Goal: Information Seeking & Learning: Learn about a topic

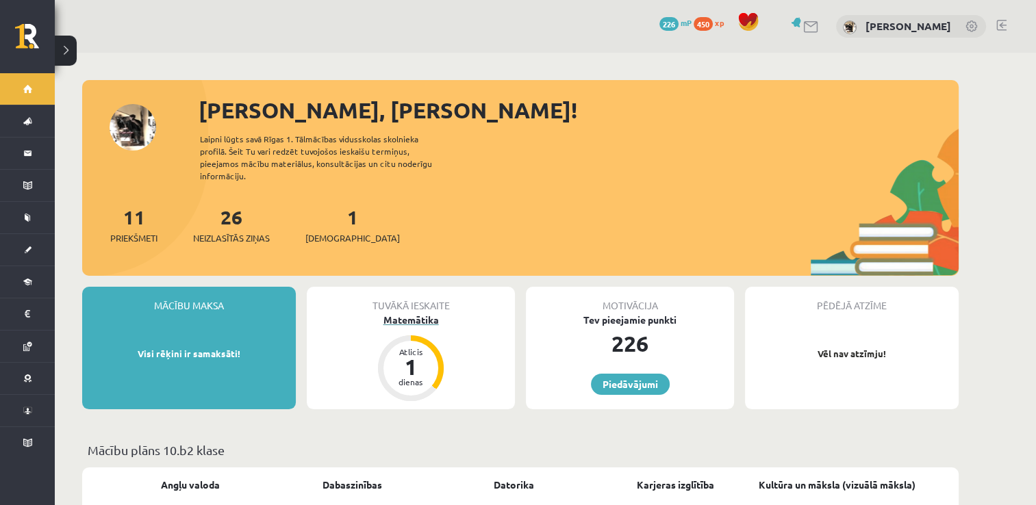
click at [394, 363] on div "1" at bounding box center [410, 367] width 41 height 22
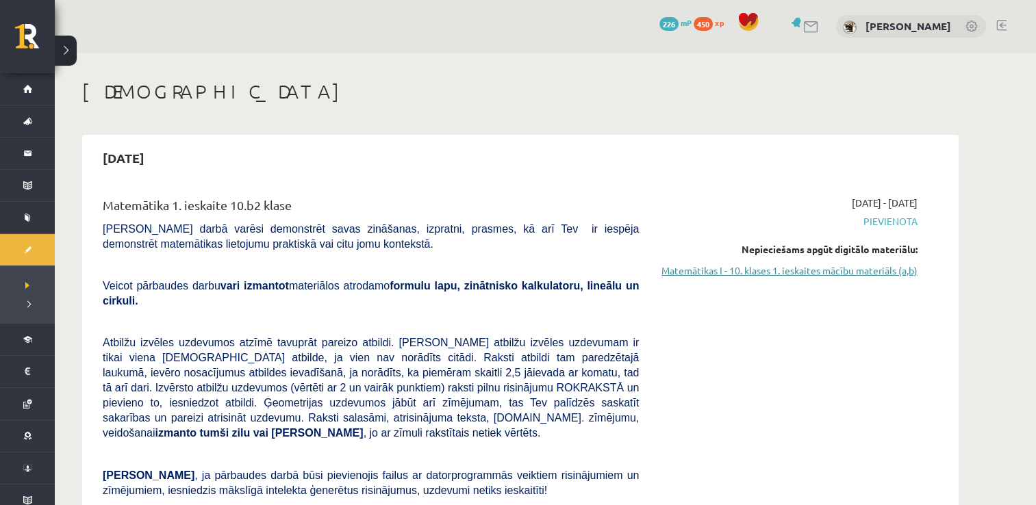
click at [871, 269] on link "Matemātikas I - 10. klases 1. ieskaites mācību materiāls (a,b)" at bounding box center [788, 271] width 258 height 14
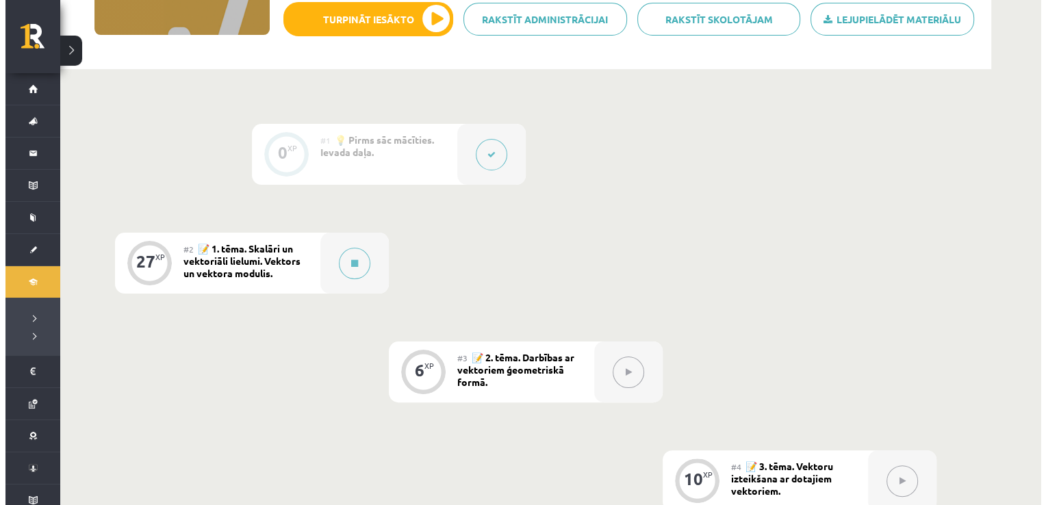
scroll to position [255, 0]
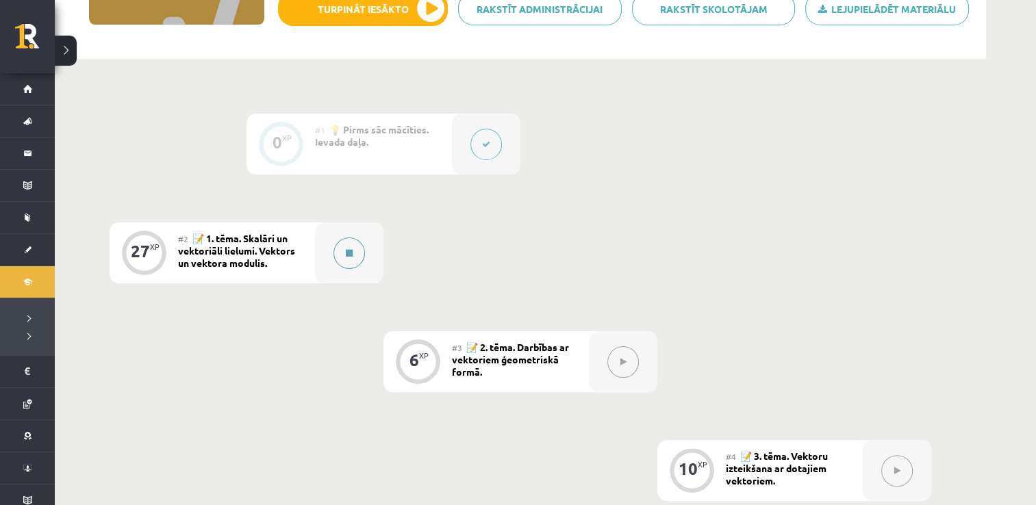
click at [351, 257] on button at bounding box center [348, 253] width 31 height 31
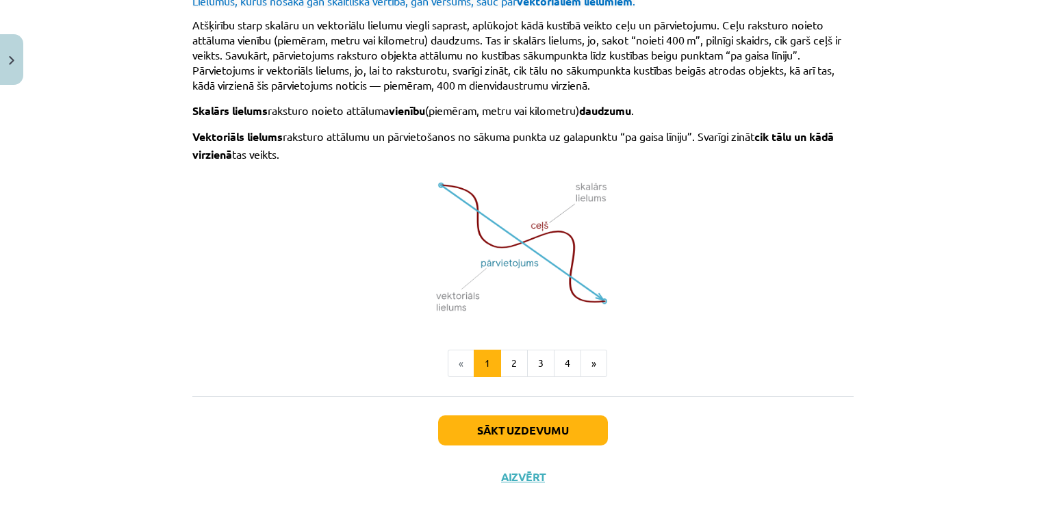
scroll to position [898, 0]
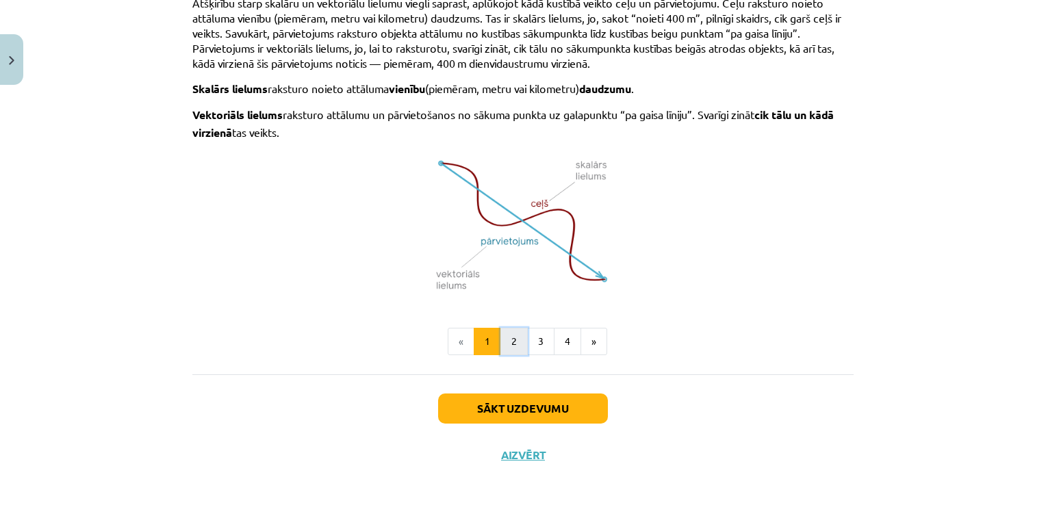
click at [509, 335] on button "2" at bounding box center [513, 341] width 27 height 27
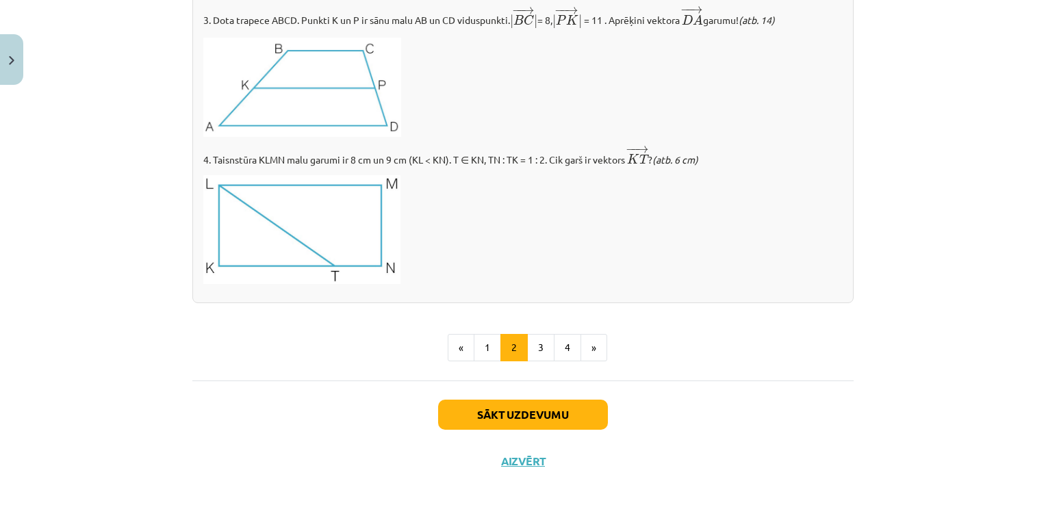
scroll to position [1624, 0]
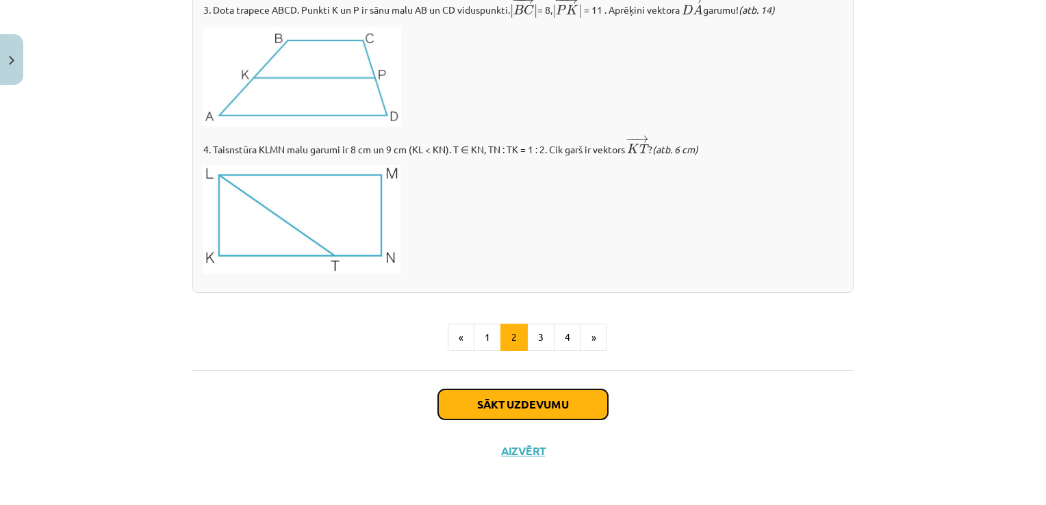
click at [483, 394] on button "Sākt uzdevumu" at bounding box center [523, 404] width 170 height 30
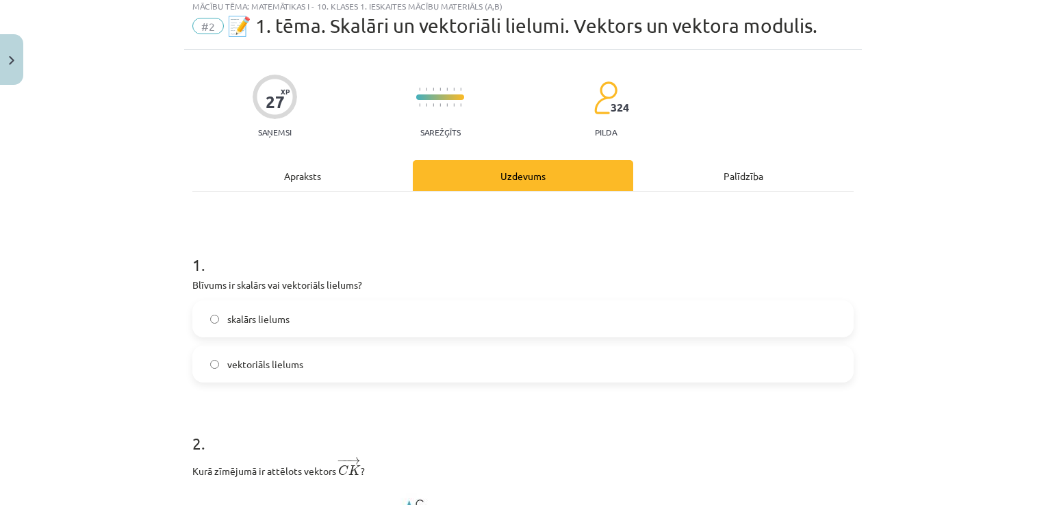
scroll to position [34, 0]
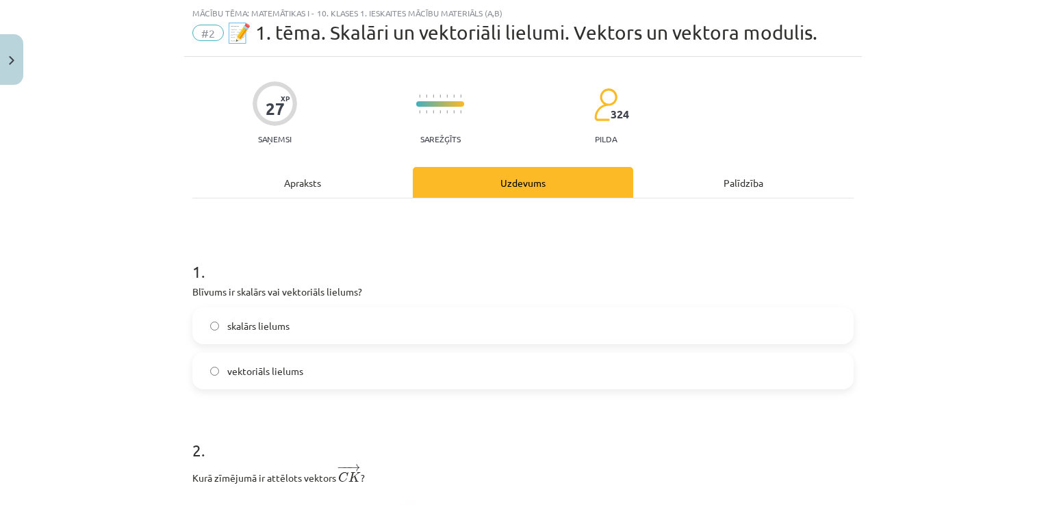
click at [505, 321] on label "skalārs lielums" at bounding box center [523, 326] width 658 height 34
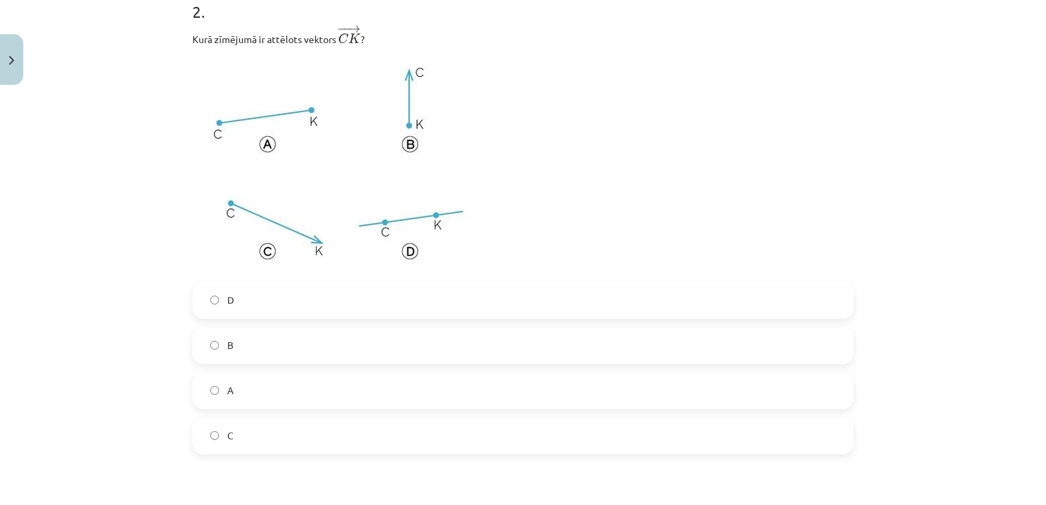
scroll to position [500, 0]
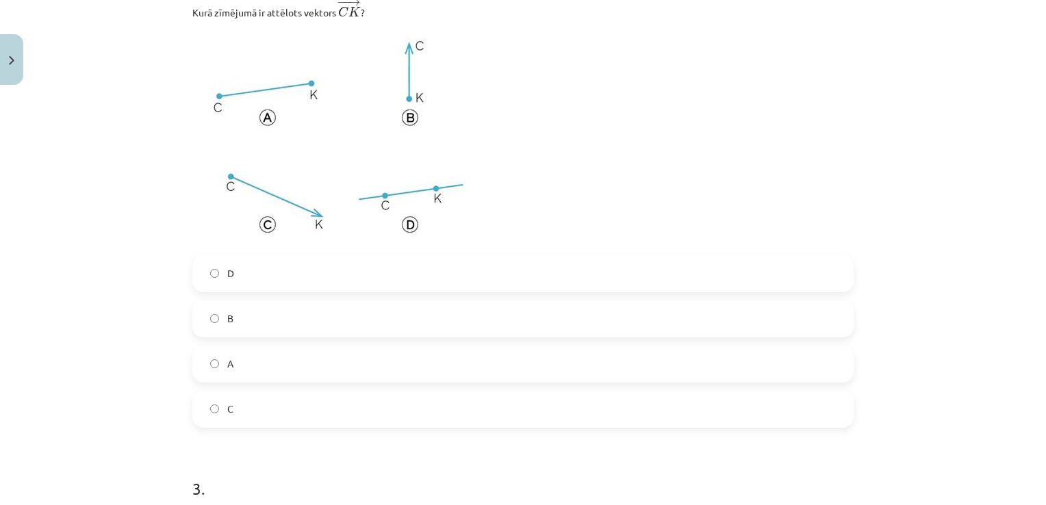
click at [261, 413] on label "C" at bounding box center [523, 409] width 658 height 34
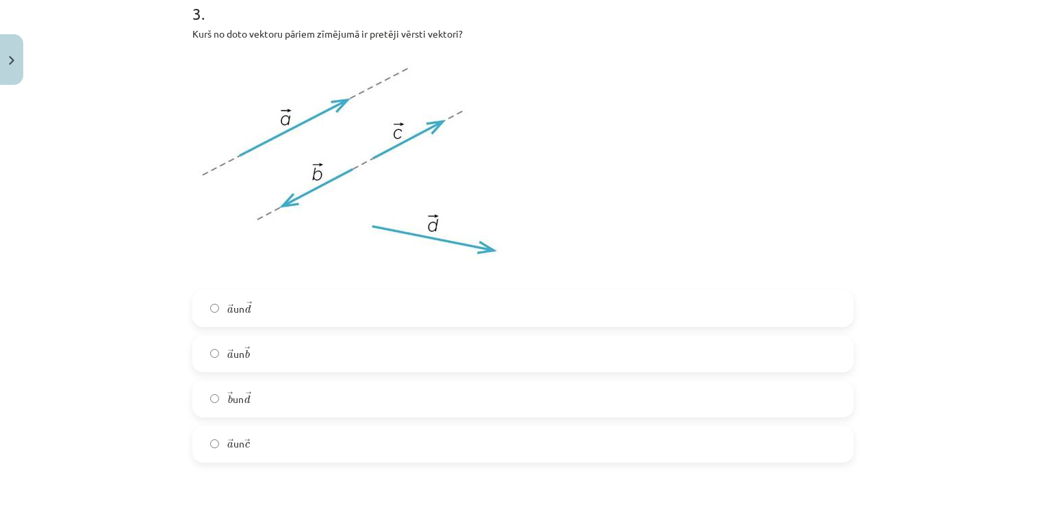
scroll to position [1002, 0]
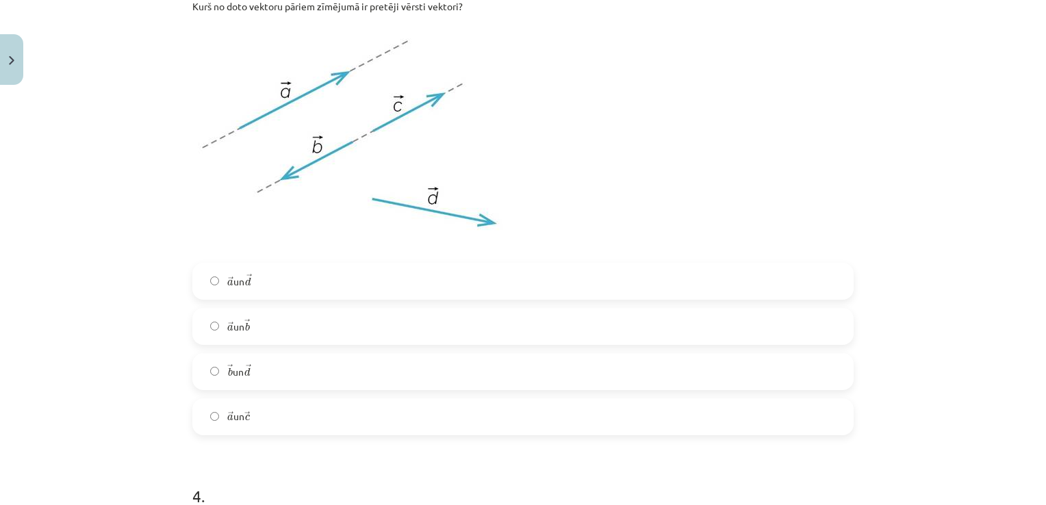
click at [375, 329] on label "→ a a → un → b b →" at bounding box center [523, 326] width 658 height 34
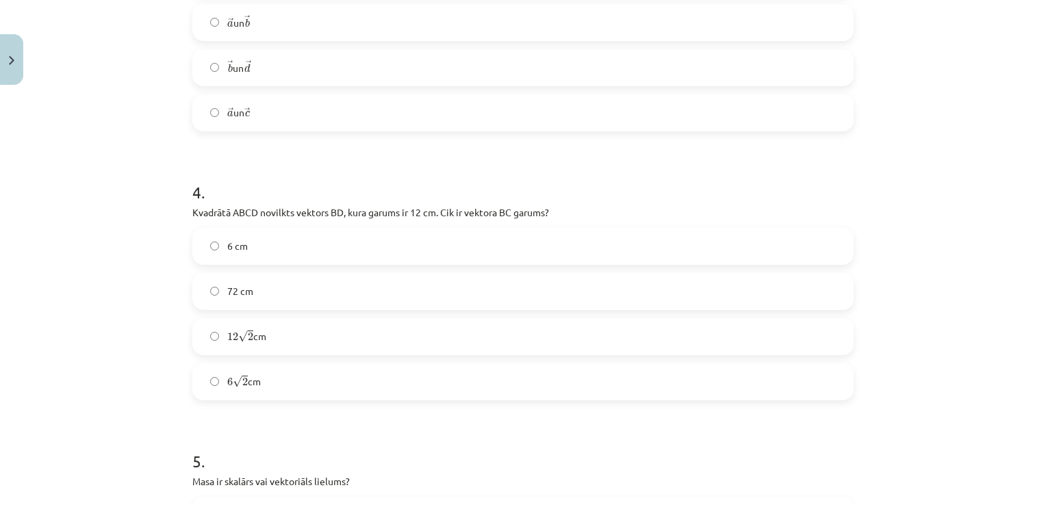
scroll to position [1311, 0]
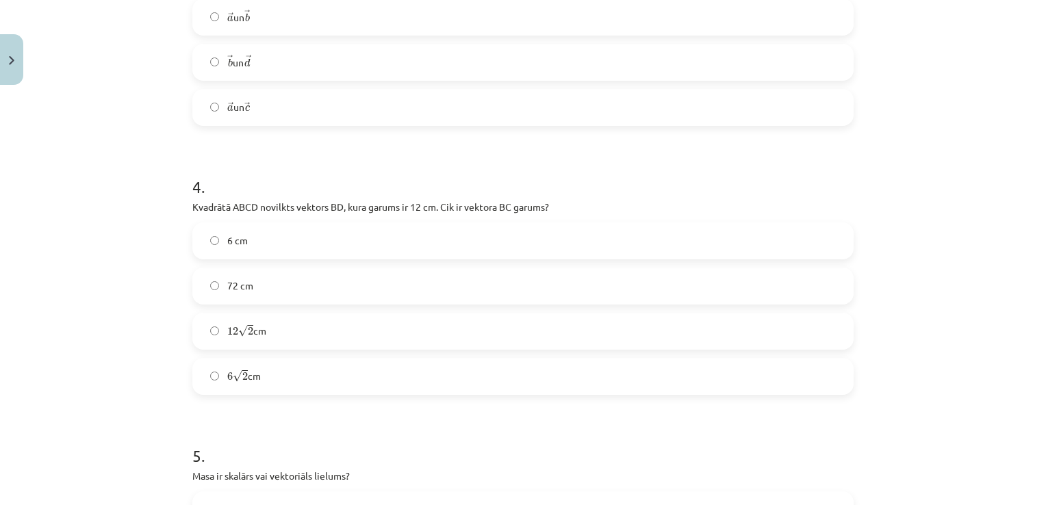
click at [416, 246] on label "6 cm" at bounding box center [523, 241] width 658 height 34
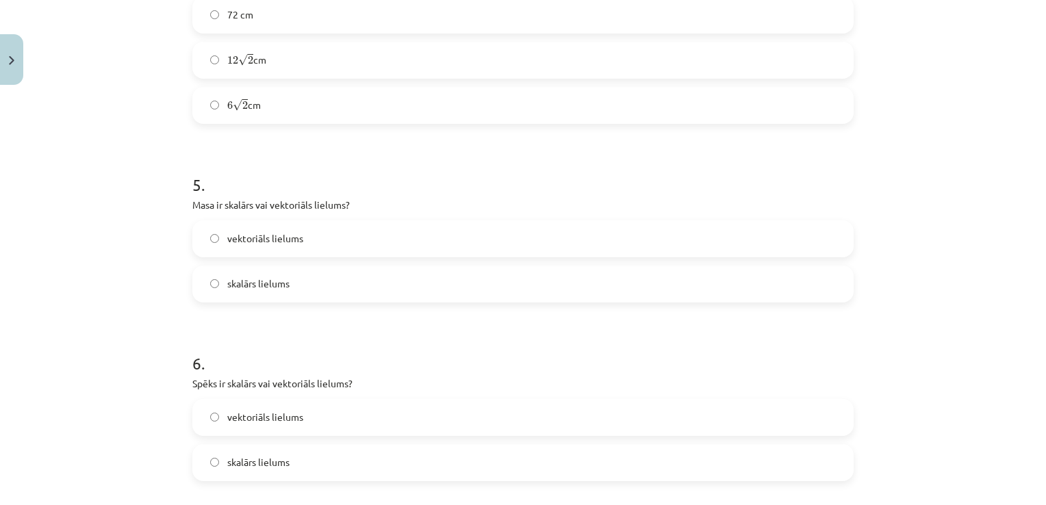
scroll to position [1585, 0]
click at [319, 267] on label "skalārs lielums" at bounding box center [523, 281] width 658 height 34
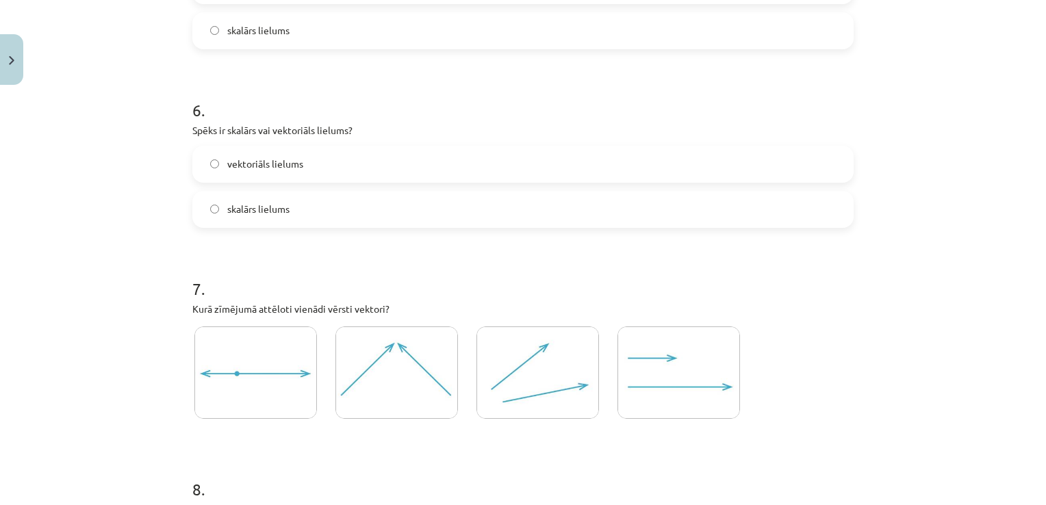
scroll to position [1841, 0]
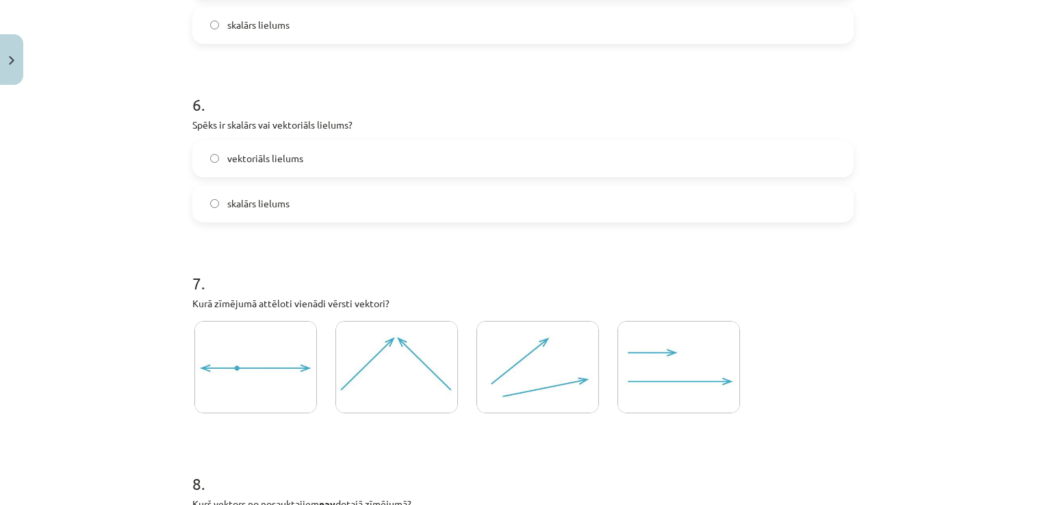
click at [316, 168] on label "vektoriāls lielums" at bounding box center [523, 159] width 658 height 34
click at [523, 202] on label "skalārs lielums" at bounding box center [523, 204] width 658 height 34
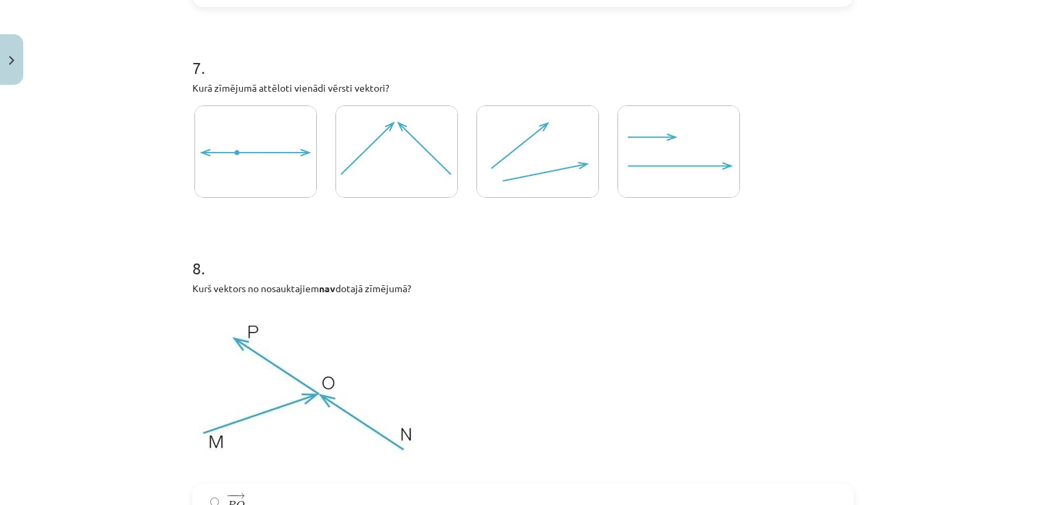
scroll to position [2070, 0]
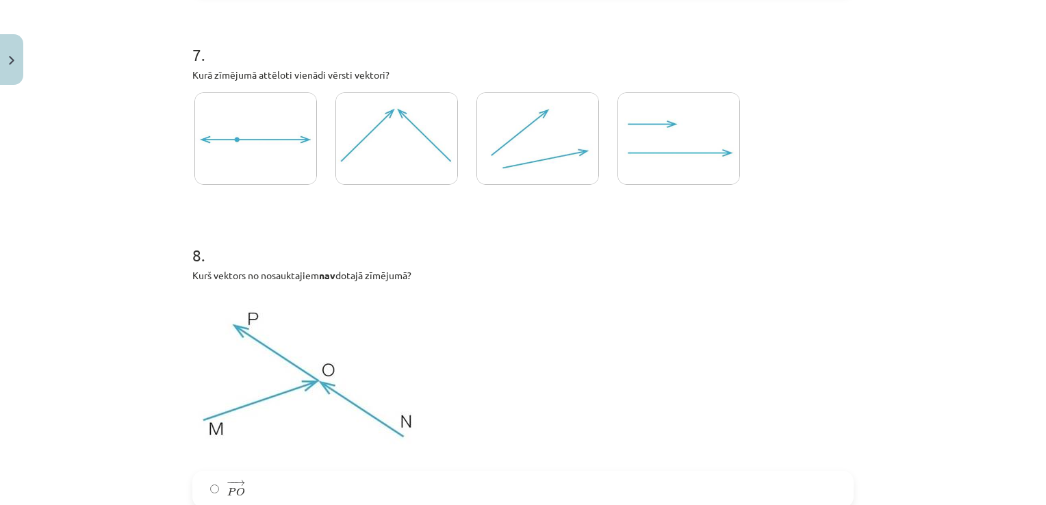
click at [702, 141] on img at bounding box center [678, 138] width 123 height 92
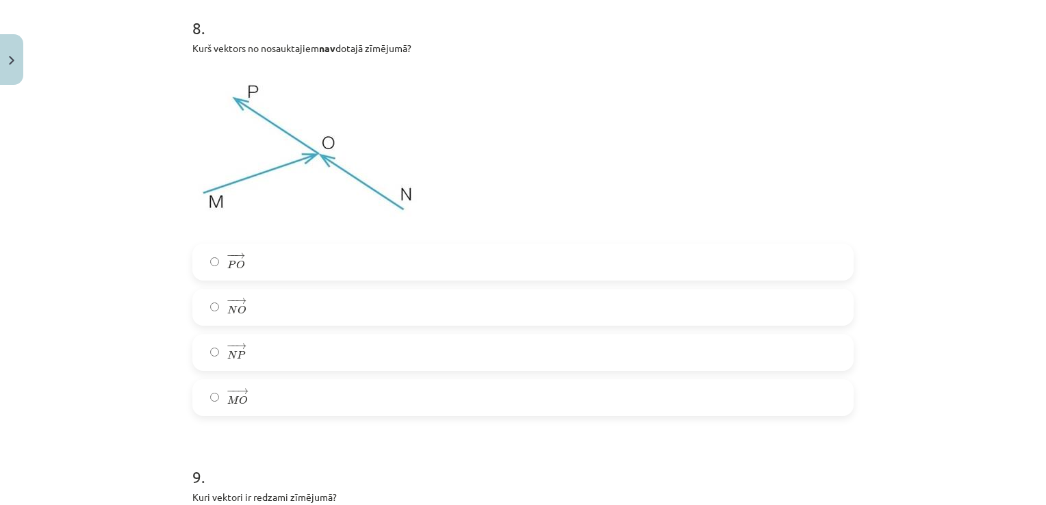
scroll to position [2324, 0]
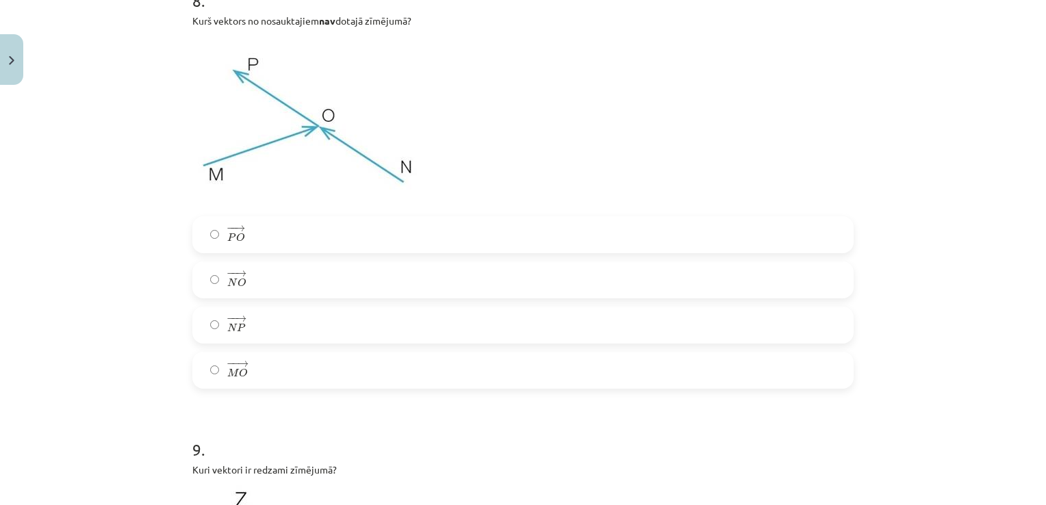
click at [306, 236] on label "− − → P O P O →" at bounding box center [523, 235] width 658 height 34
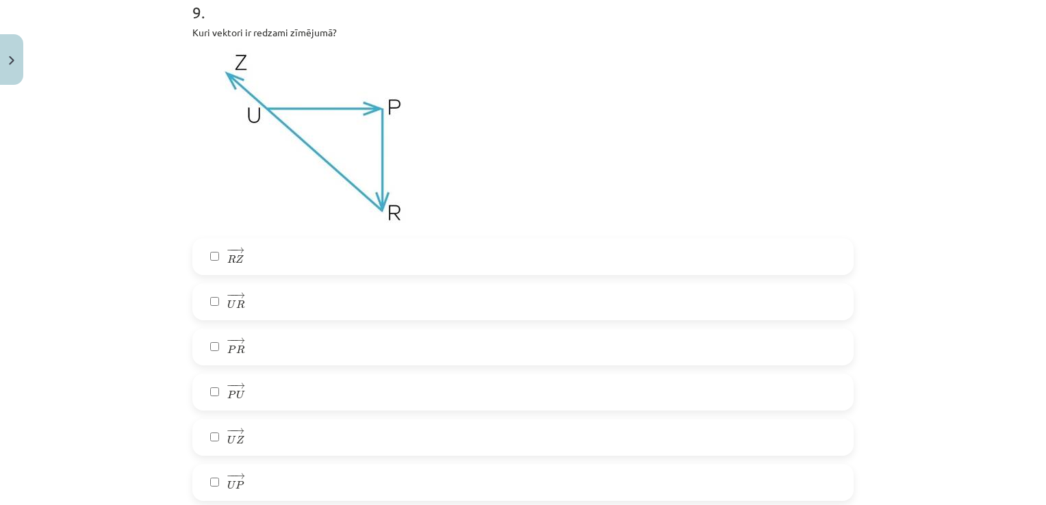
scroll to position [2763, 0]
click at [411, 264] on label "− − → R Z R Z →" at bounding box center [523, 256] width 658 height 34
click at [348, 344] on label "− − → P R P R →" at bounding box center [523, 346] width 658 height 34
click at [389, 480] on label "− − → U P U P →" at bounding box center [523, 482] width 658 height 34
click at [773, 445] on label "− − → U Z U Z →" at bounding box center [523, 437] width 658 height 34
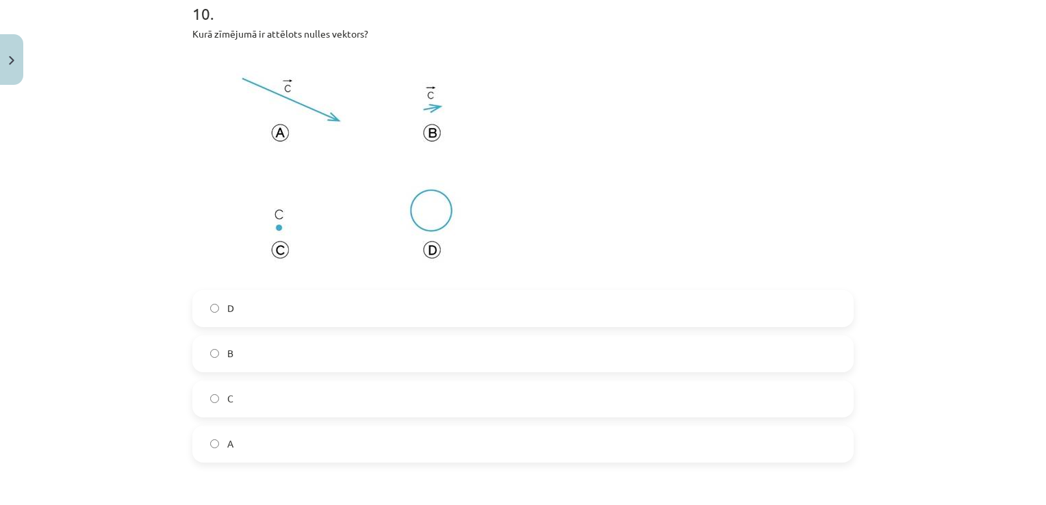
scroll to position [3283, 0]
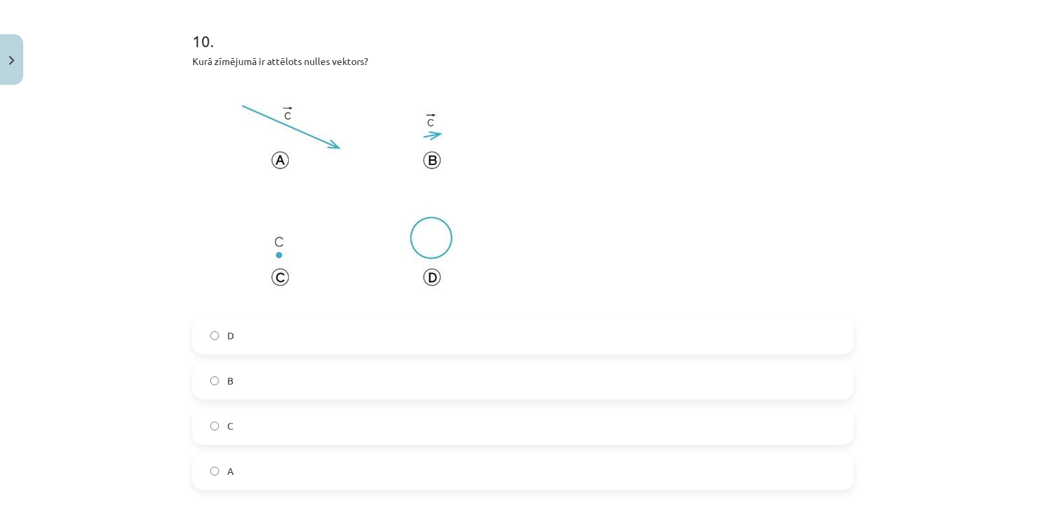
click at [315, 422] on label "C" at bounding box center [523, 426] width 658 height 34
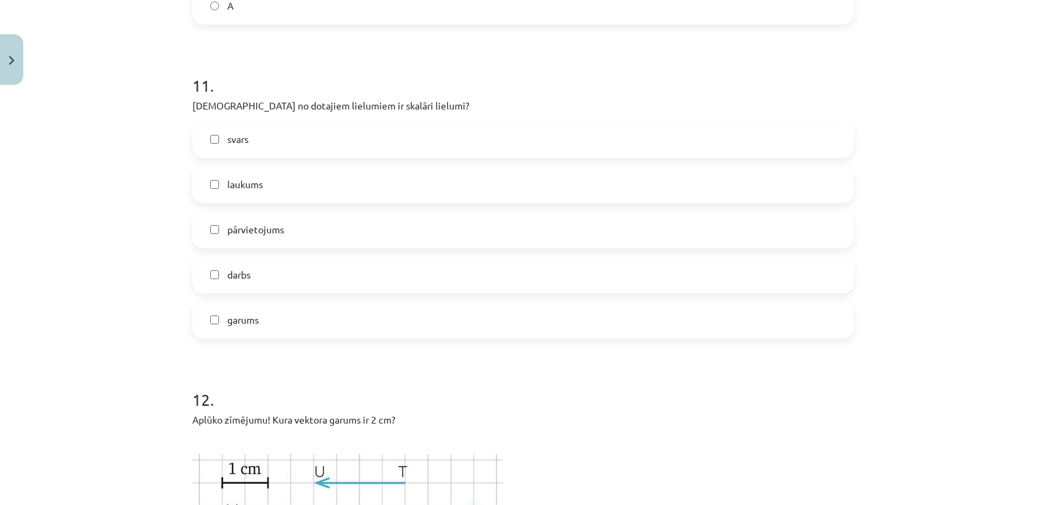
scroll to position [3748, 0]
click at [263, 221] on label "pārvietojums" at bounding box center [523, 230] width 658 height 34
click at [274, 313] on label "garums" at bounding box center [523, 320] width 658 height 34
click at [334, 138] on label "svars" at bounding box center [523, 140] width 658 height 34
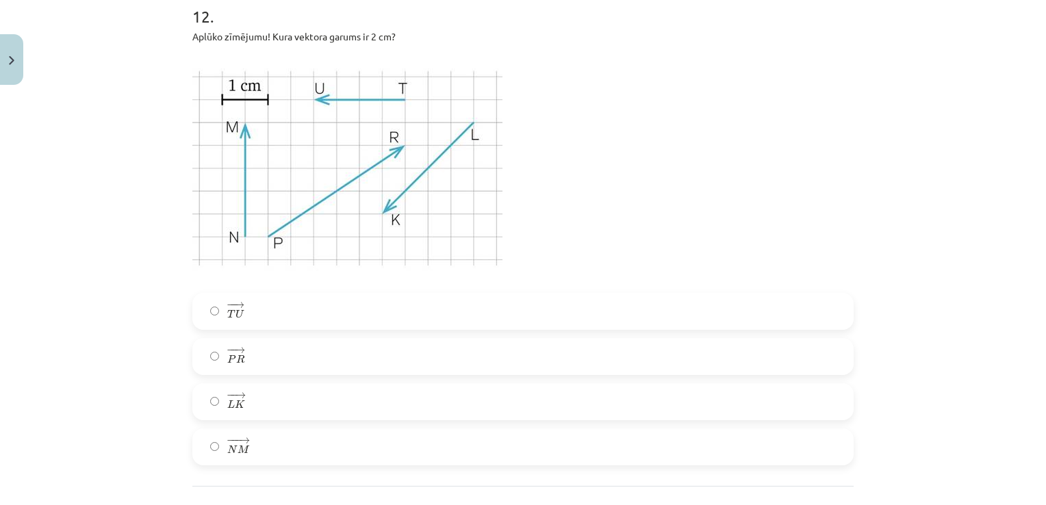
scroll to position [4123, 0]
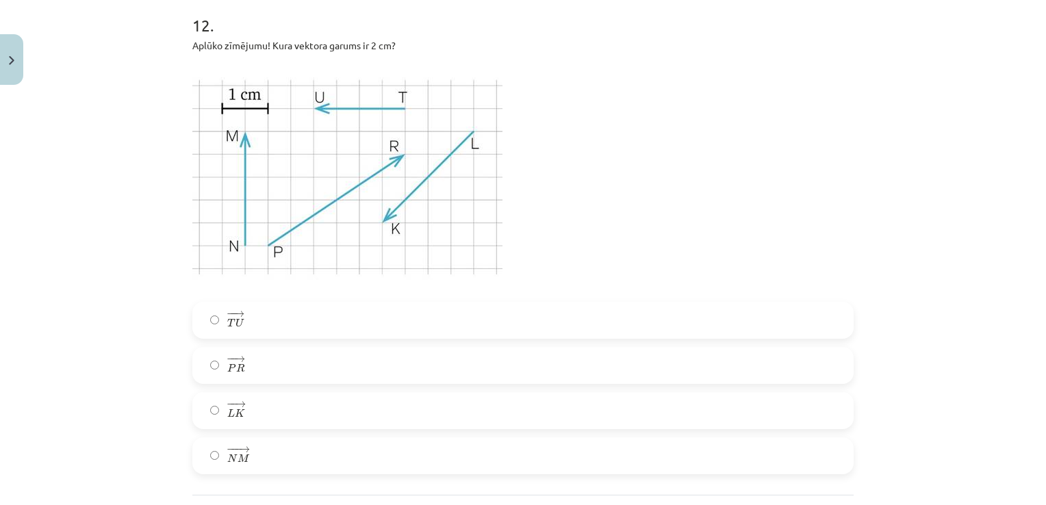
click at [337, 316] on label "− − → T U T U →" at bounding box center [523, 320] width 658 height 34
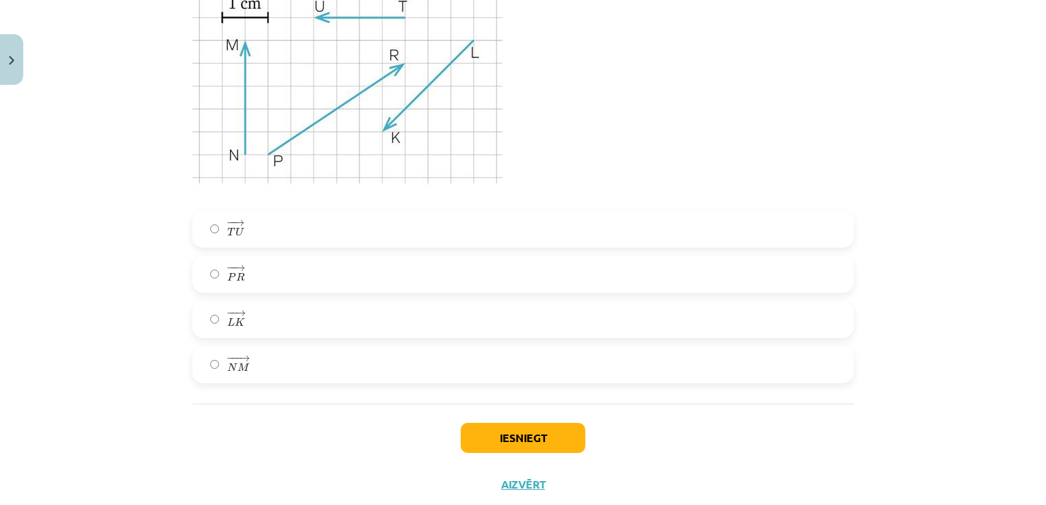
scroll to position [4250, 0]
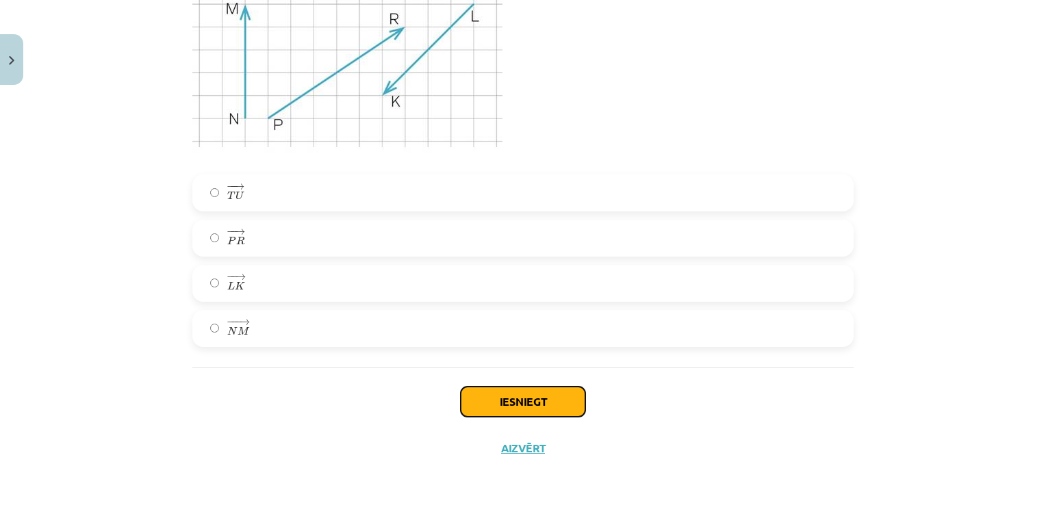
click at [517, 398] on button "Iesniegt" at bounding box center [523, 402] width 125 height 30
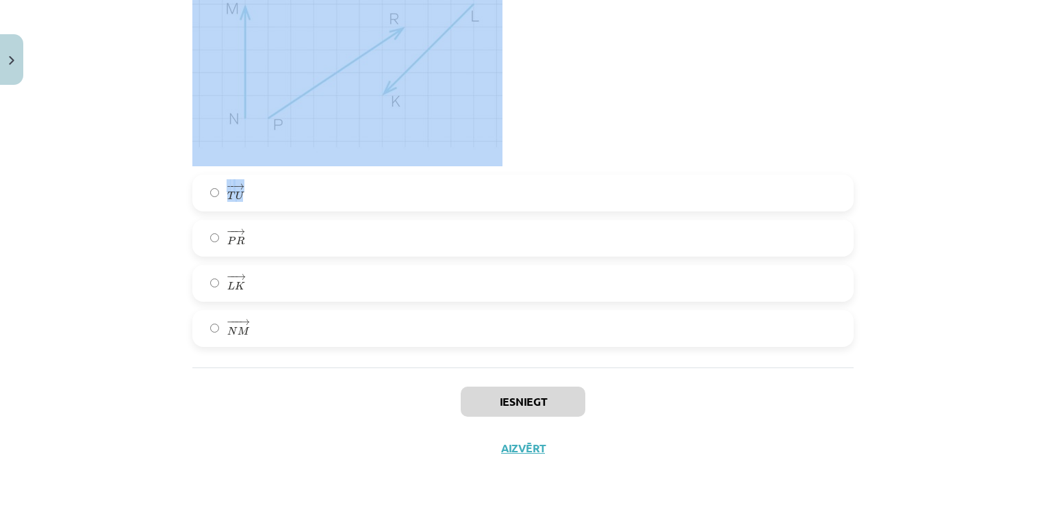
drag, startPoint x: 895, startPoint y: 191, endPoint x: 995, endPoint y: 97, distance: 136.5
click at [995, 97] on div "Mācību tēma: Matemātikas i - 10. klases 1. ieskaites mācību materiāls (a,b) #2 …" at bounding box center [523, 252] width 1046 height 505
drag, startPoint x: 995, startPoint y: 97, endPoint x: 886, endPoint y: 133, distance: 113.9
click at [886, 133] on div "Mācību tēma: Matemātikas i - 10. klases 1. ieskaites mācību materiāls (a,b) #2 …" at bounding box center [523, 252] width 1046 height 505
click at [947, 97] on div "Mācību tēma: Matemātikas i - 10. klases 1. ieskaites mācību materiāls (a,b) #2 …" at bounding box center [523, 252] width 1046 height 505
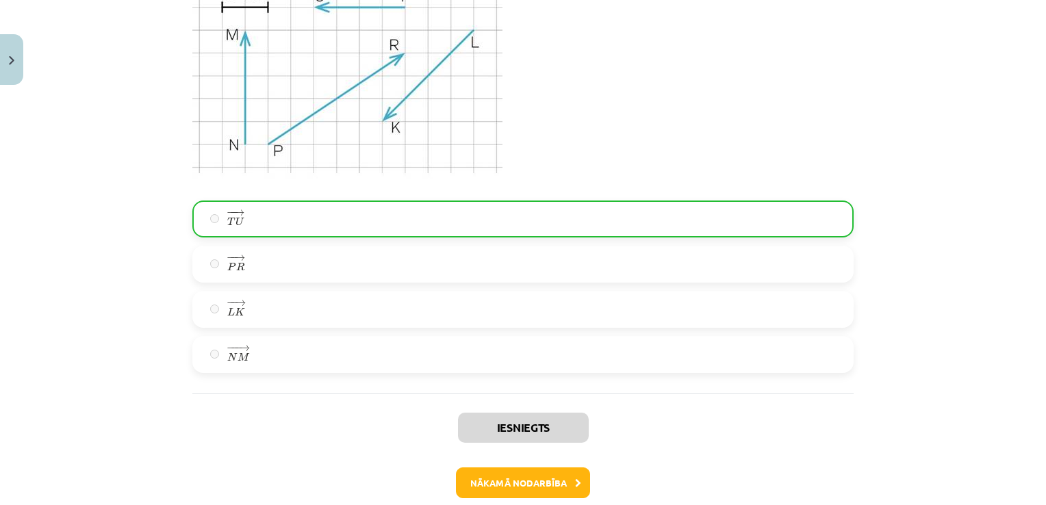
scroll to position [4293, 0]
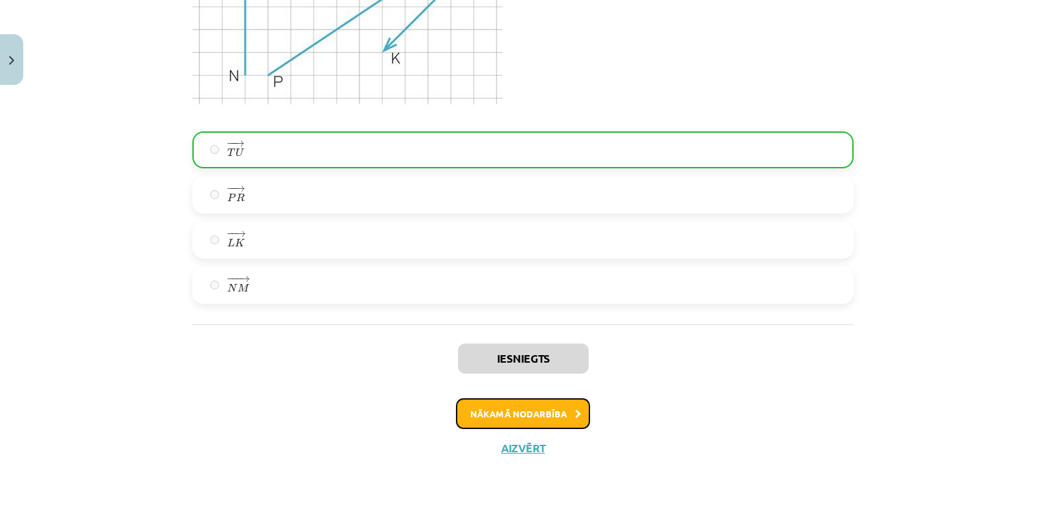
click at [554, 420] on button "Nākamā nodarbība" at bounding box center [523, 413] width 134 height 31
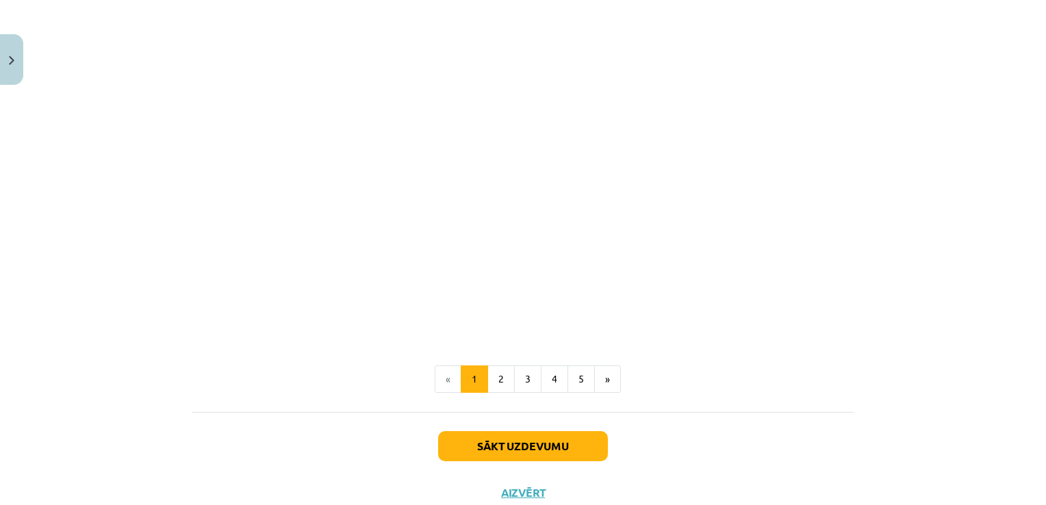
scroll to position [2095, 0]
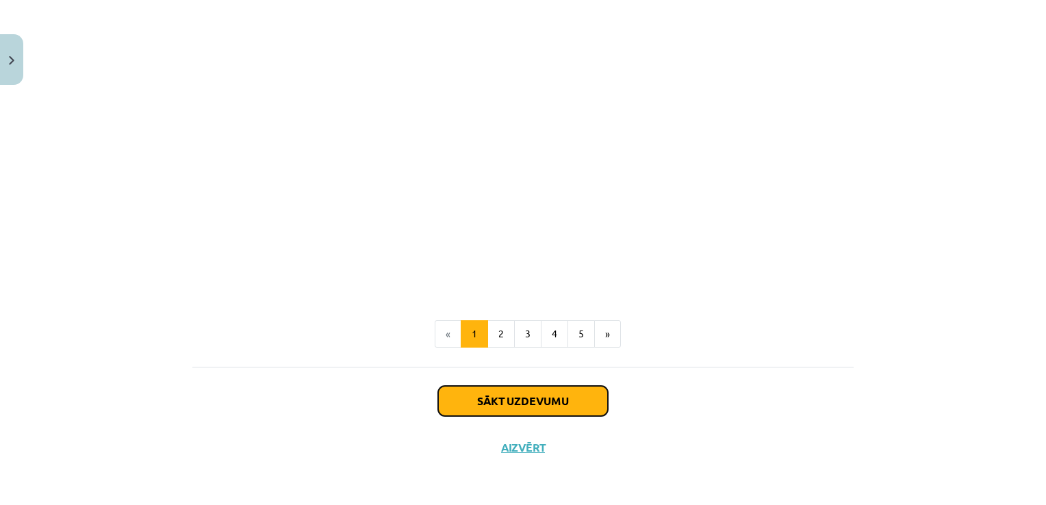
click at [540, 393] on button "Sākt uzdevumu" at bounding box center [523, 401] width 170 height 30
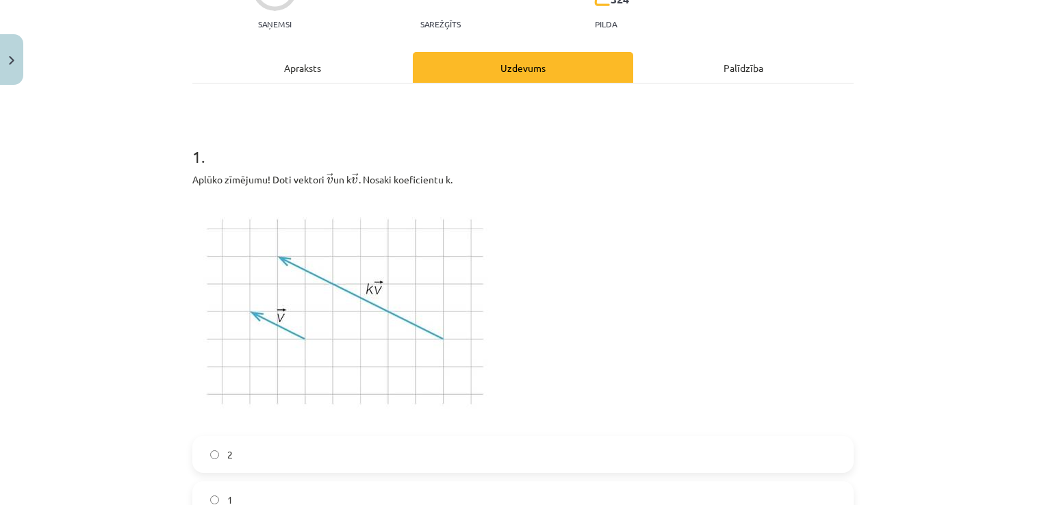
scroll to position [34, 0]
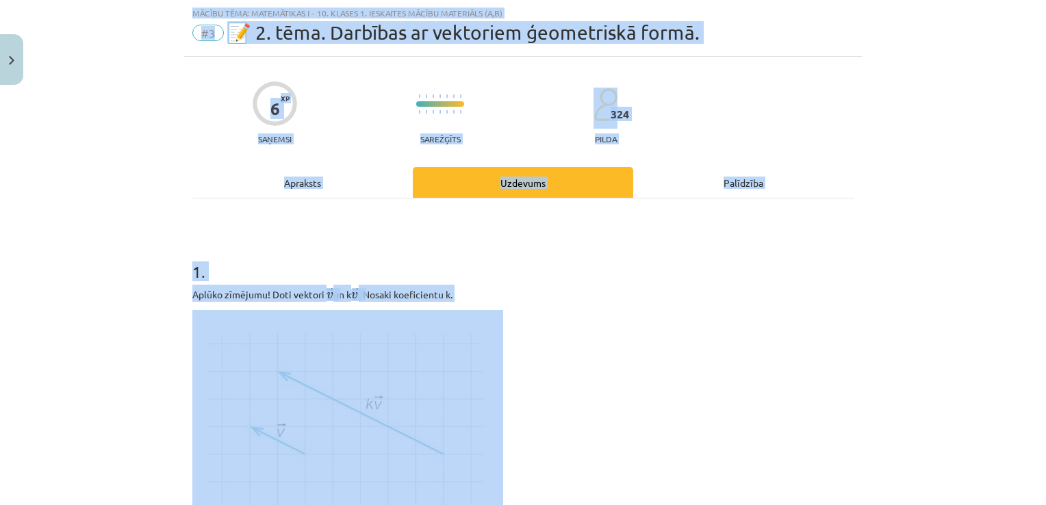
drag, startPoint x: 1034, startPoint y: 497, endPoint x: 1045, endPoint y: 492, distance: 12.6
click at [895, 355] on div "Mācību tēma: Matemātikas i - 10. klases 1. ieskaites mācību materiāls (a,b) #3 …" at bounding box center [523, 252] width 1046 height 505
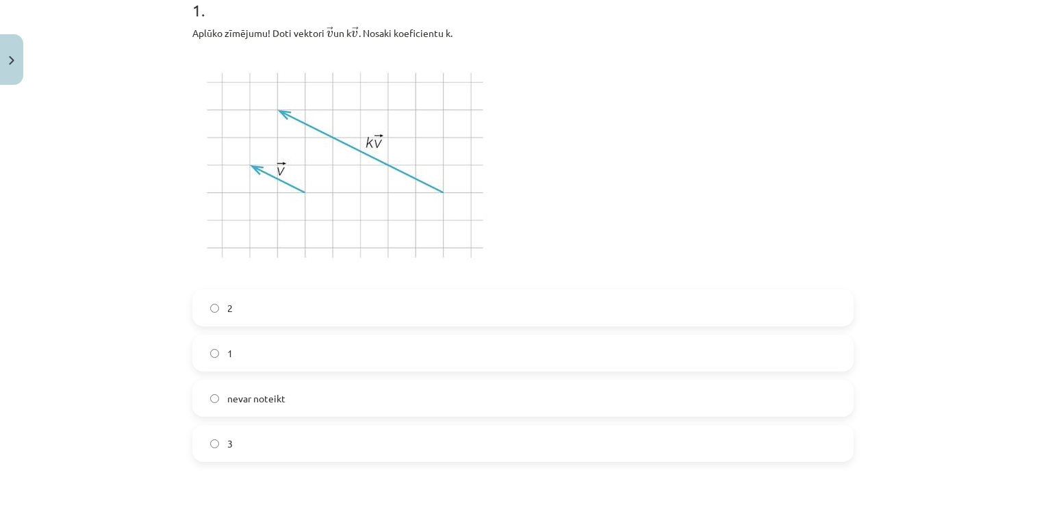
scroll to position [308, 0]
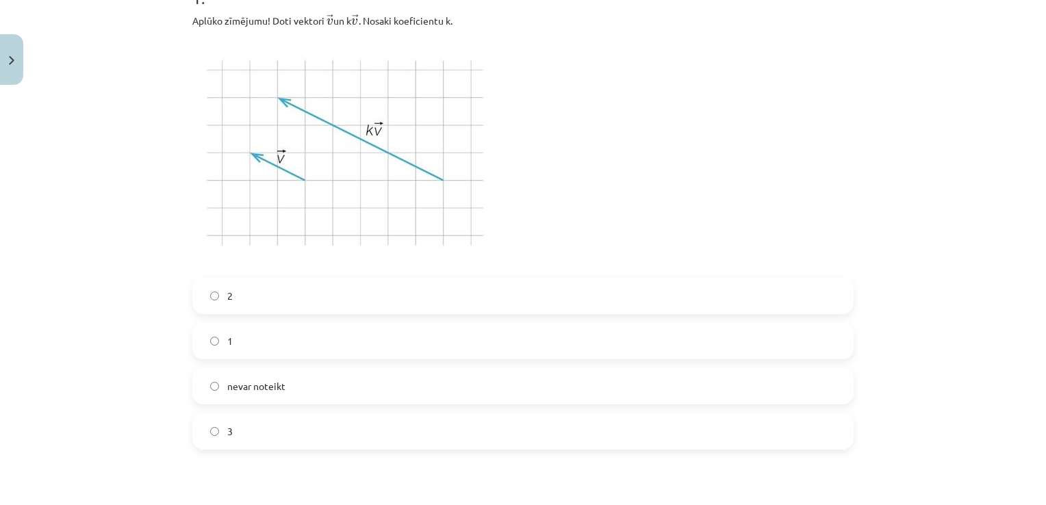
click at [244, 442] on label "3" at bounding box center [523, 431] width 658 height 34
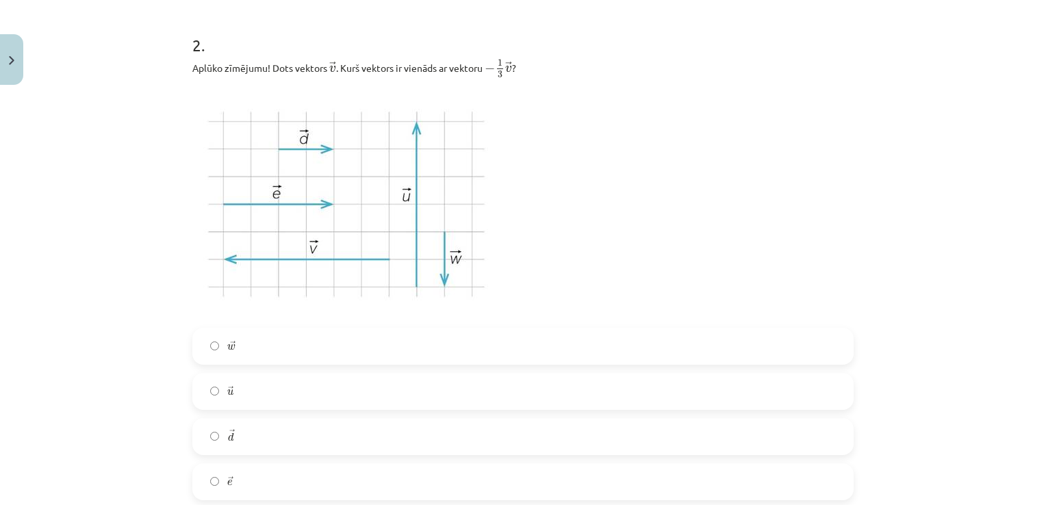
scroll to position [801, 0]
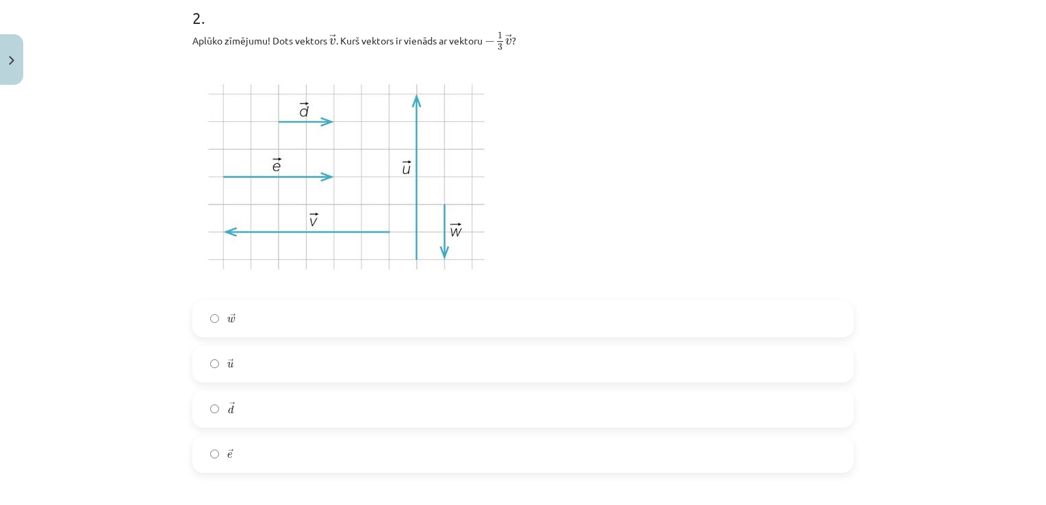
click at [656, 105] on p at bounding box center [522, 176] width 661 height 233
click at [208, 333] on label "→ w w →" at bounding box center [523, 319] width 658 height 34
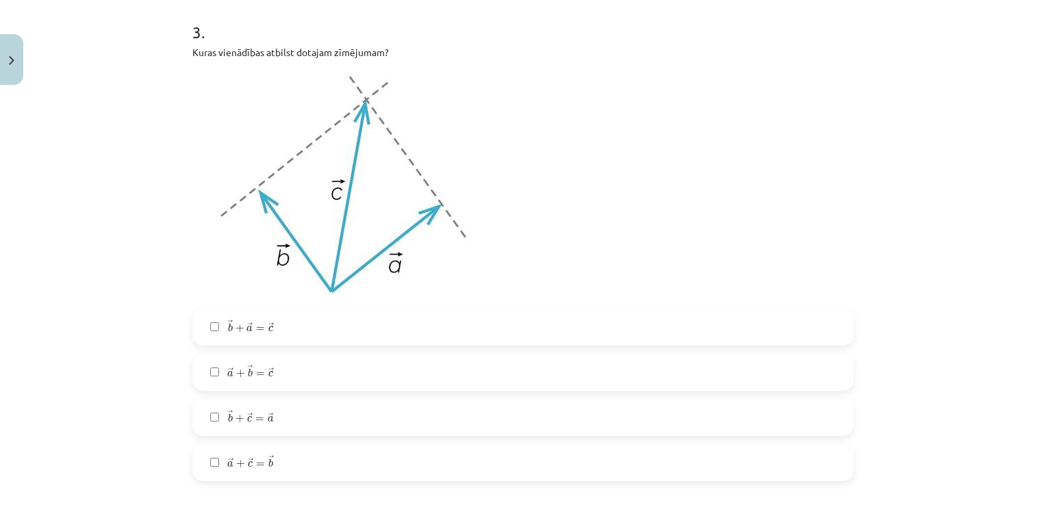
scroll to position [1330, 0]
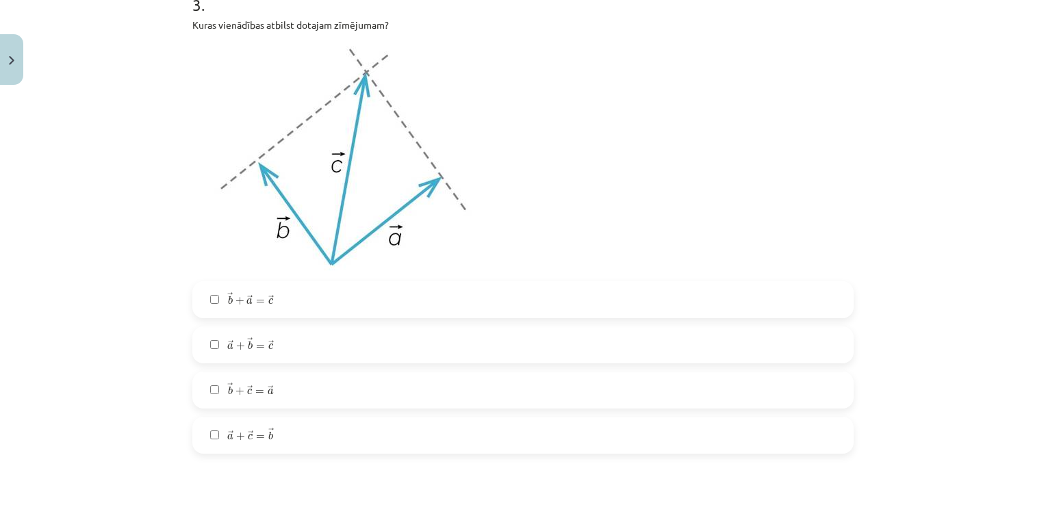
click at [296, 300] on label "→ b + → a = → c b → + a → = c →" at bounding box center [523, 300] width 658 height 34
click at [285, 348] on label "→ a + → b = → c a → + b → = c →" at bounding box center [523, 345] width 658 height 34
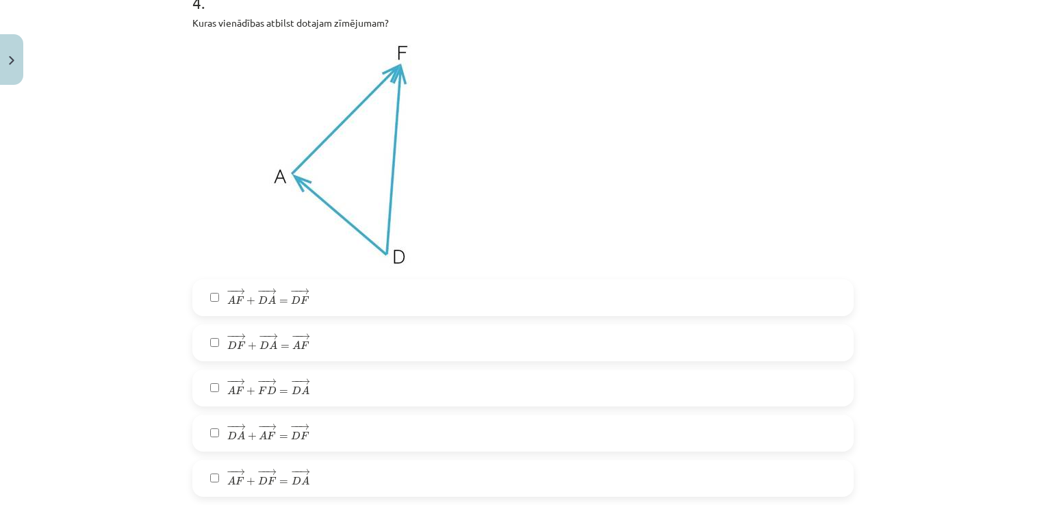
scroll to position [1850, 0]
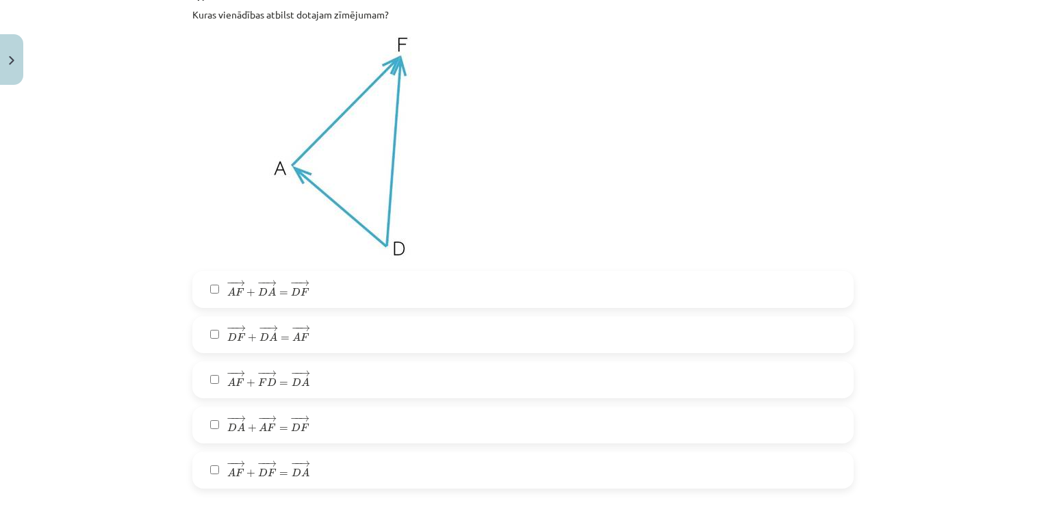
click at [309, 289] on label "− − → A F + − − → D A = − − → D F A F → + D A → = D F →" at bounding box center [523, 289] width 658 height 34
click at [284, 424] on span "− − → D A + − − → A F = − − → D F" at bounding box center [268, 423] width 82 height 16
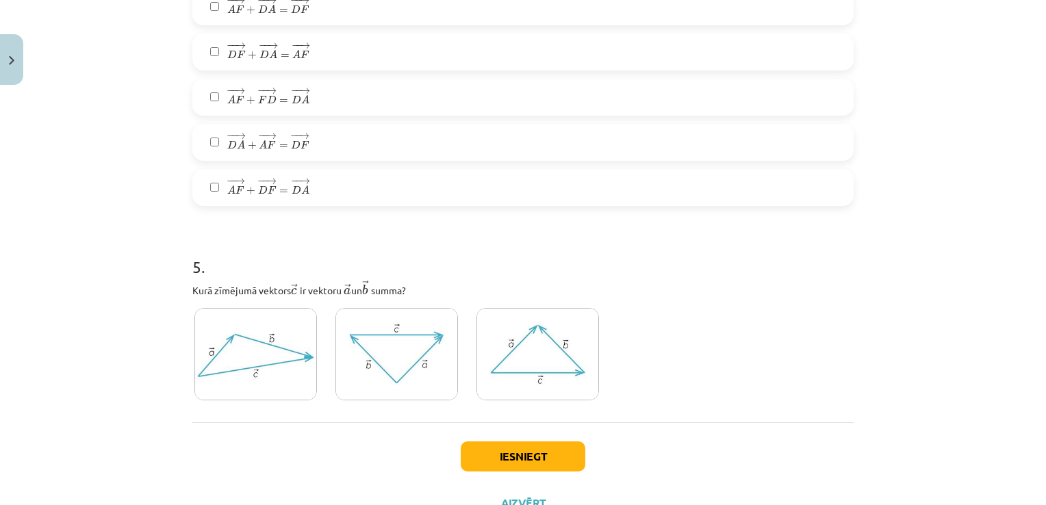
scroll to position [2188, 0]
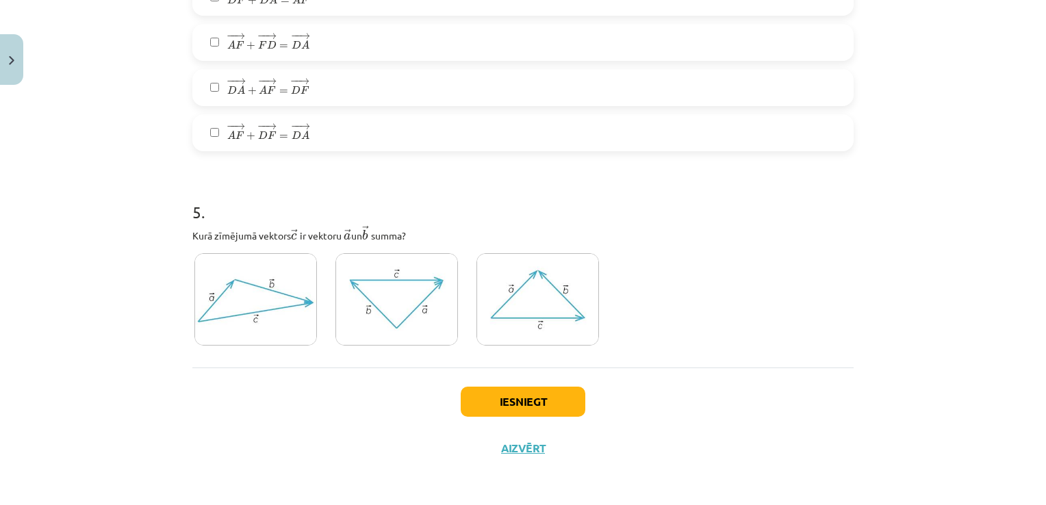
click at [254, 330] on img at bounding box center [255, 299] width 123 height 92
click at [473, 396] on button "Iesniegt" at bounding box center [523, 402] width 125 height 30
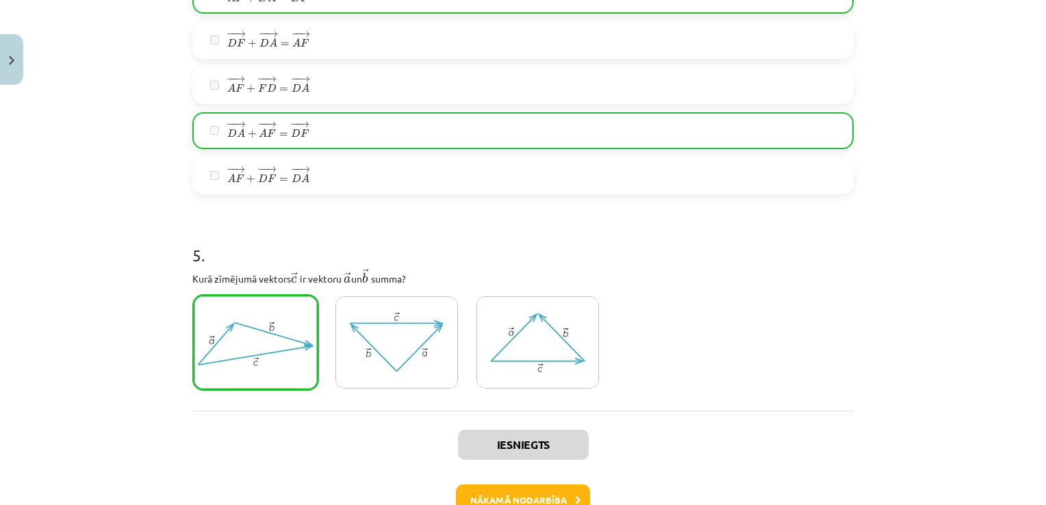
scroll to position [2231, 0]
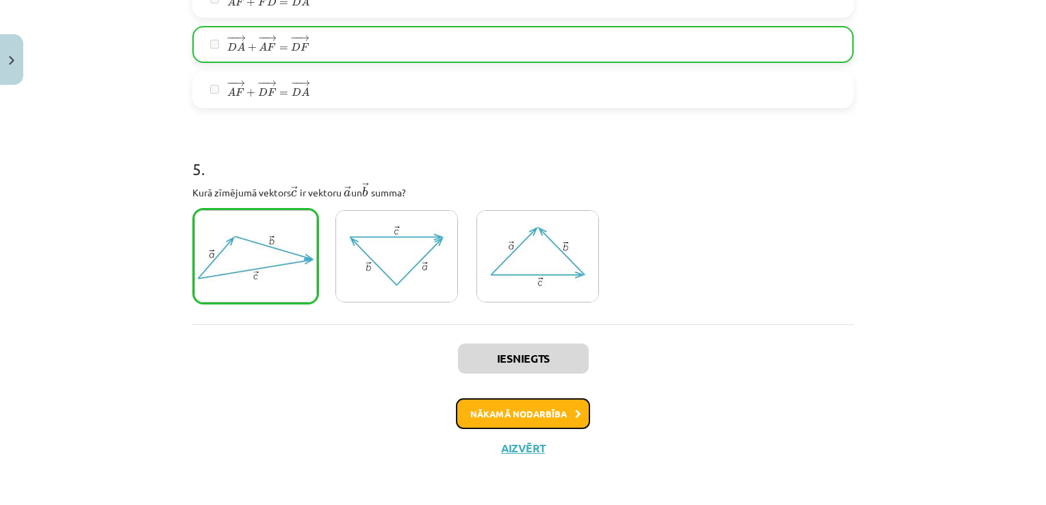
click at [561, 407] on button "Nākamā nodarbība" at bounding box center [523, 413] width 134 height 31
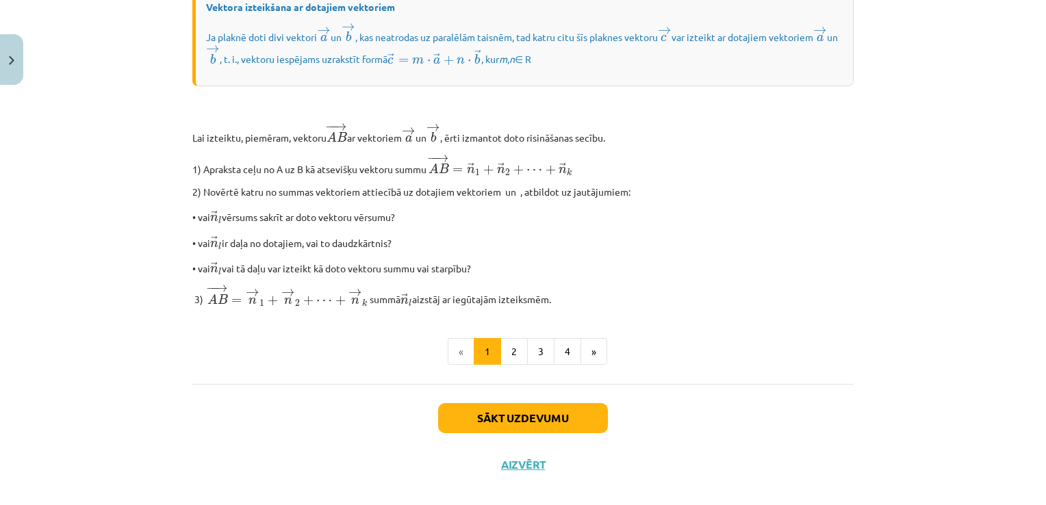
scroll to position [1092, 0]
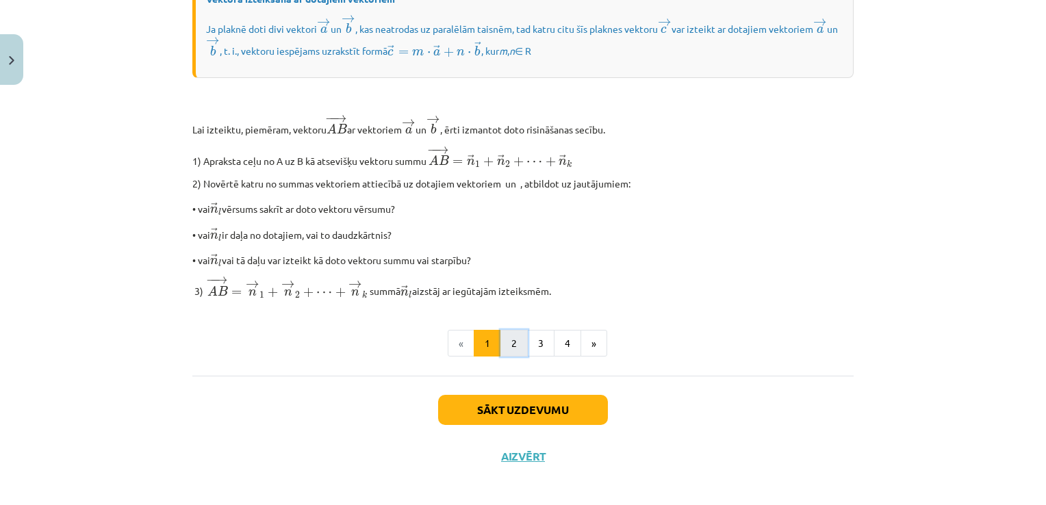
click at [506, 357] on button "2" at bounding box center [513, 343] width 27 height 27
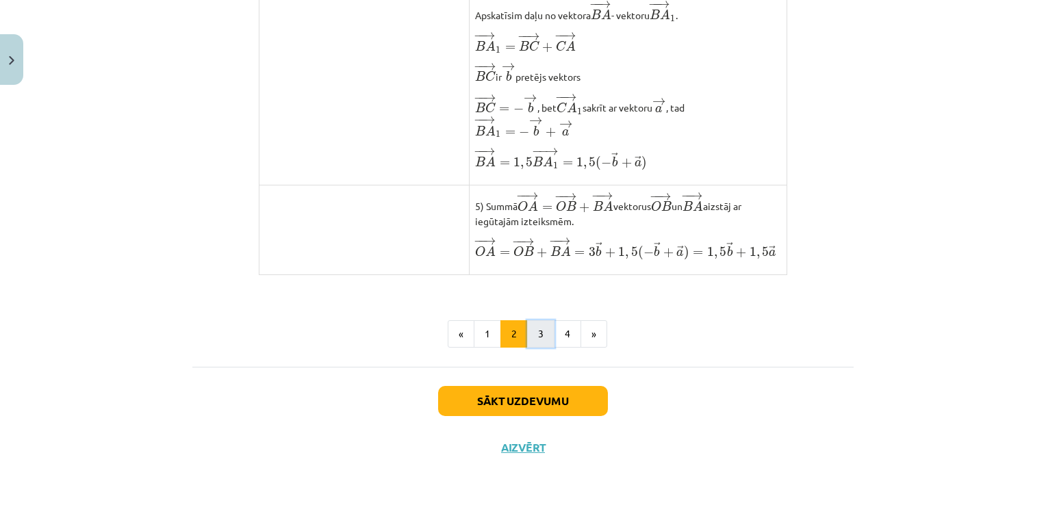
scroll to position [1123, 0]
click at [528, 333] on button "3" at bounding box center [540, 333] width 27 height 27
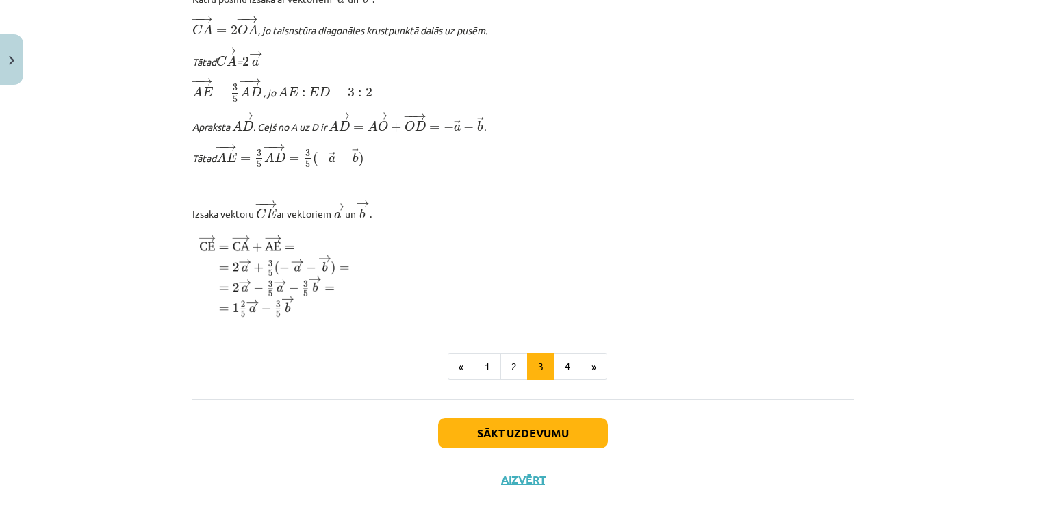
scroll to position [1674, 0]
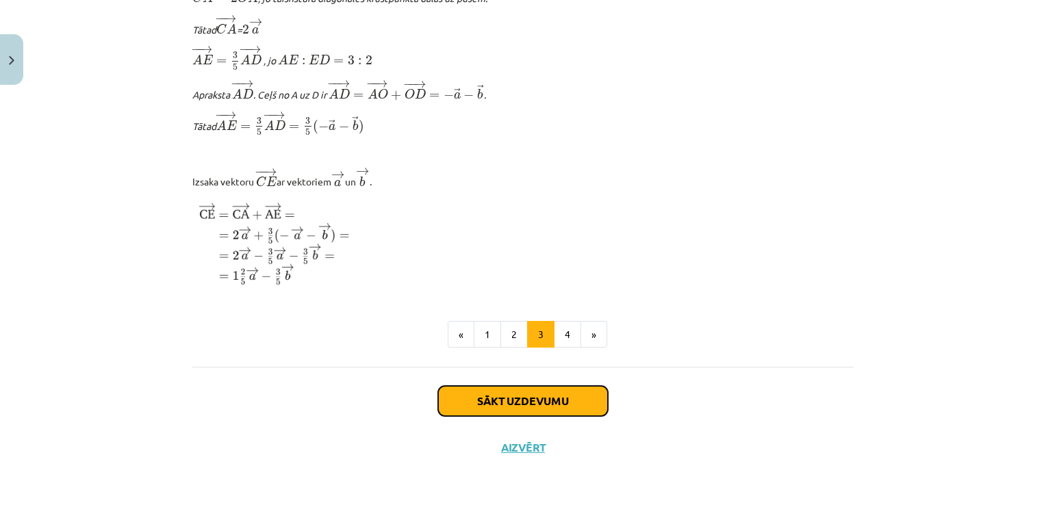
click at [567, 404] on button "Sākt uzdevumu" at bounding box center [523, 401] width 170 height 30
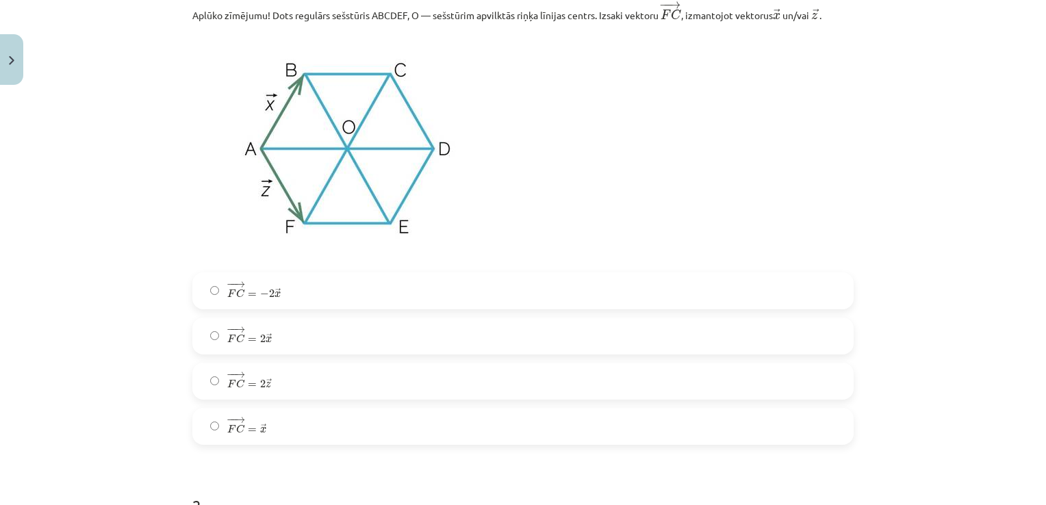
scroll to position [326, 0]
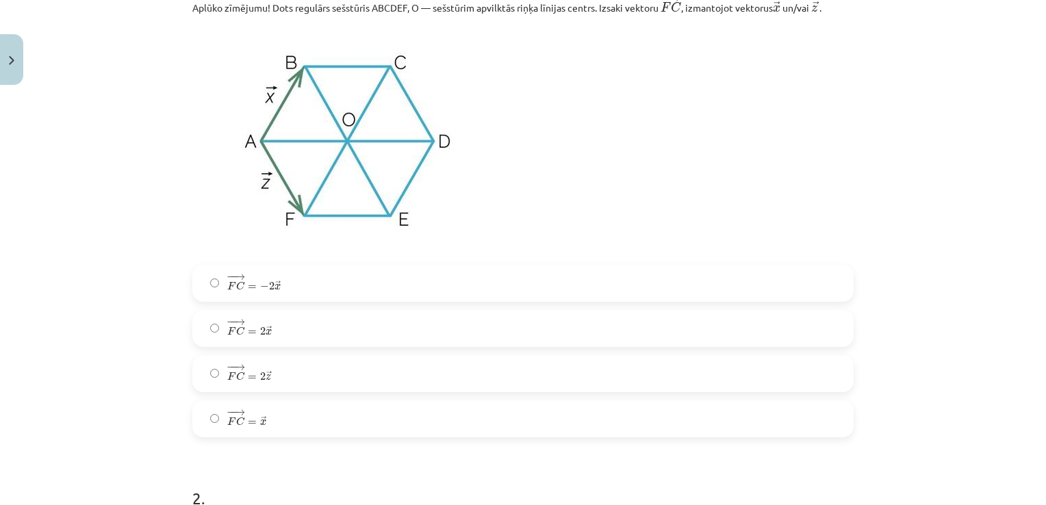
click at [290, 338] on label "− − → F C = 2 → x F C → = 2 x →" at bounding box center [523, 328] width 658 height 34
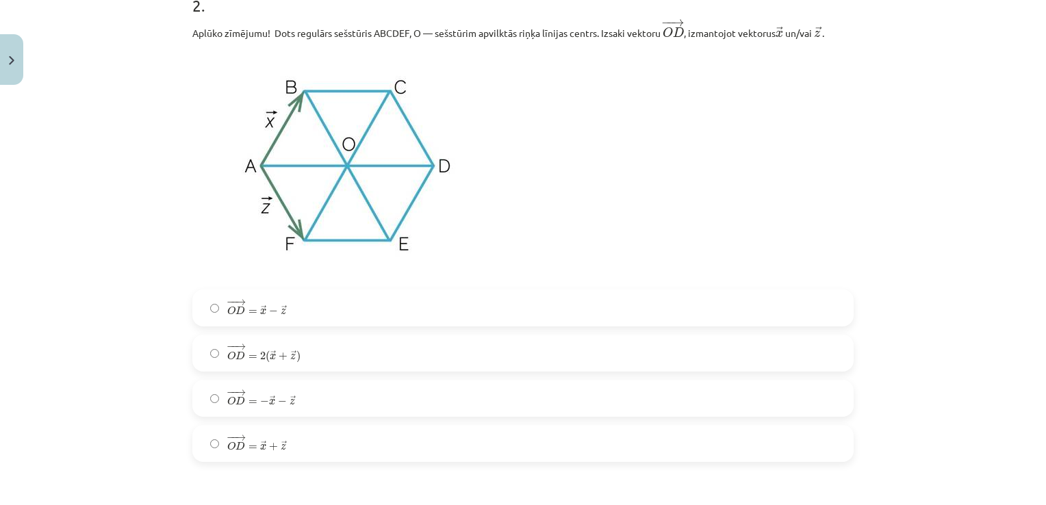
click at [414, 357] on label "− − → O D = 2 ( → x + → z ) O D → = 2 ( x → + z → )" at bounding box center [523, 353] width 658 height 34
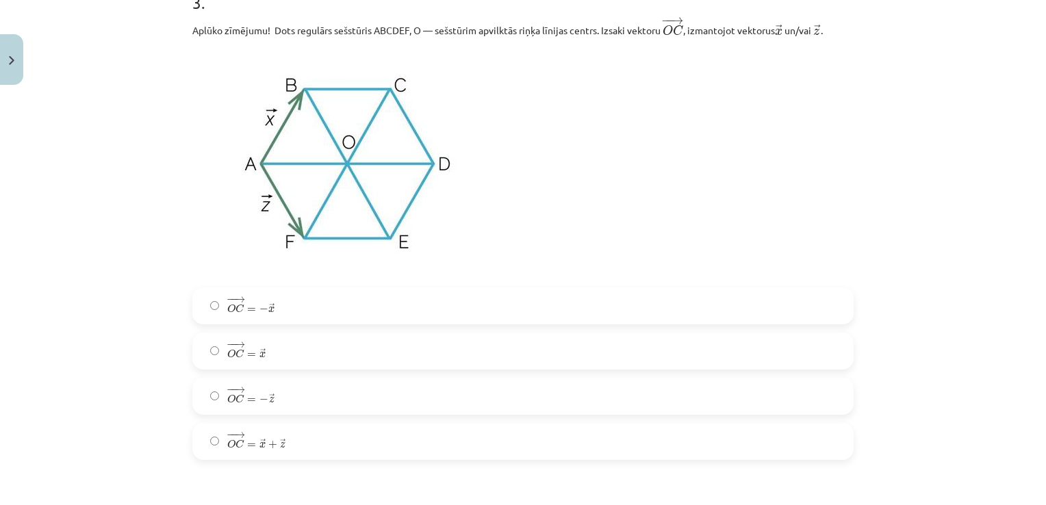
click at [414, 346] on label "− − → O C = → x O C → = x →" at bounding box center [523, 351] width 658 height 34
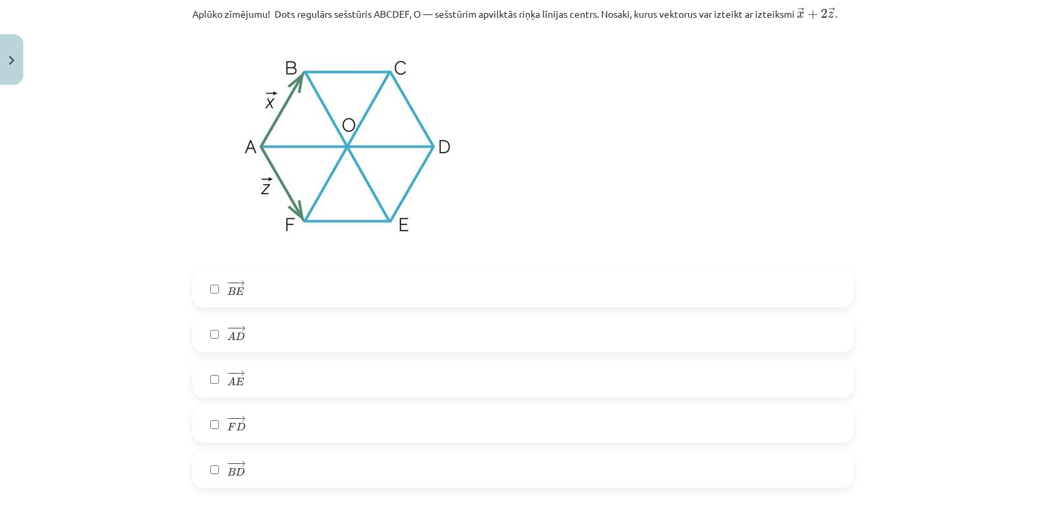
scroll to position [1859, 0]
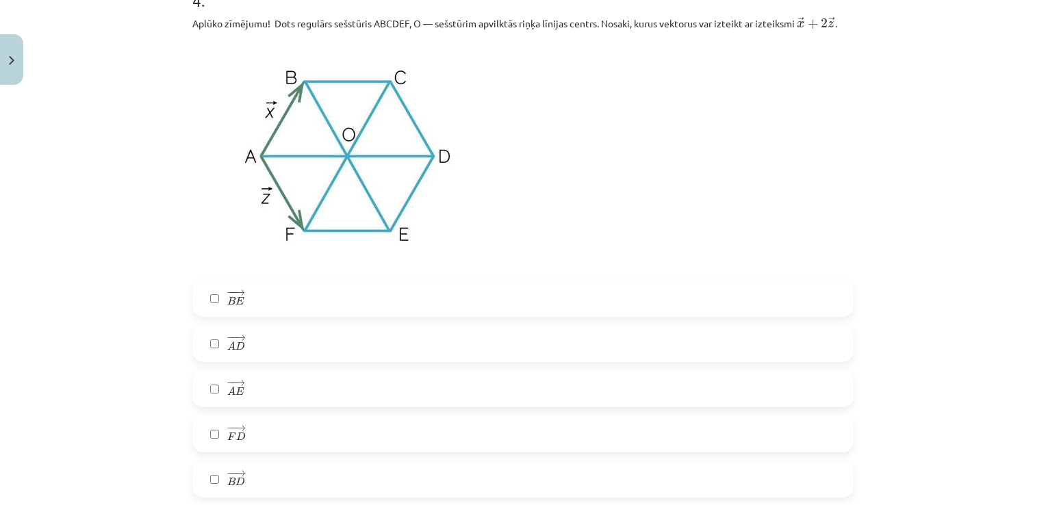
click at [586, 317] on div "− − → B E B E →" at bounding box center [522, 298] width 661 height 37
click at [595, 307] on label "− − → B E B E →" at bounding box center [523, 298] width 658 height 34
click at [342, 285] on label "− − → B E B E →" at bounding box center [523, 298] width 658 height 34
click at [277, 331] on label "− − → A D A D →" at bounding box center [523, 343] width 658 height 34
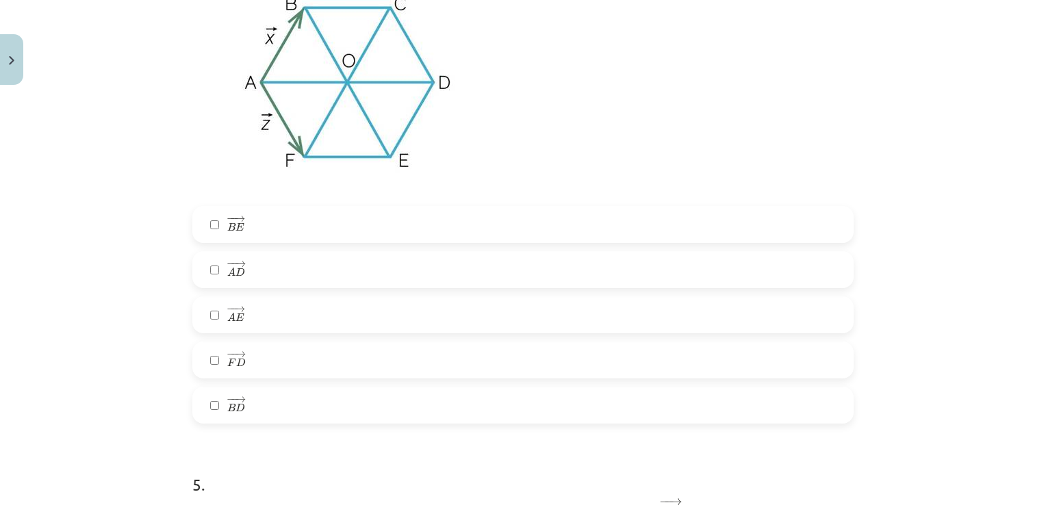
scroll to position [1941, 0]
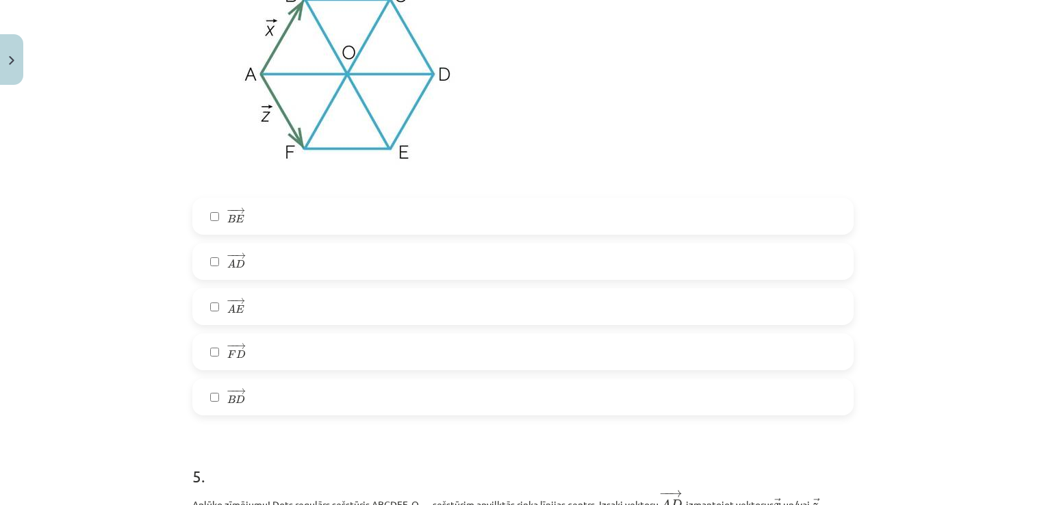
click at [408, 366] on label "− − → F D F D →" at bounding box center [523, 352] width 658 height 34
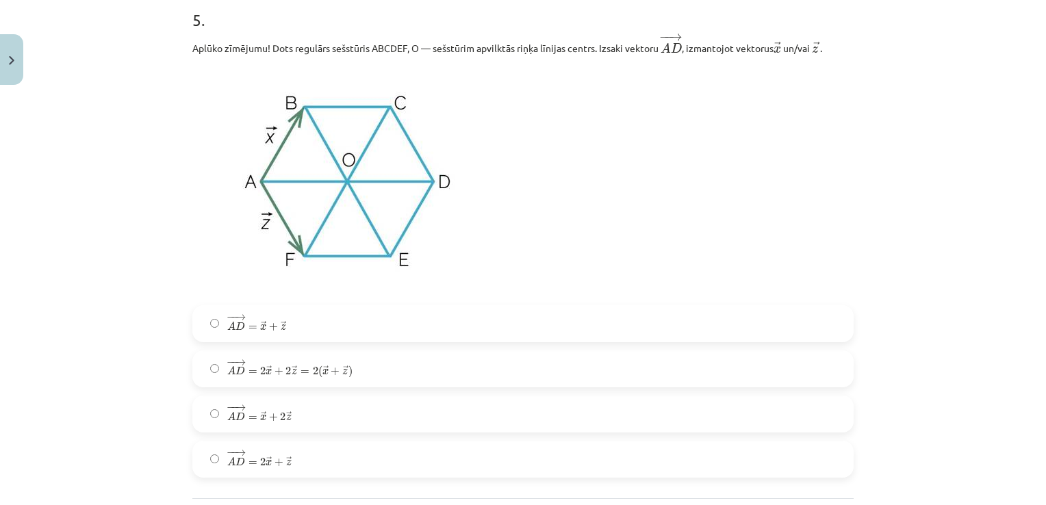
scroll to position [2425, 0]
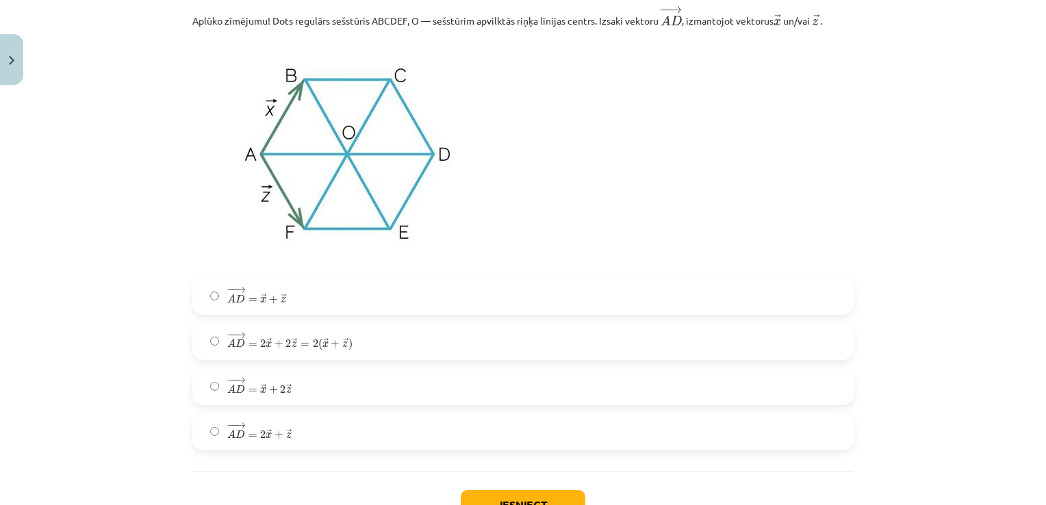
click at [375, 359] on label "− − → A D = 2 → x + 2 → z = 2 ( → x + → z ) A D → = 2 x → + 2 z → = 2 ( x → + z…" at bounding box center [523, 341] width 658 height 34
click at [357, 399] on label "− − → A D = → x + 2 → z A D → = x → + 2 z →" at bounding box center [523, 387] width 658 height 34
click at [540, 504] on button "Iesniegt" at bounding box center [523, 505] width 125 height 30
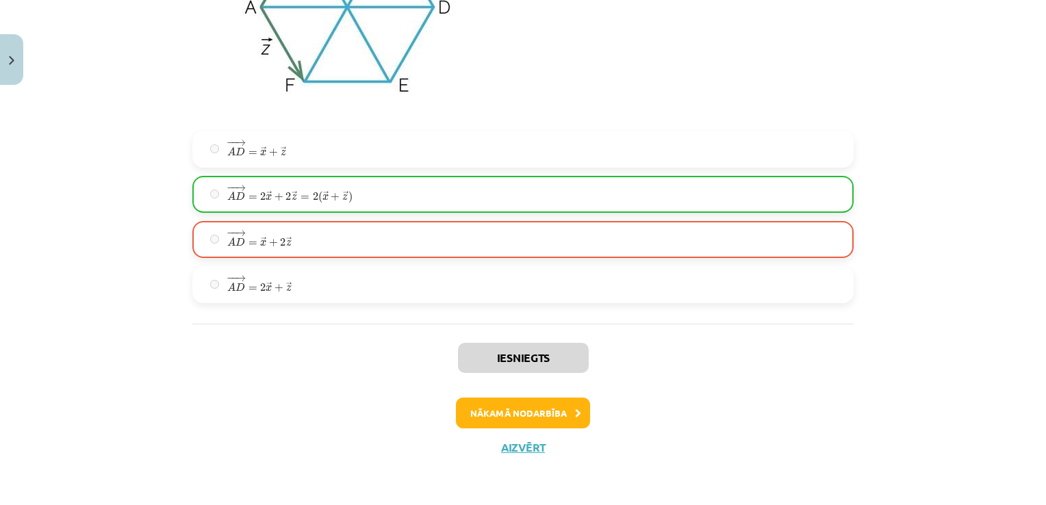
scroll to position [2575, 0]
click at [498, 409] on button "Nākamā nodarbība" at bounding box center [523, 413] width 134 height 31
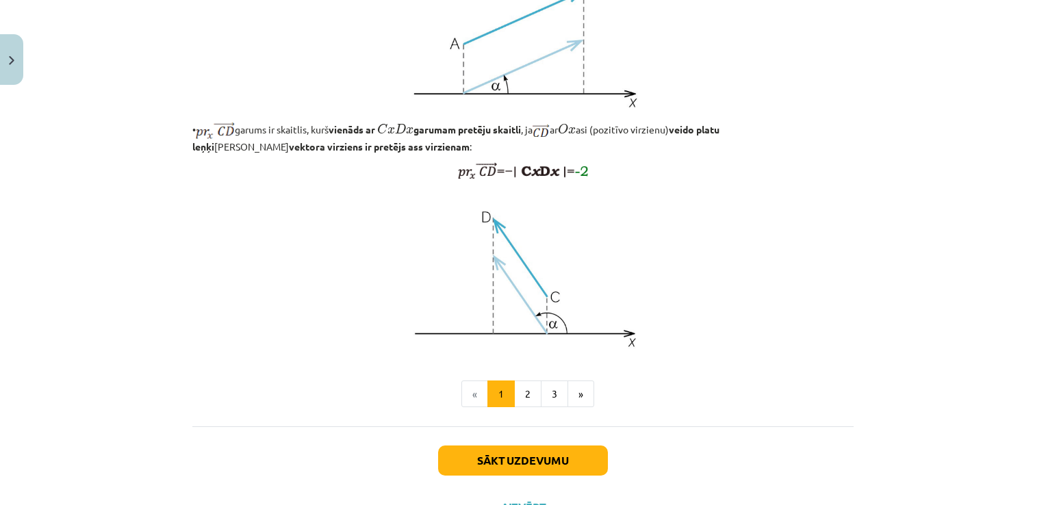
scroll to position [1047, 0]
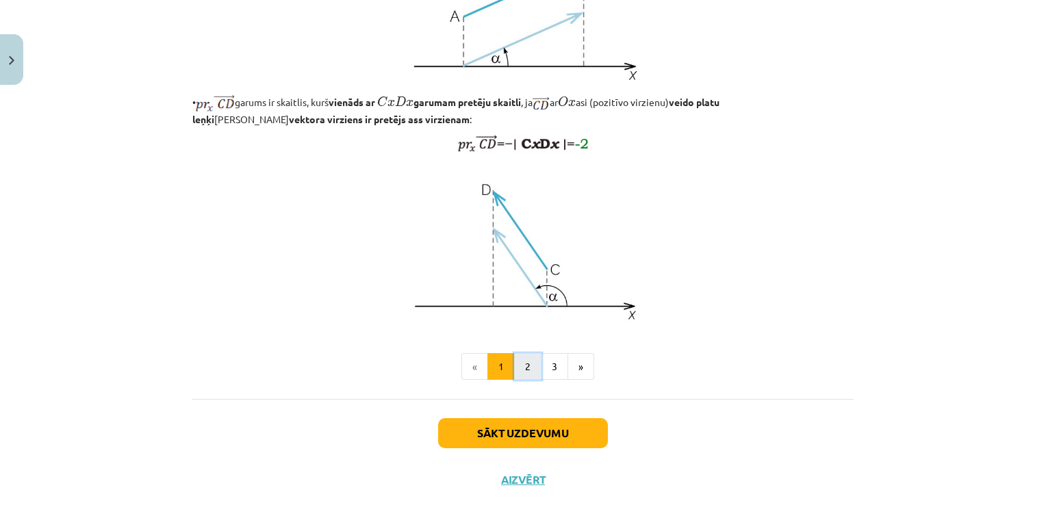
click at [523, 381] on button "2" at bounding box center [527, 366] width 27 height 27
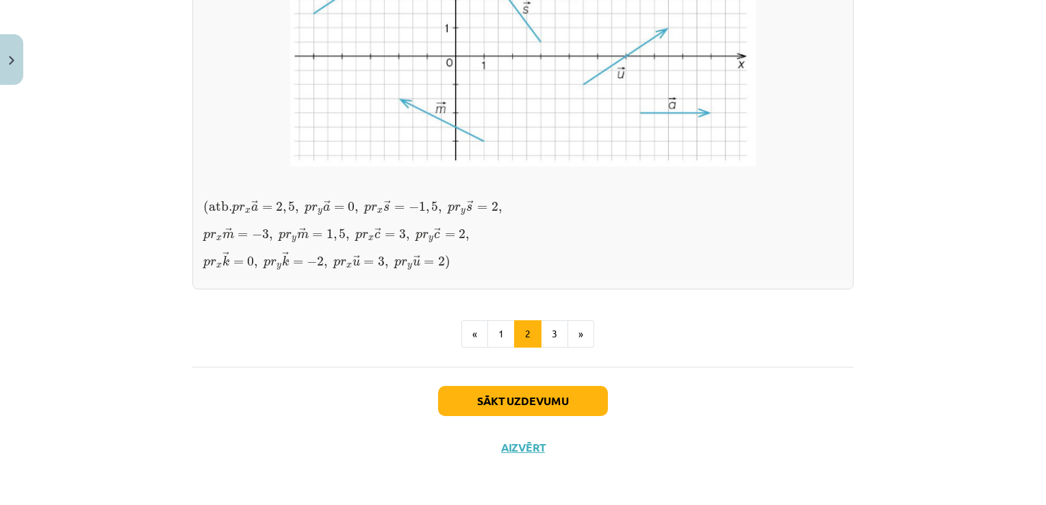
scroll to position [1129, 0]
click at [552, 348] on button "3" at bounding box center [554, 333] width 27 height 27
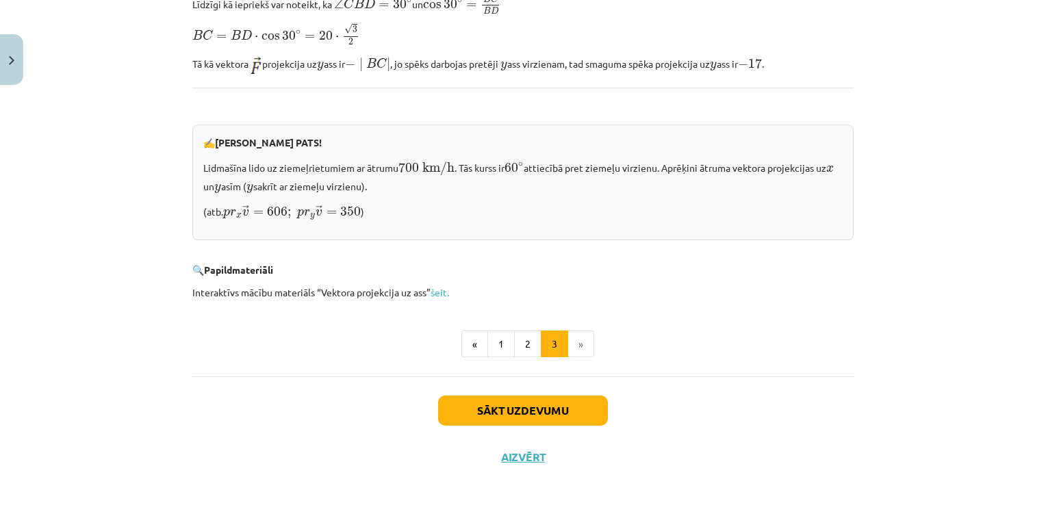
scroll to position [1402, 0]
click at [506, 396] on button "Sākt uzdevumu" at bounding box center [523, 411] width 170 height 30
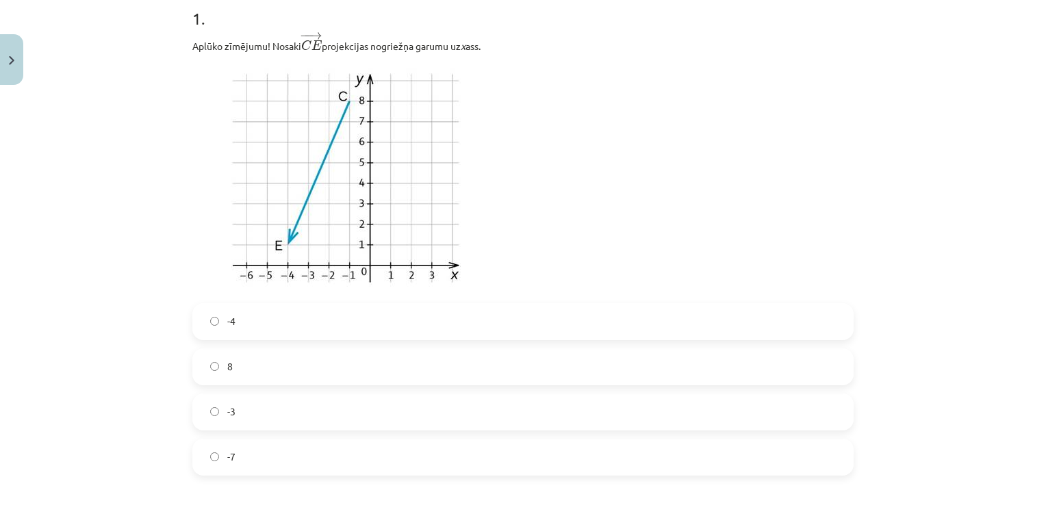
scroll to position [298, 0]
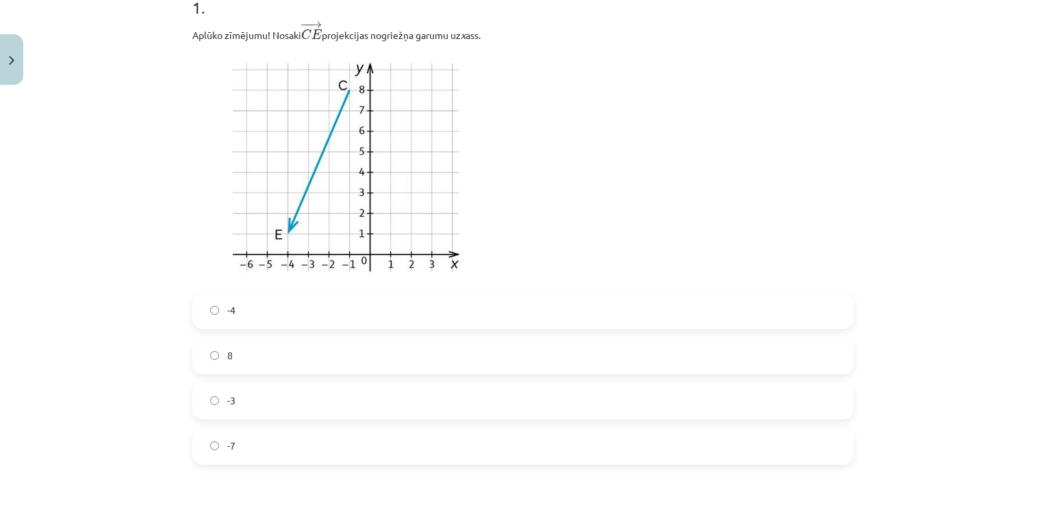
click at [395, 318] on label "-4" at bounding box center [523, 311] width 658 height 34
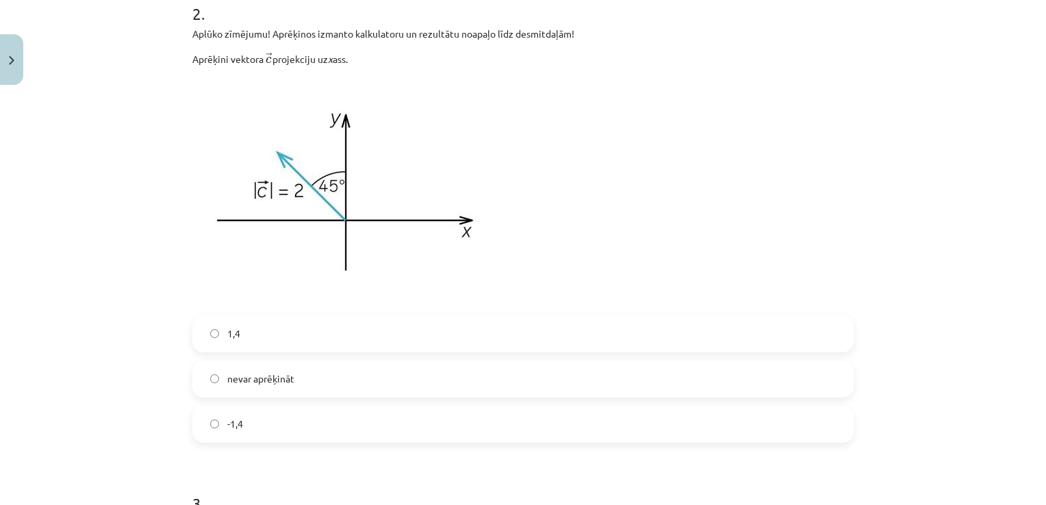
scroll to position [838, 0]
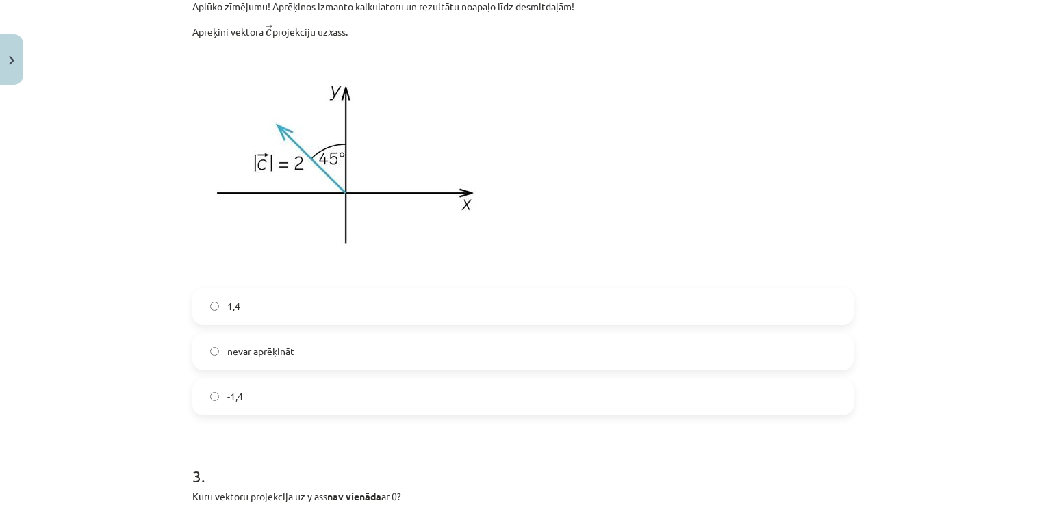
click at [602, 292] on label "1,4" at bounding box center [523, 307] width 658 height 34
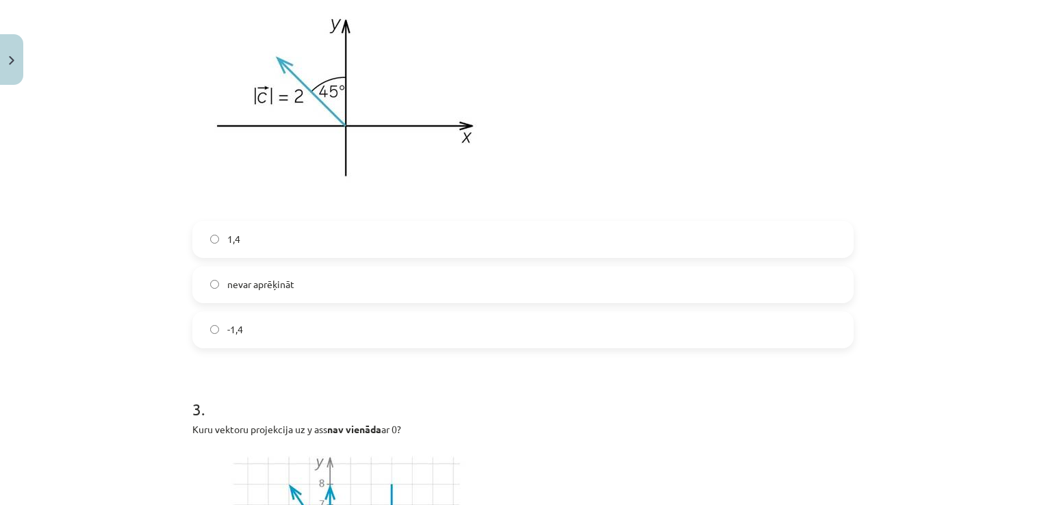
scroll to position [893, 0]
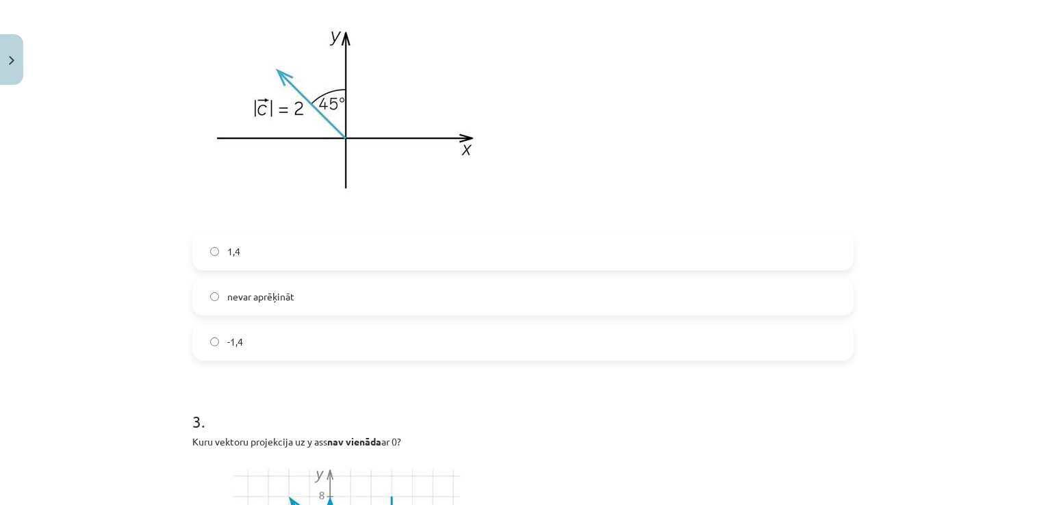
click at [526, 298] on label "nevar aprēķināt" at bounding box center [523, 297] width 658 height 34
drag, startPoint x: 1035, startPoint y: 500, endPoint x: 1042, endPoint y: 498, distance: 8.0
click at [1042, 498] on div "Mācību tēma: Matemātikas i - 10. klases 1. ieskaites mācību materiāls (a,b) #5 …" at bounding box center [523, 252] width 1046 height 505
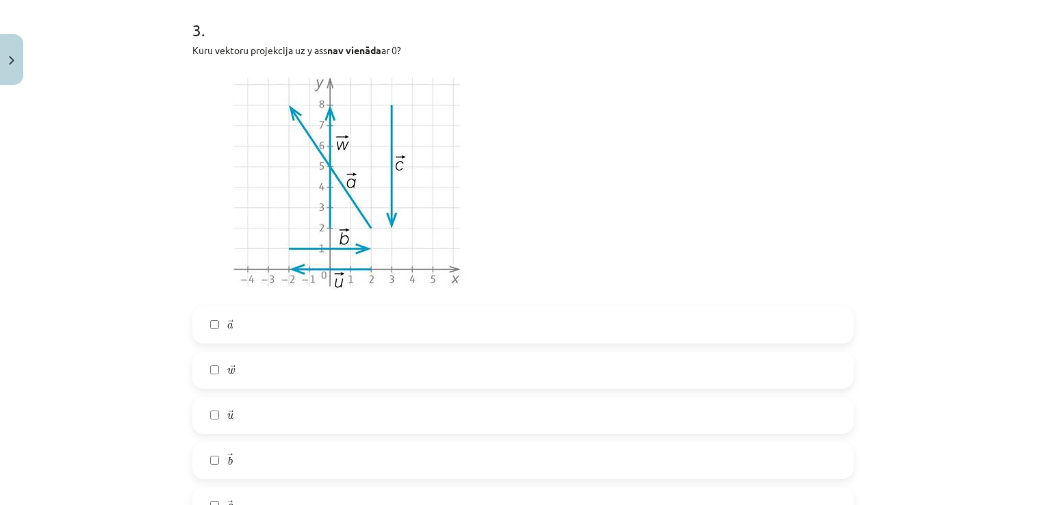
scroll to position [1311, 0]
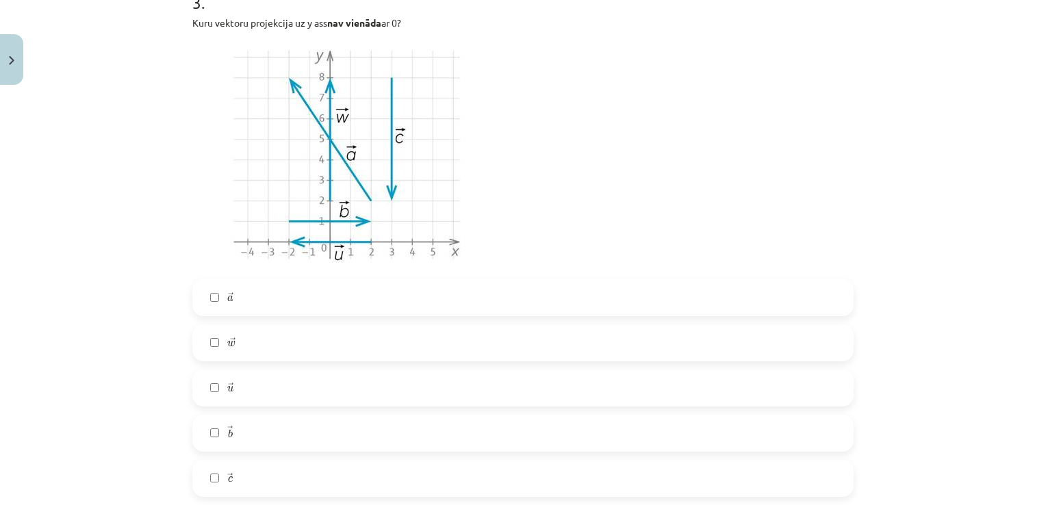
click at [319, 86] on img at bounding box center [347, 154] width 311 height 233
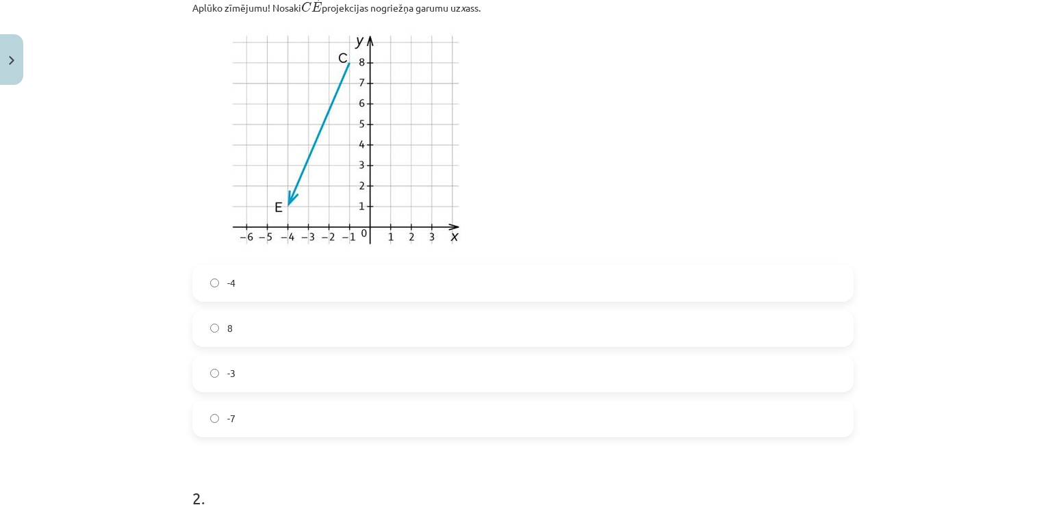
scroll to position [290, 0]
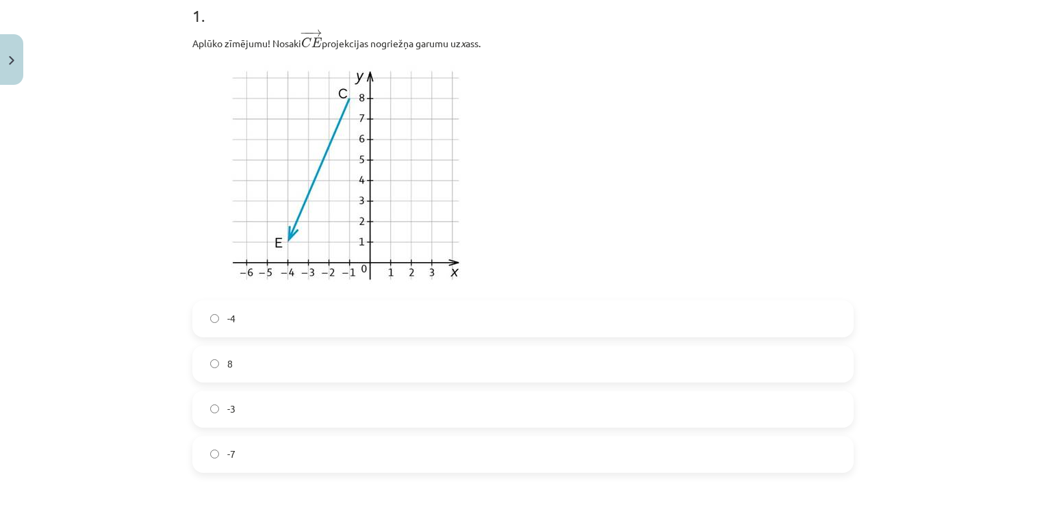
click at [251, 368] on label "8" at bounding box center [523, 364] width 658 height 34
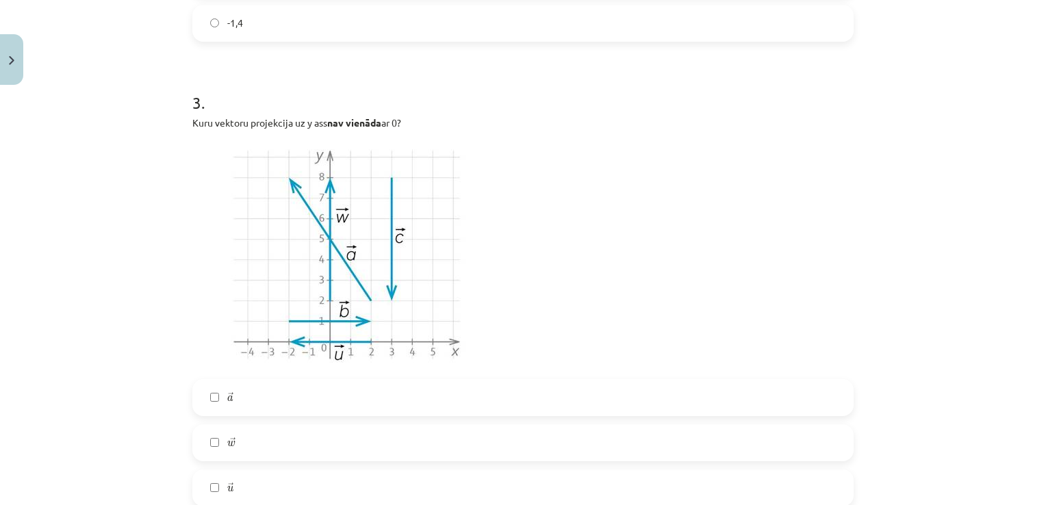
scroll to position [1311, 0]
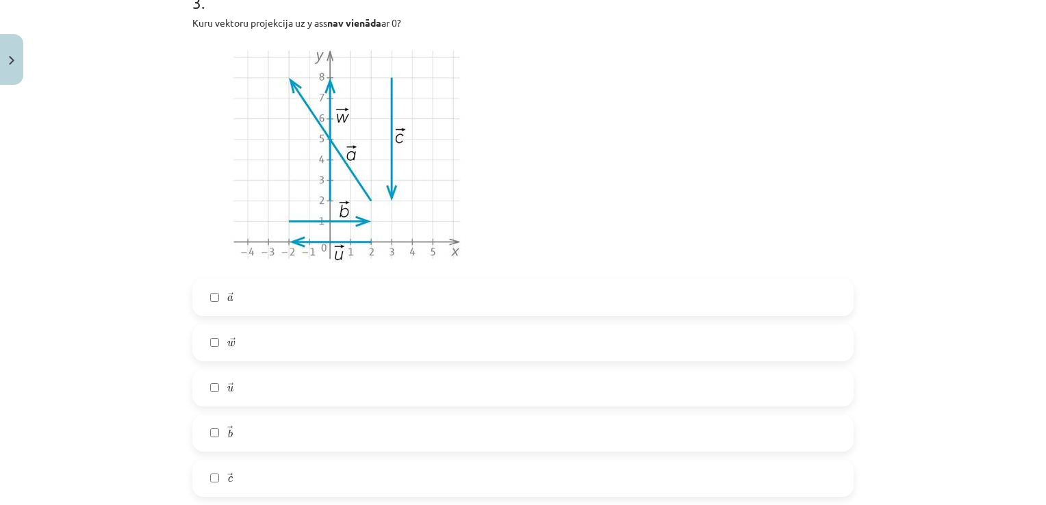
click at [320, 303] on label "→ a a →" at bounding box center [523, 298] width 658 height 34
click at [282, 353] on label "→ w w →" at bounding box center [523, 343] width 658 height 34
click at [266, 436] on label "→ b b →" at bounding box center [523, 433] width 658 height 34
click at [249, 463] on label "→ c c →" at bounding box center [523, 478] width 658 height 34
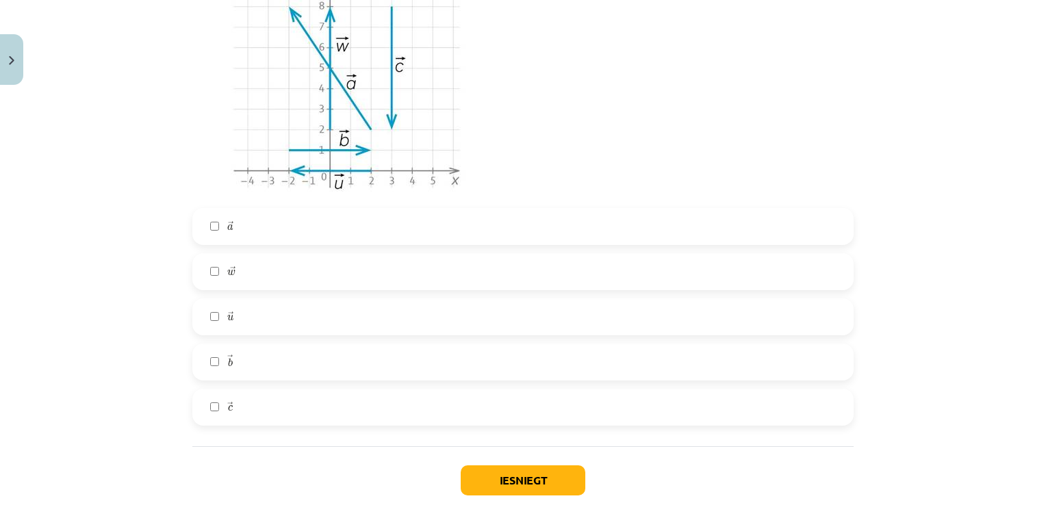
scroll to position [1403, 0]
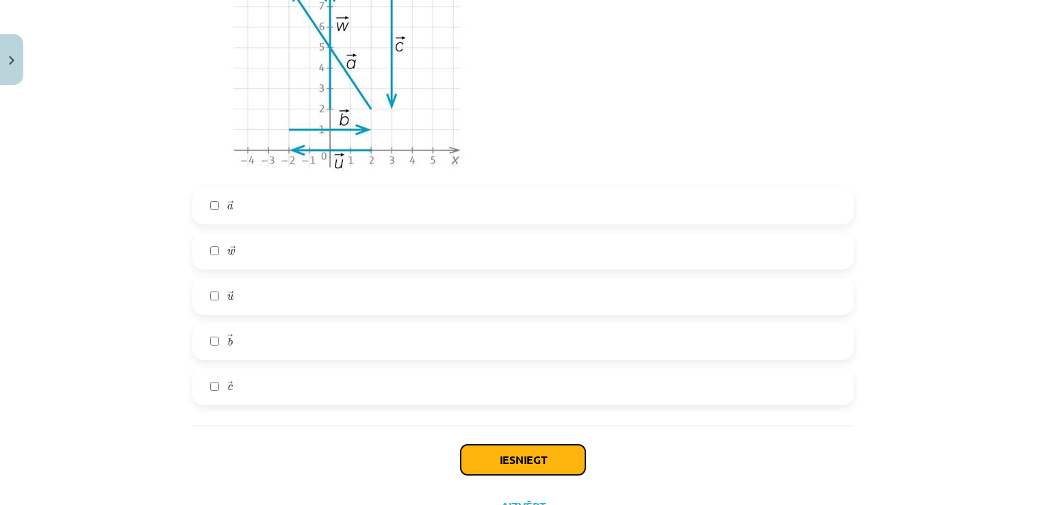
click at [567, 454] on button "Iesniegt" at bounding box center [523, 460] width 125 height 30
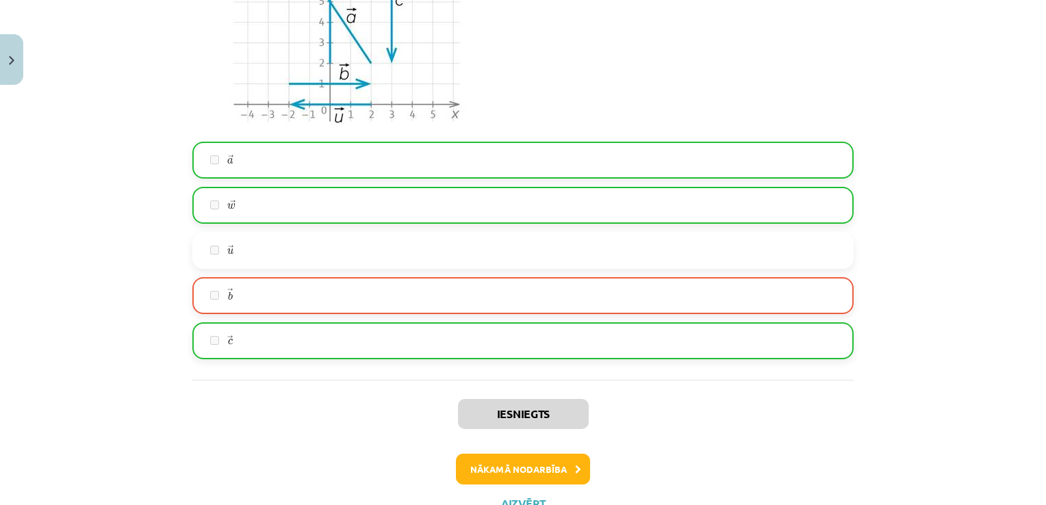
scroll to position [1505, 0]
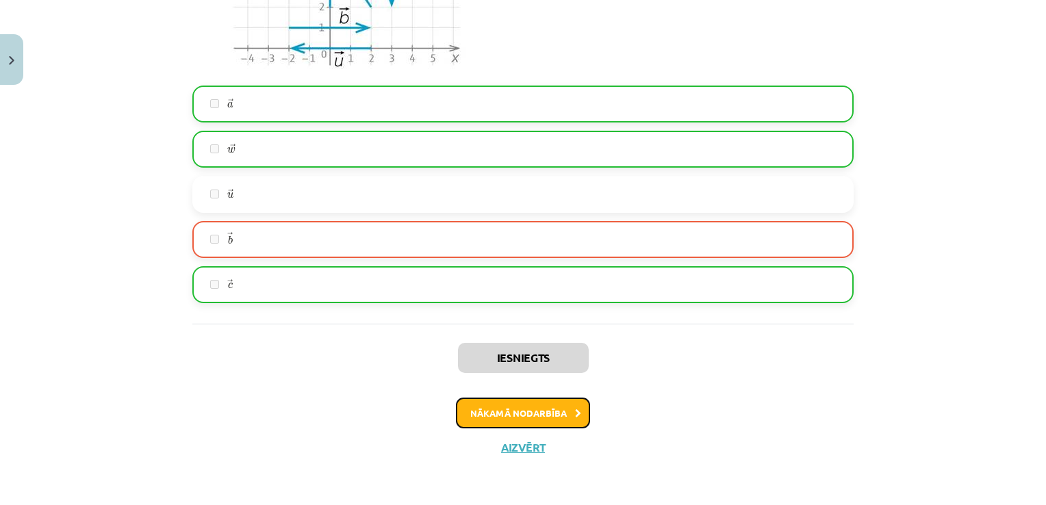
click at [575, 399] on button "Nākamā nodarbība" at bounding box center [523, 413] width 134 height 31
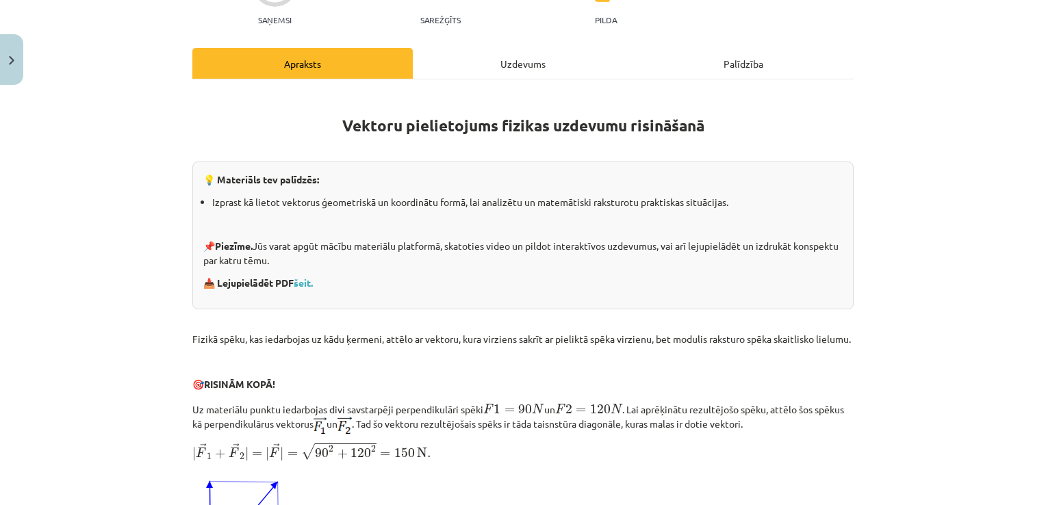
scroll to position [208, 0]
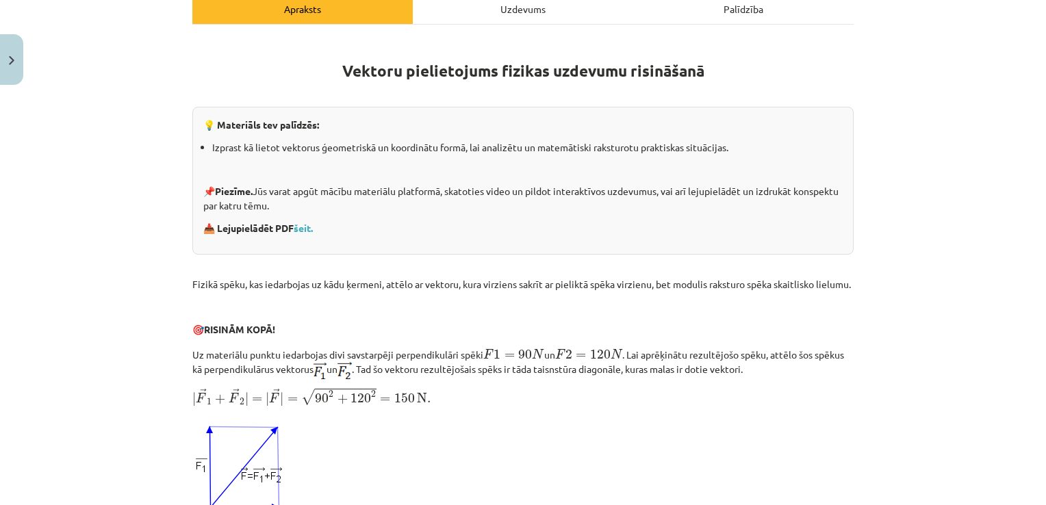
click at [773, 5] on div "Palīdzība" at bounding box center [743, 8] width 220 height 31
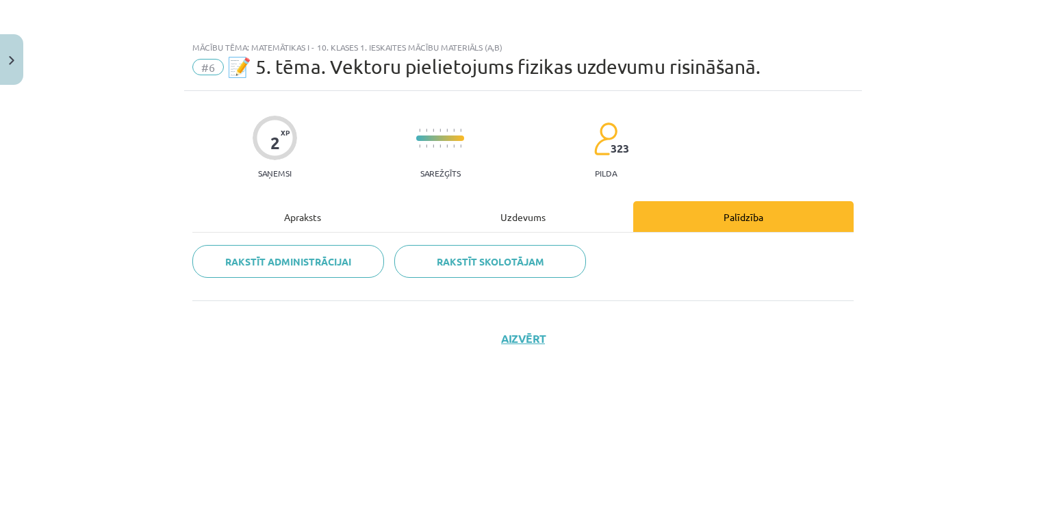
scroll to position [0, 0]
click at [295, 206] on div "Apraksts" at bounding box center [302, 216] width 220 height 31
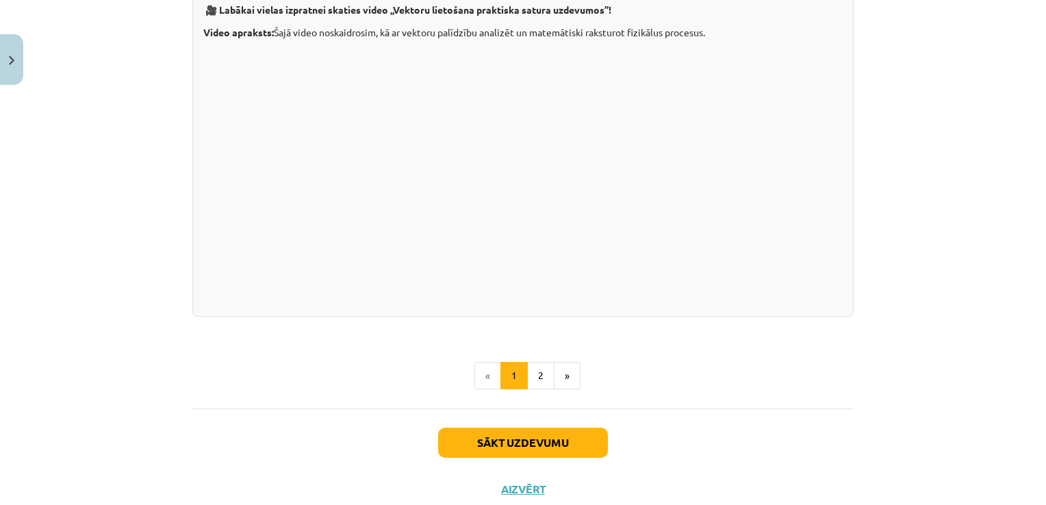
scroll to position [1424, 0]
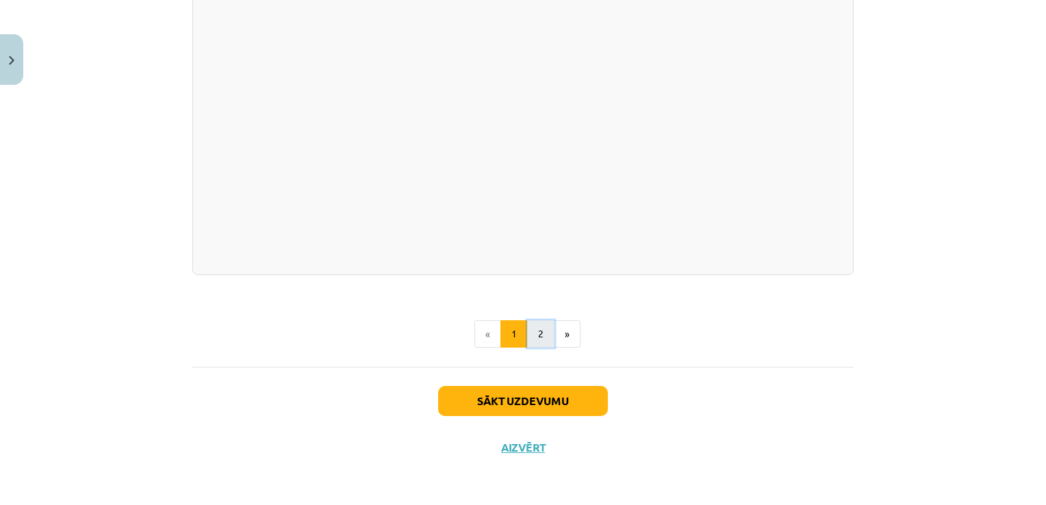
click at [539, 336] on button "2" at bounding box center [540, 333] width 27 height 27
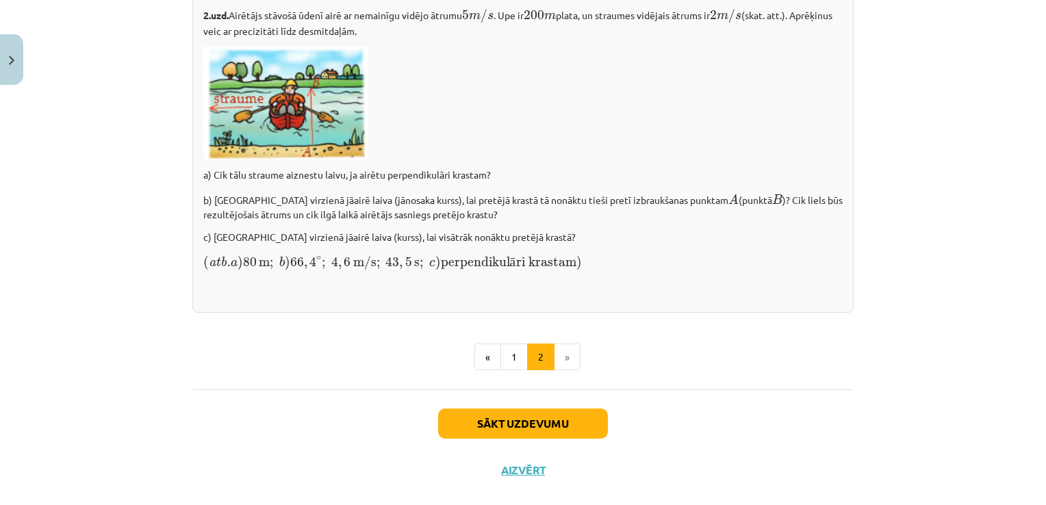
scroll to position [1966, 0]
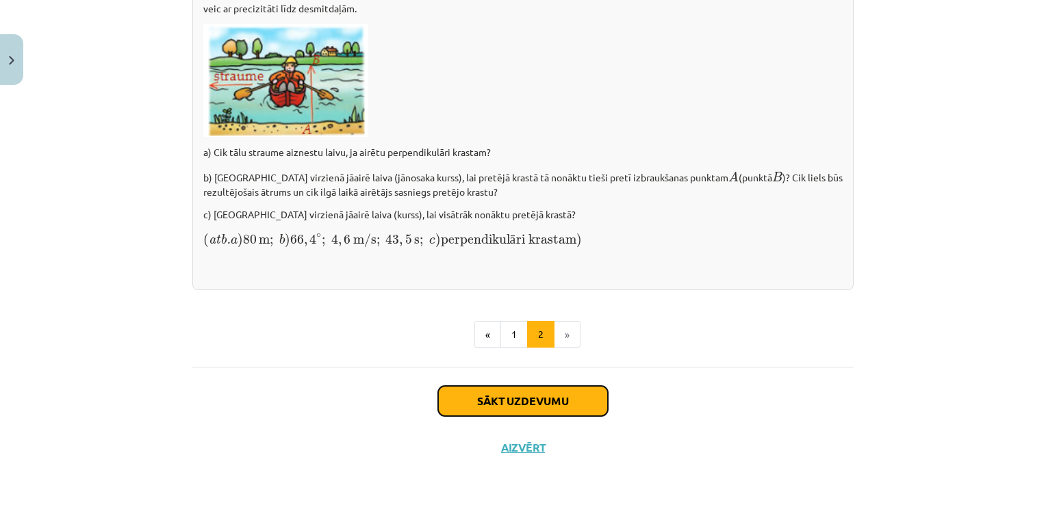
click at [502, 415] on button "Sākt uzdevumu" at bounding box center [523, 401] width 170 height 30
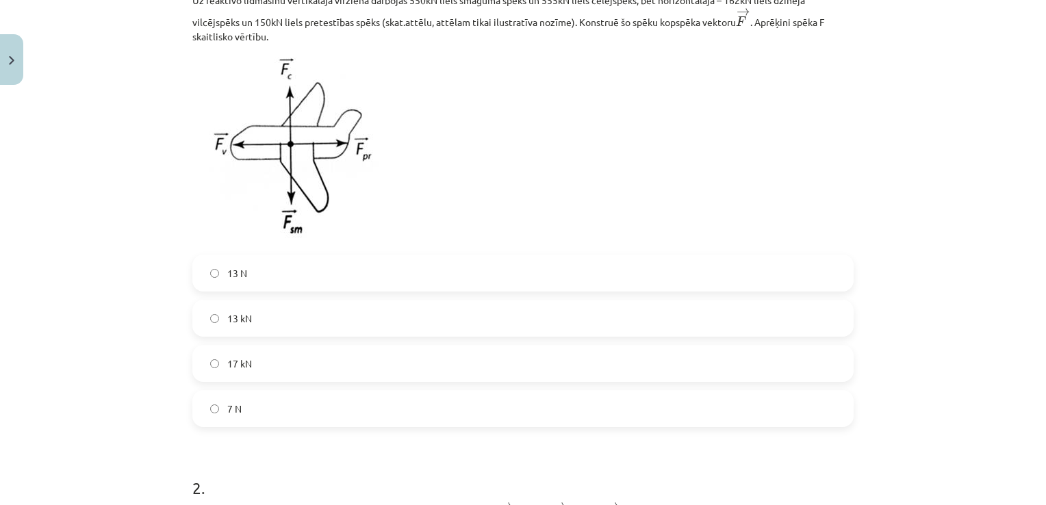
scroll to position [298, 0]
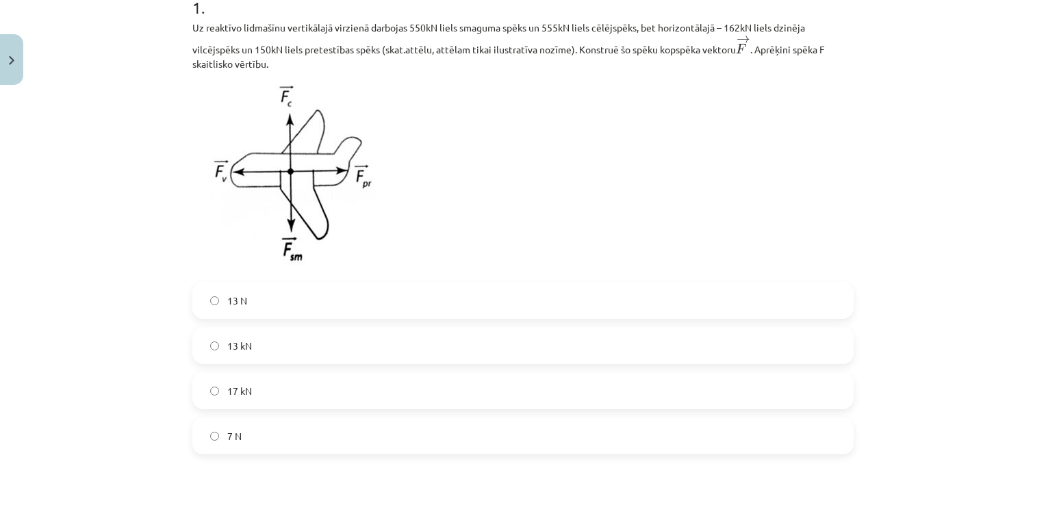
click at [649, 450] on label "7 N" at bounding box center [523, 436] width 658 height 34
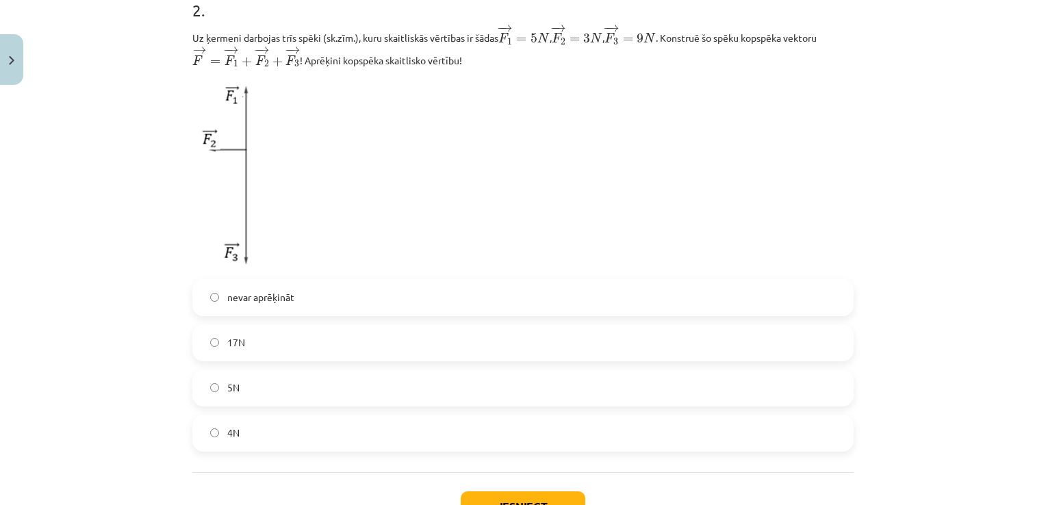
scroll to position [801, 0]
click at [235, 342] on span "17N" at bounding box center [236, 345] width 18 height 14
click at [494, 497] on button "Iesniegt" at bounding box center [523, 509] width 125 height 30
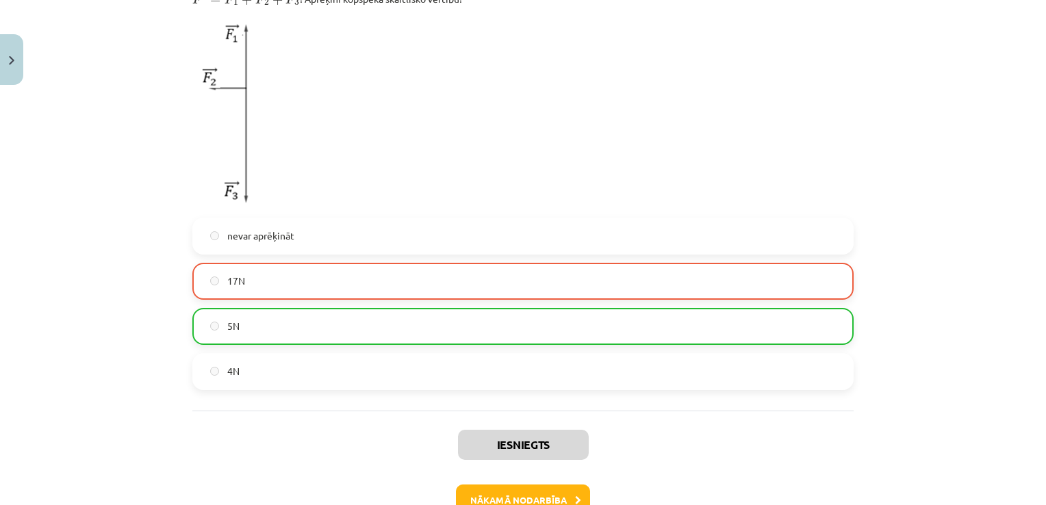
scroll to position [938, 0]
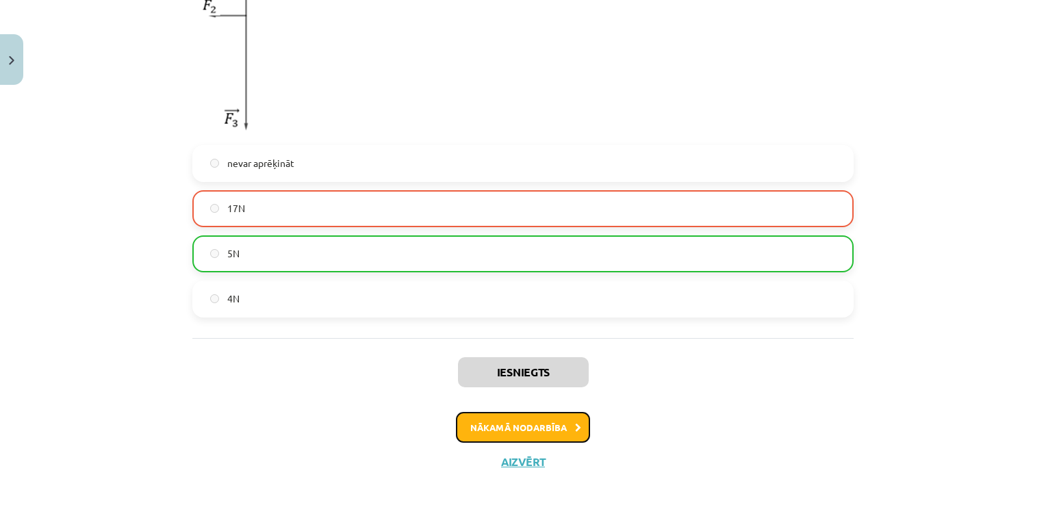
click at [539, 420] on button "Nākamā nodarbība" at bounding box center [523, 427] width 134 height 31
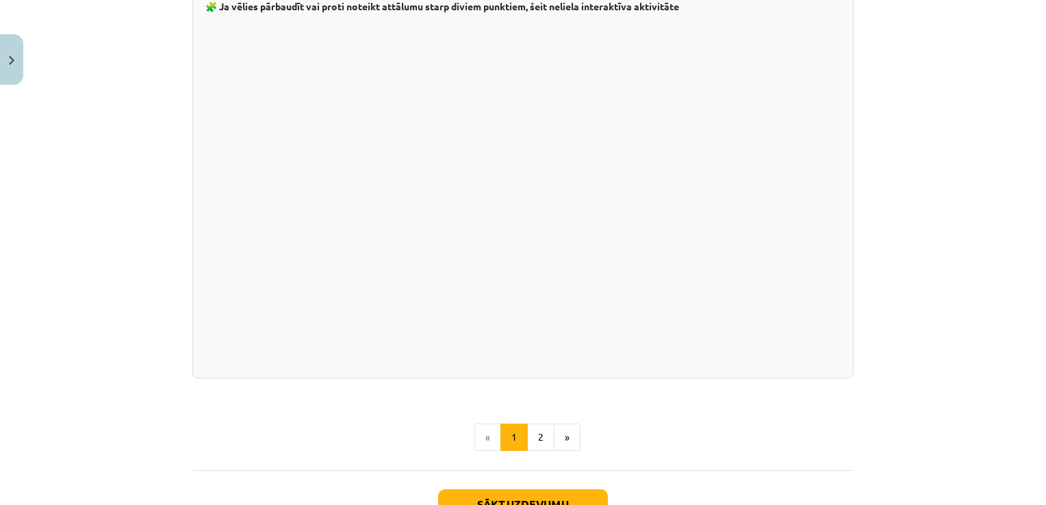
scroll to position [2344, 0]
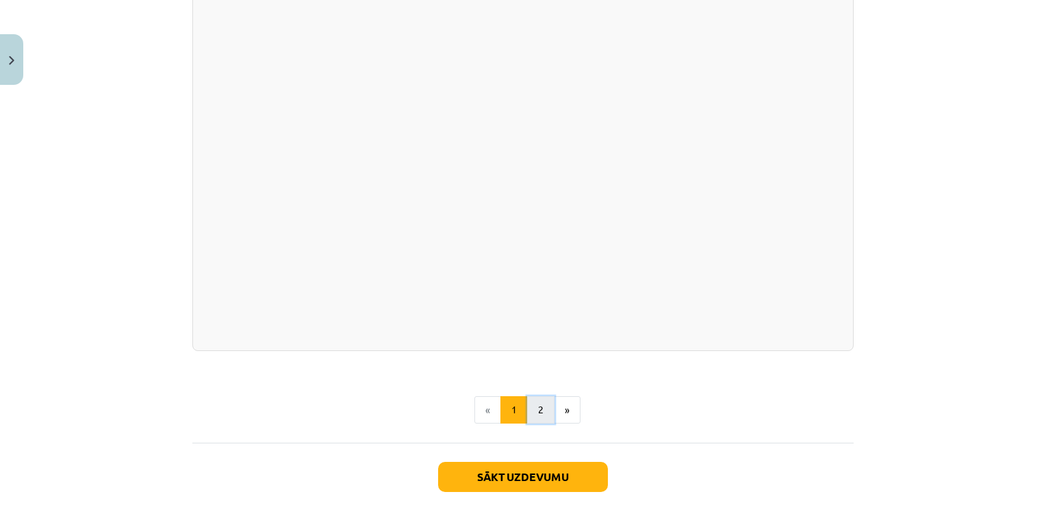
click at [540, 401] on button "2" at bounding box center [540, 409] width 27 height 27
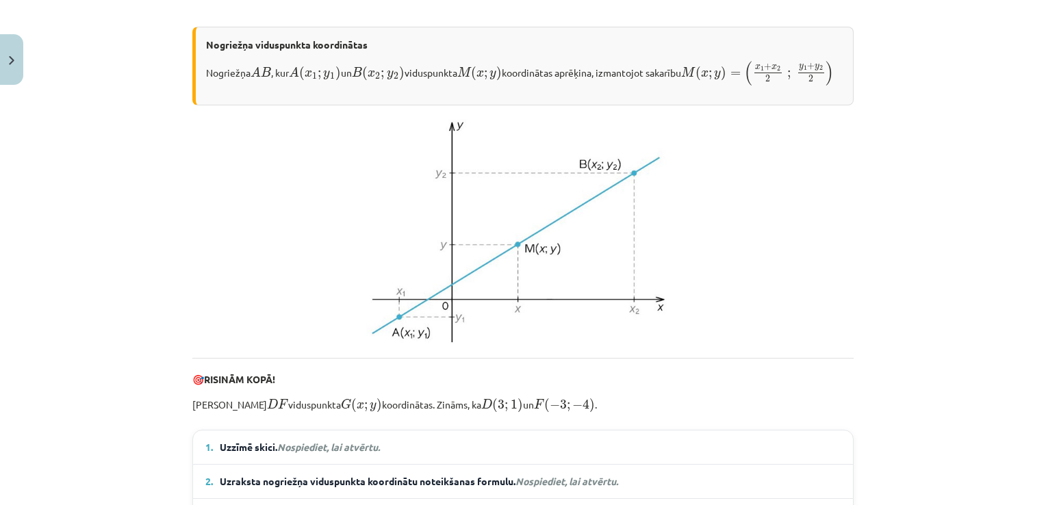
scroll to position [266, 0]
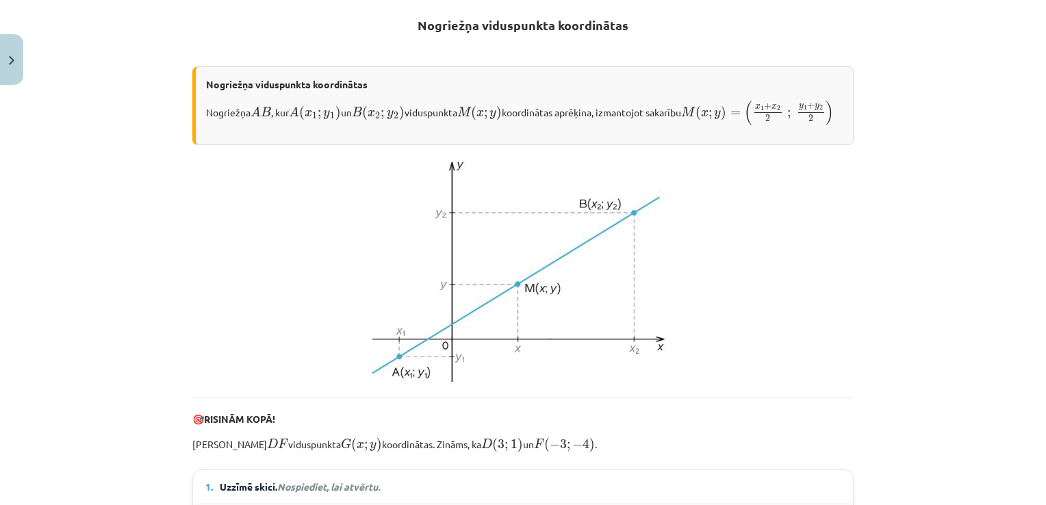
click at [1040, 497] on div "Mācību tēma: Matemātikas i - 10. klases 1. ieskaites mācību materiāls (a,b) #7 …" at bounding box center [523, 252] width 1046 height 505
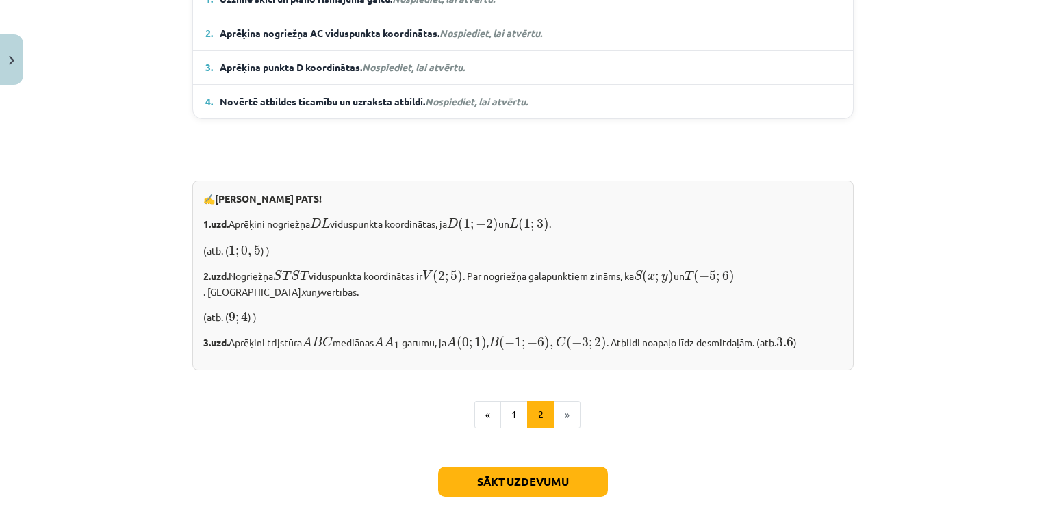
scroll to position [1134, 0]
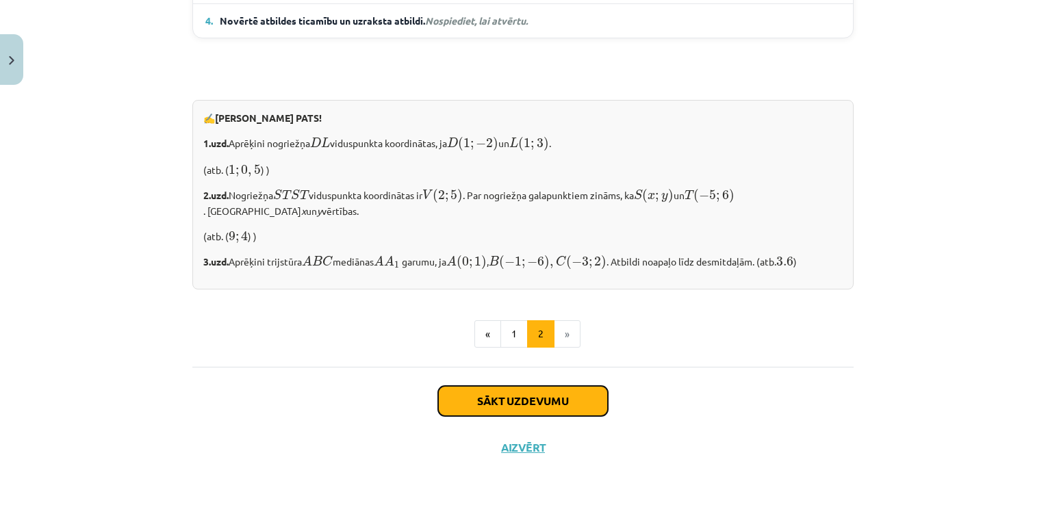
click at [563, 392] on button "Sākt uzdevumu" at bounding box center [523, 401] width 170 height 30
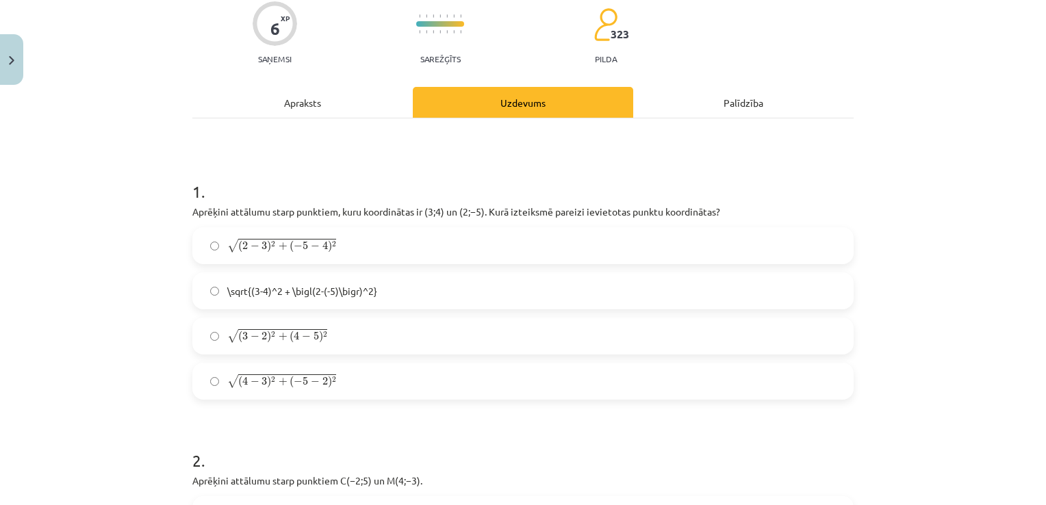
scroll to position [144, 0]
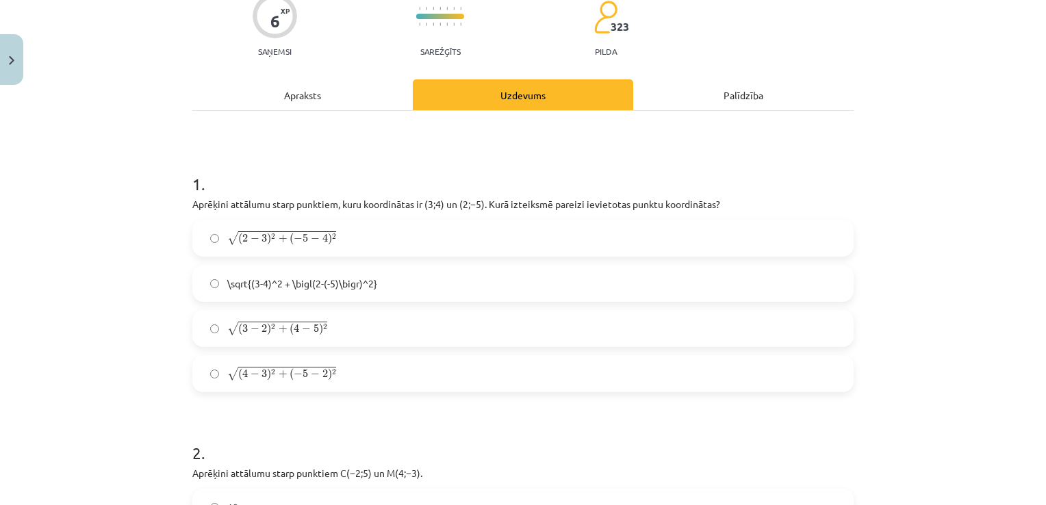
click at [436, 333] on label "√ ( 3 − 2 ) 2 + ( 4 − 5 ) 2 ( 3 − 2 ) 2 + ( 4 − 5 ) 2" at bounding box center [523, 328] width 658 height 34
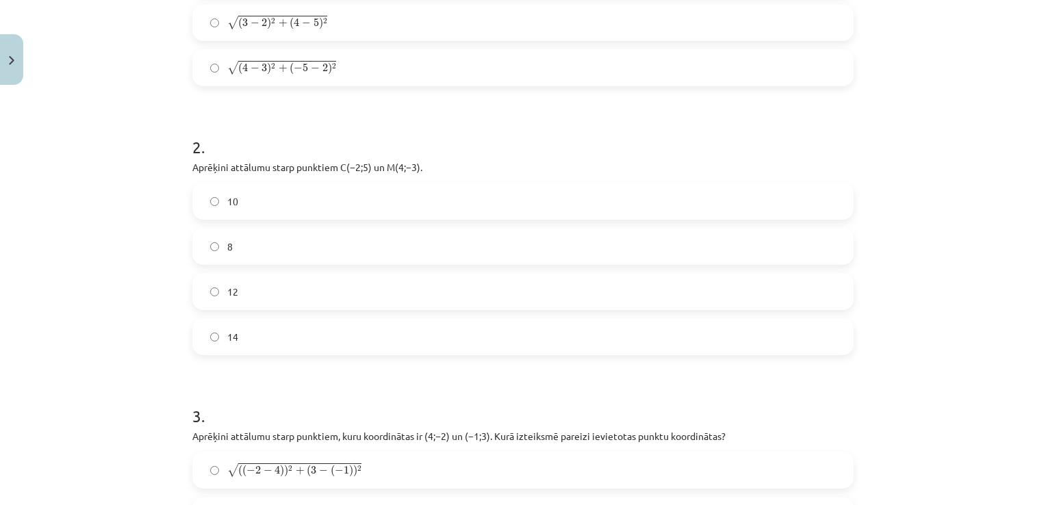
scroll to position [454, 0]
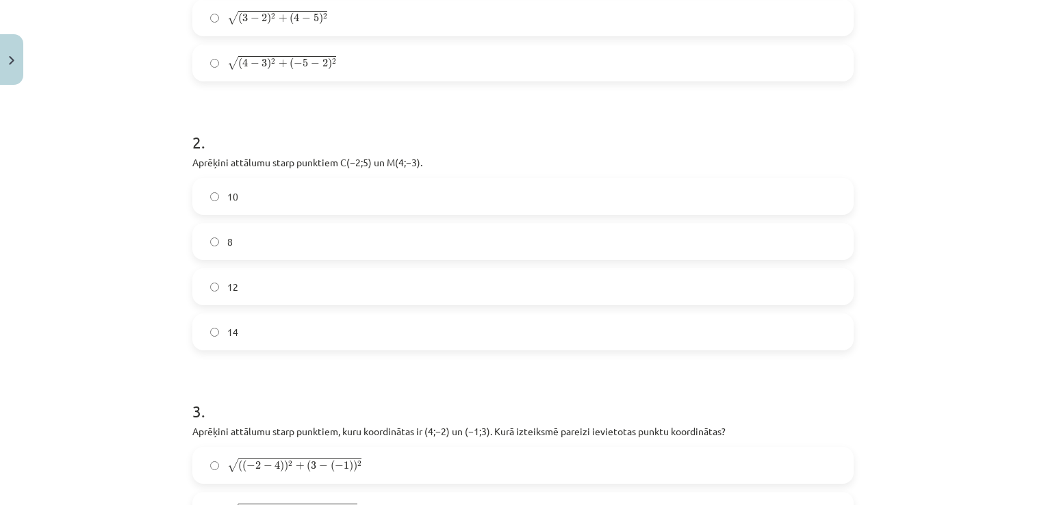
click at [528, 239] on label "8" at bounding box center [523, 242] width 658 height 34
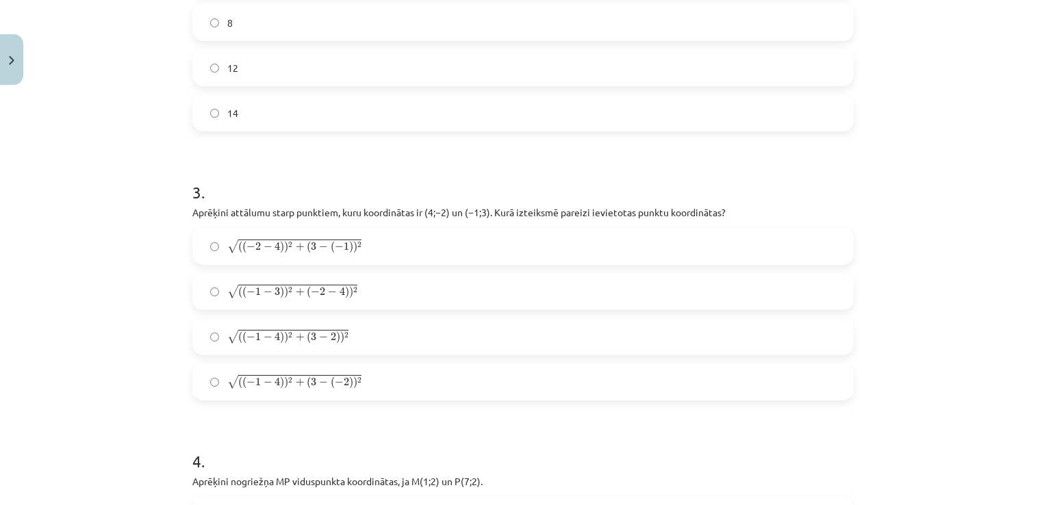
scroll to position [701, 0]
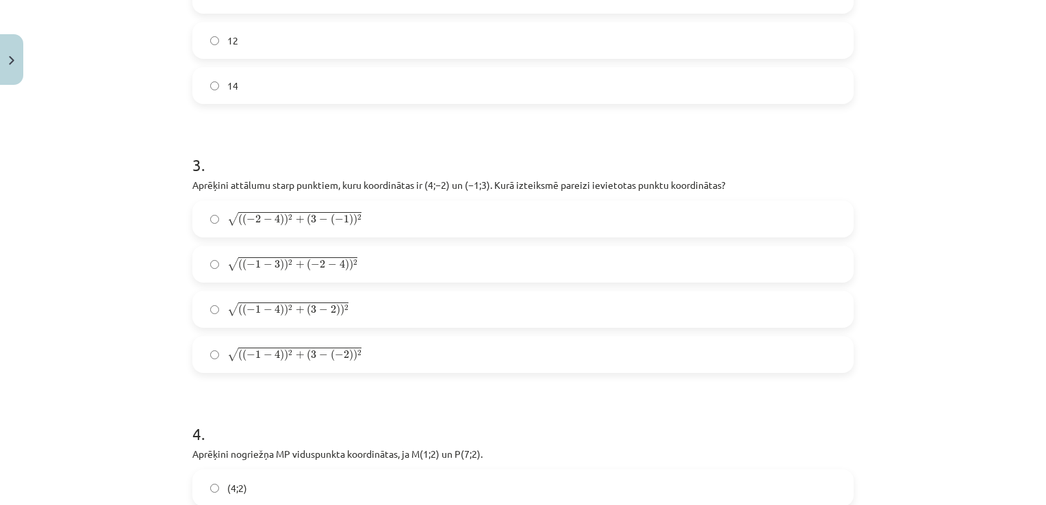
click at [360, 353] on label "√ ( ( − 1 − 4 ) ) 2 + ( 3 − ( − 2 ) ) 2 ( ( − 1 − 4 ) ) 2 + ( 3 − ( − 2 ) ) 2" at bounding box center [523, 354] width 658 height 34
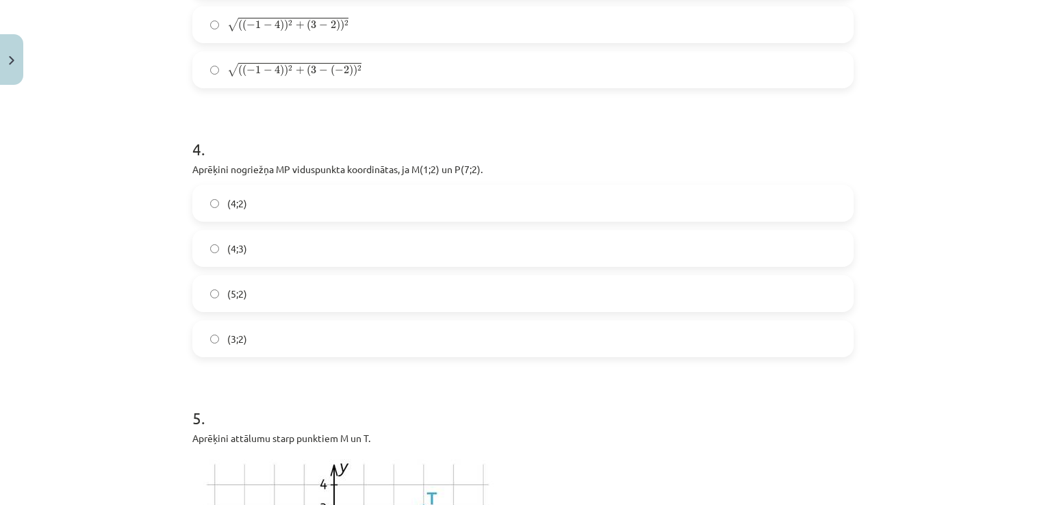
scroll to position [1002, 0]
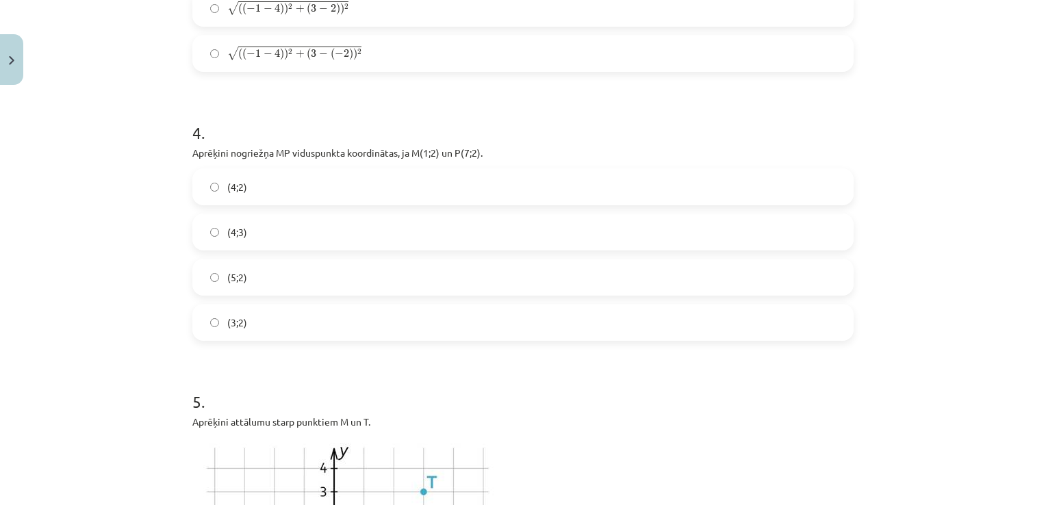
click at [449, 204] on div "(4;2)" at bounding box center [522, 186] width 661 height 37
click at [479, 185] on label "(4;2)" at bounding box center [523, 187] width 658 height 34
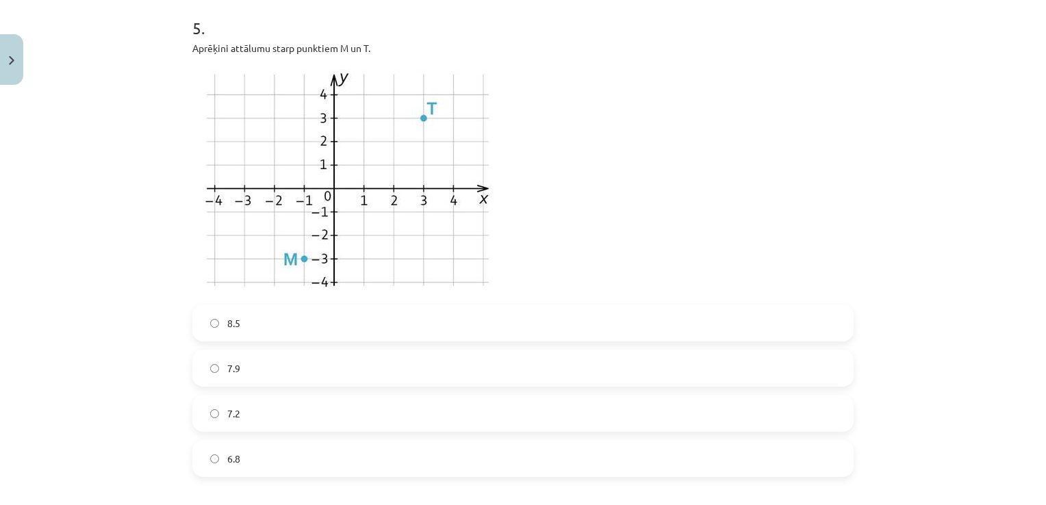
scroll to position [1385, 0]
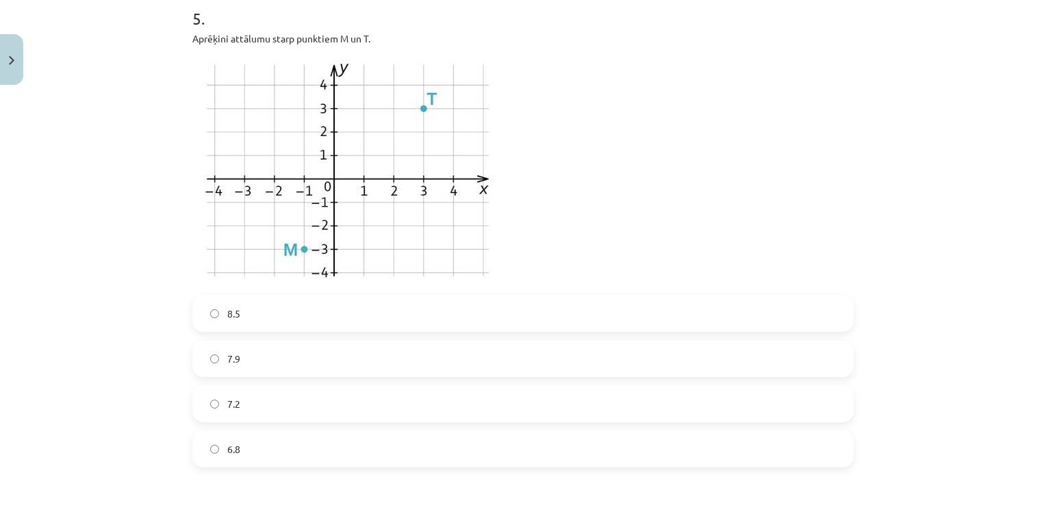
click at [533, 409] on label "7.2" at bounding box center [523, 404] width 658 height 34
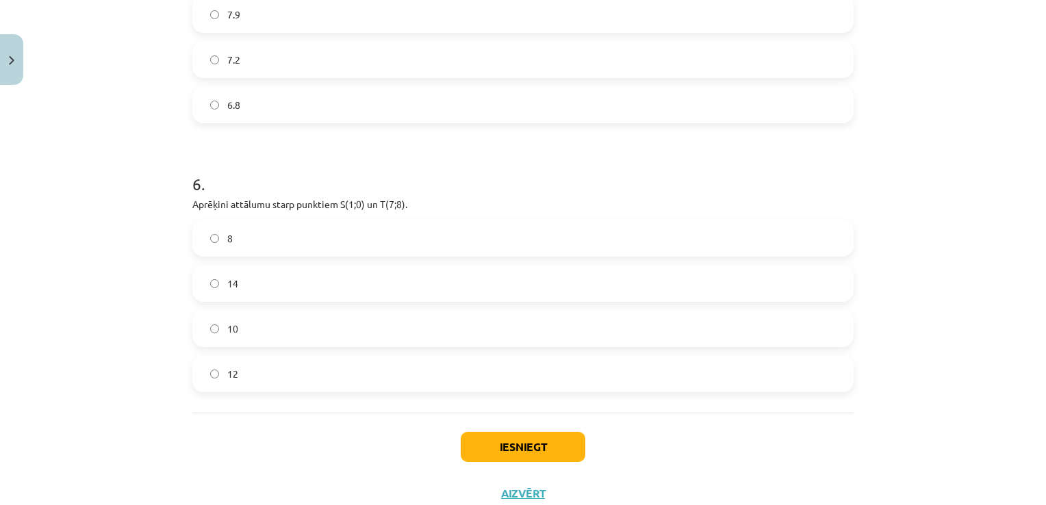
scroll to position [1741, 0]
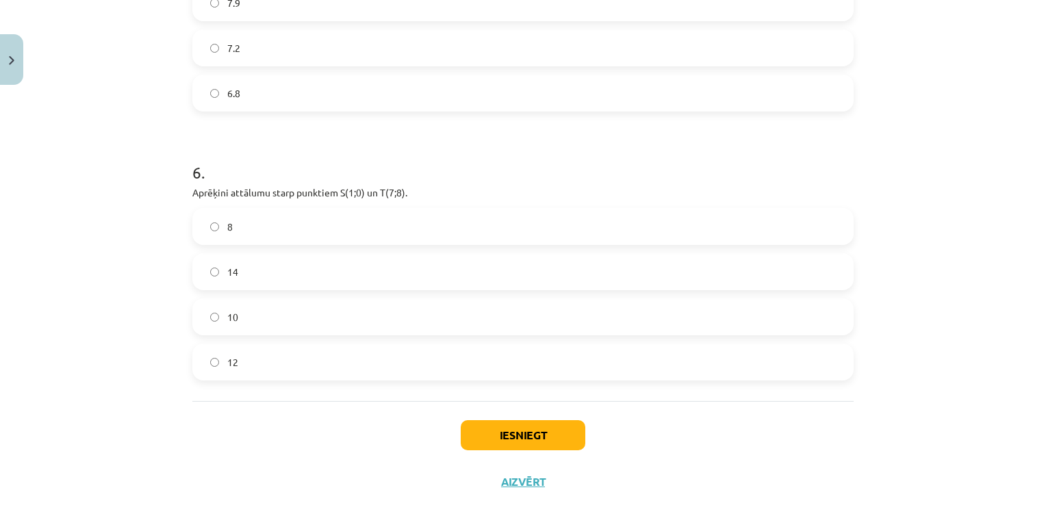
click at [700, 334] on div "10" at bounding box center [522, 316] width 661 height 37
click at [637, 316] on label "10" at bounding box center [523, 317] width 658 height 34
click at [500, 429] on button "Iesniegt" at bounding box center [523, 435] width 125 height 30
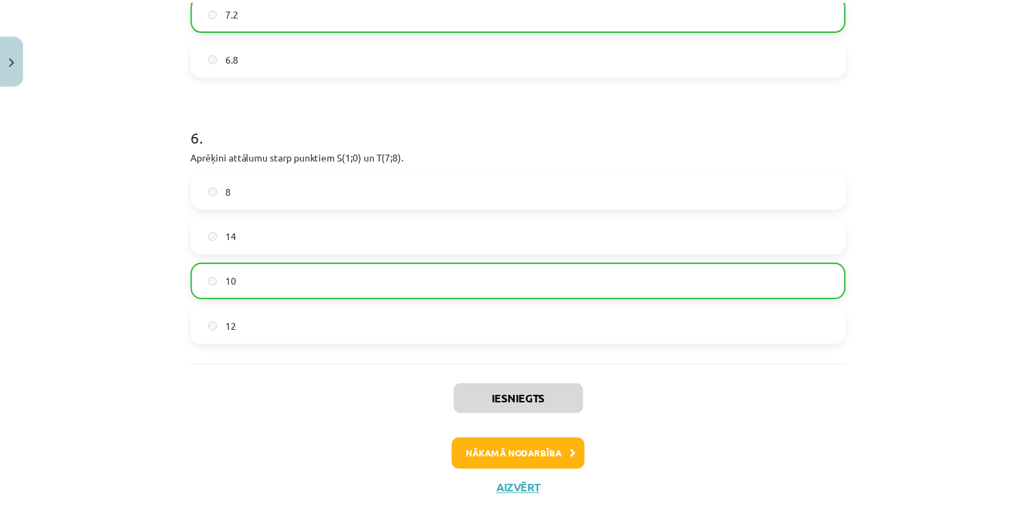
scroll to position [1818, 0]
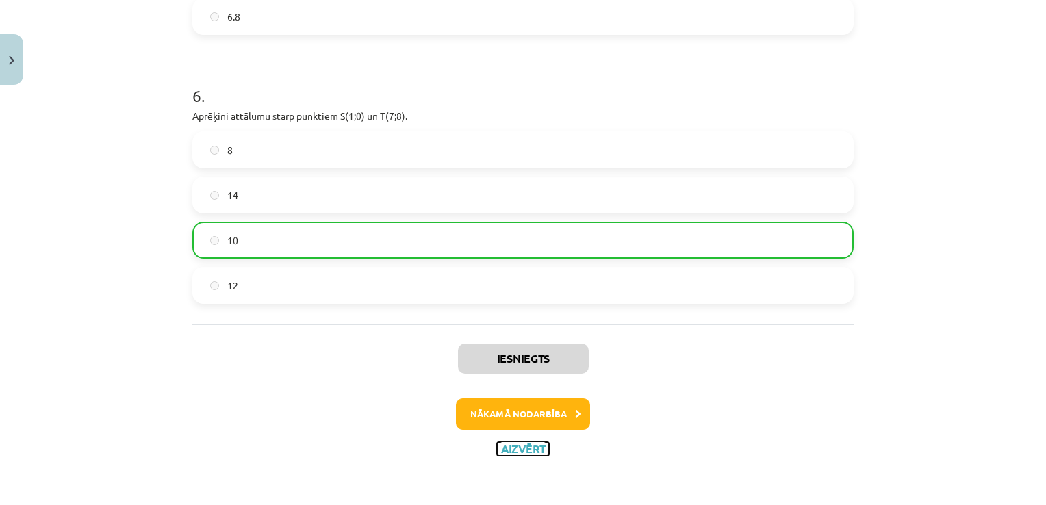
click at [504, 446] on button "Aizvērt" at bounding box center [523, 449] width 52 height 14
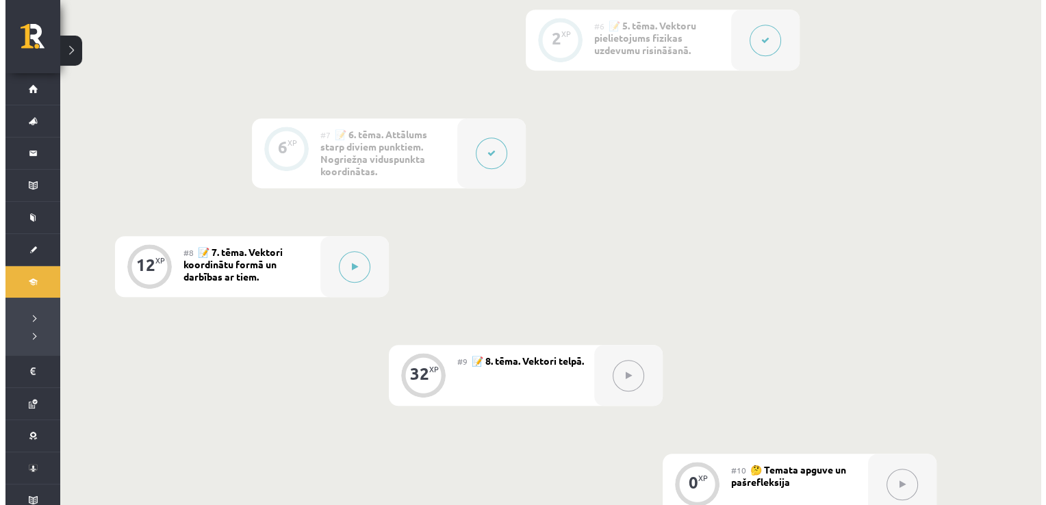
scroll to position [931, 0]
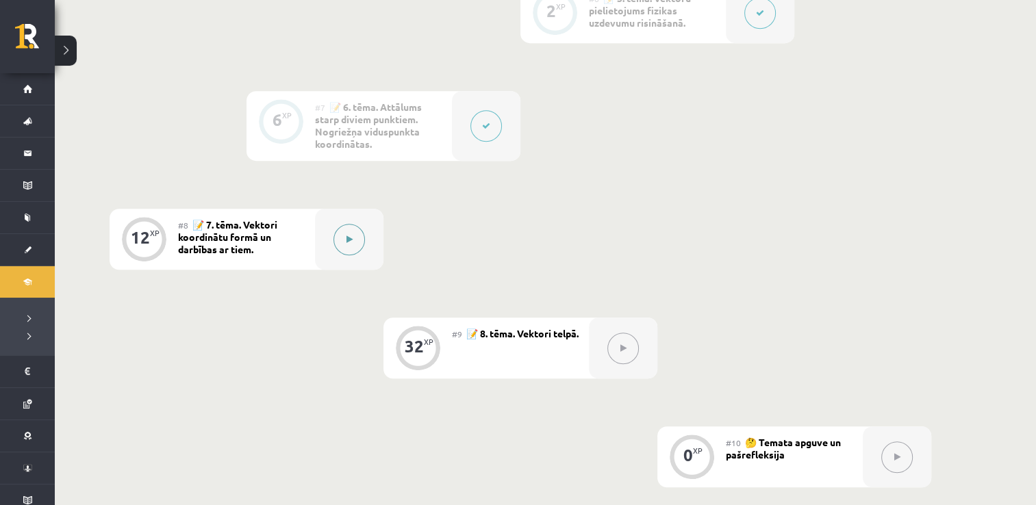
click at [370, 238] on div at bounding box center [349, 239] width 68 height 61
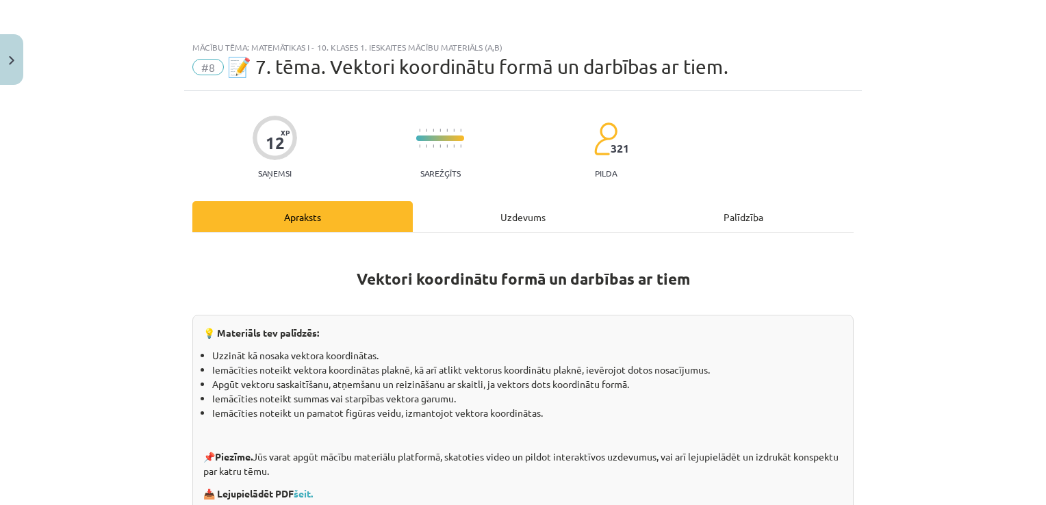
click at [370, 238] on div "Mācību tēma: Matemātikas i - 10. klases 1. ieskaites mācību materiāls (a,b) #8 …" at bounding box center [523, 252] width 1046 height 505
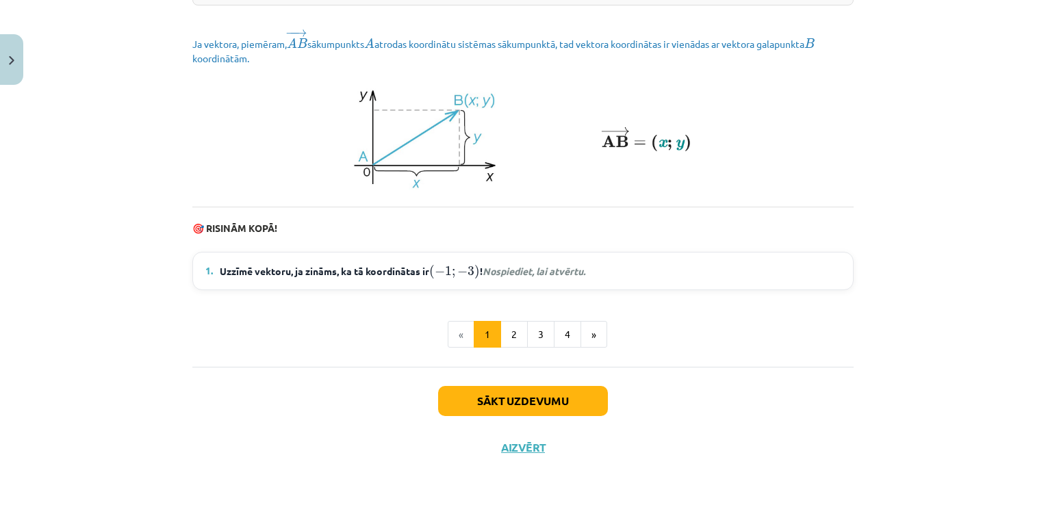
scroll to position [1900, 0]
click at [586, 407] on button "Sākt uzdevumu" at bounding box center [523, 401] width 170 height 30
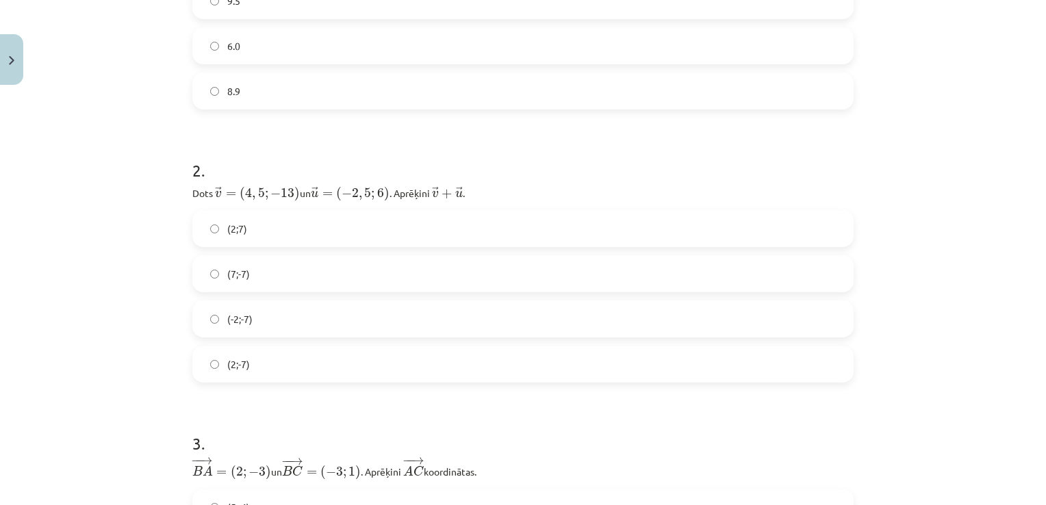
scroll to position [34, 0]
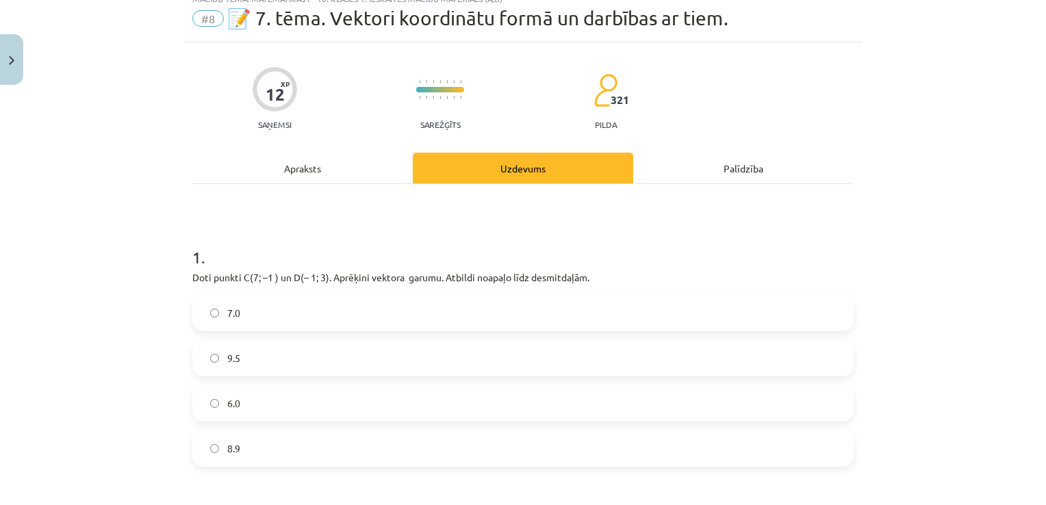
drag, startPoint x: 1024, startPoint y: 472, endPoint x: 1044, endPoint y: 496, distance: 31.6
click at [1044, 496] on div "Mācību tēma: Matemātikas i - 10. klases 1. ieskaites mācību materiāls (a,b) #8 …" at bounding box center [523, 252] width 1046 height 505
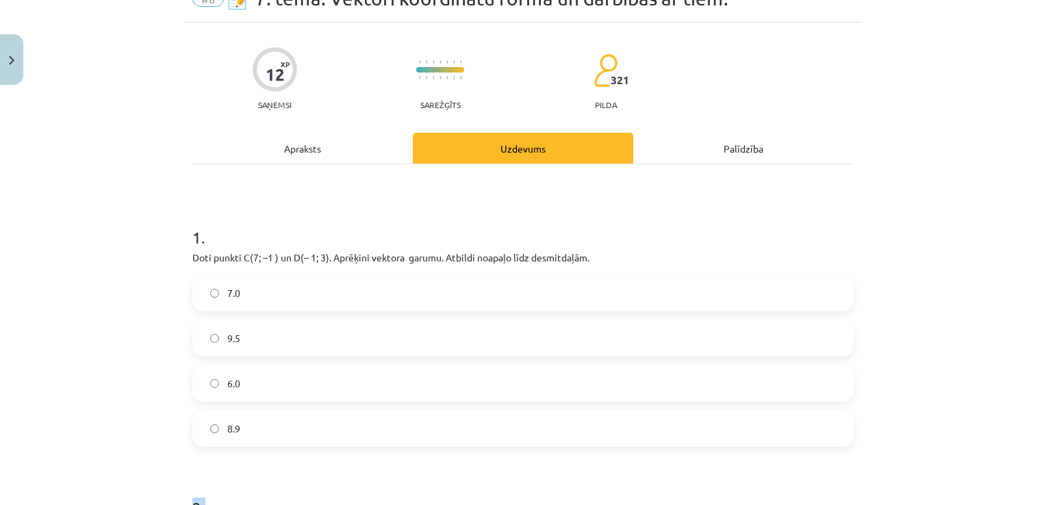
scroll to position [78, 0]
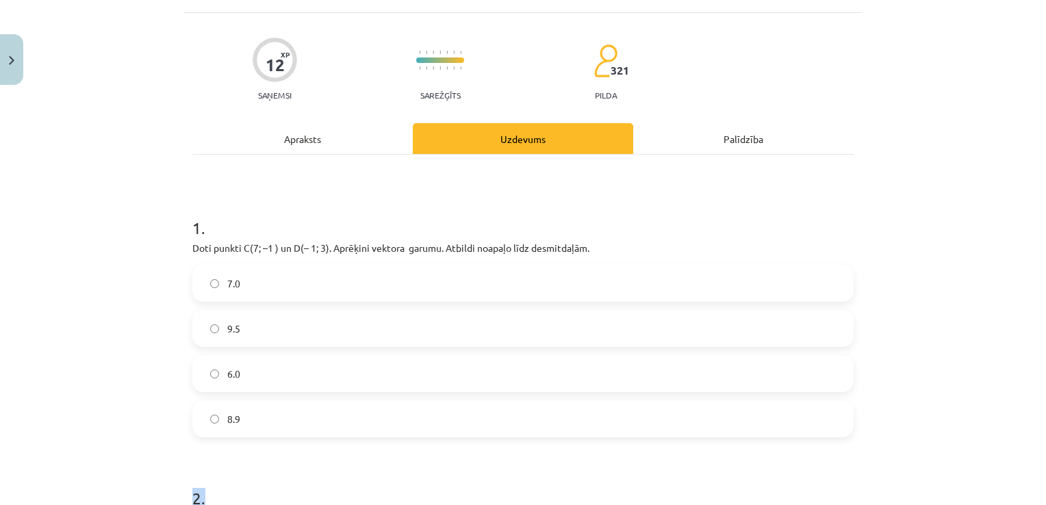
click at [987, 459] on div "Mācību tēma: Matemātikas i - 10. klases 1. ieskaites mācību materiāls (a,b) #8 …" at bounding box center [523, 252] width 1046 height 505
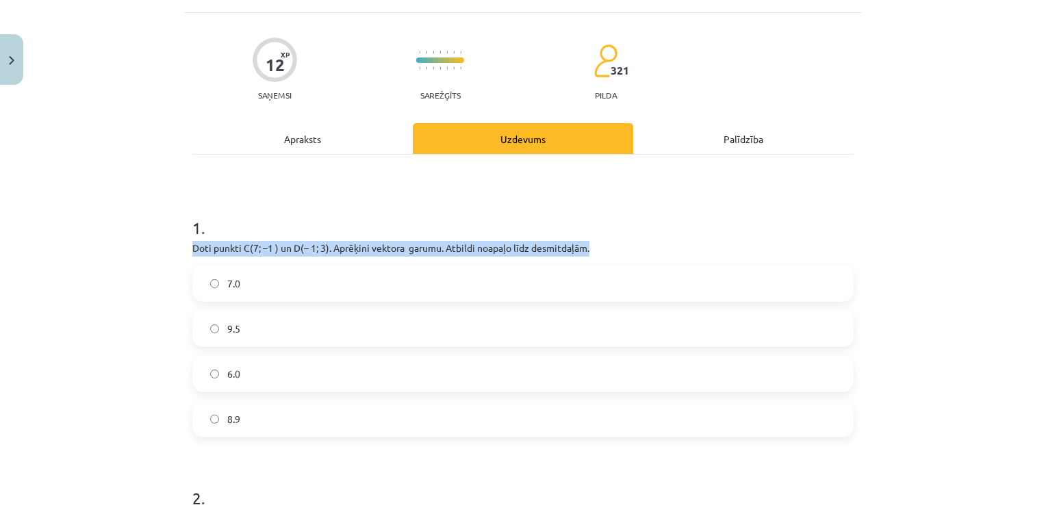
drag, startPoint x: 187, startPoint y: 246, endPoint x: 600, endPoint y: 239, distance: 413.5
click at [600, 239] on div "1 . Doti punkti C(7; –1 ) un D(– 1; 3). Aprēķini vektora ﻿ ﻿ garumu. Atbildi no…" at bounding box center [522, 315] width 661 height 243
copy p "Doti punkti C(7; –1 ) un D(– 1; 3). Aprēķini vektora ﻿ ﻿ garumu. Atbildi noapaļ…"
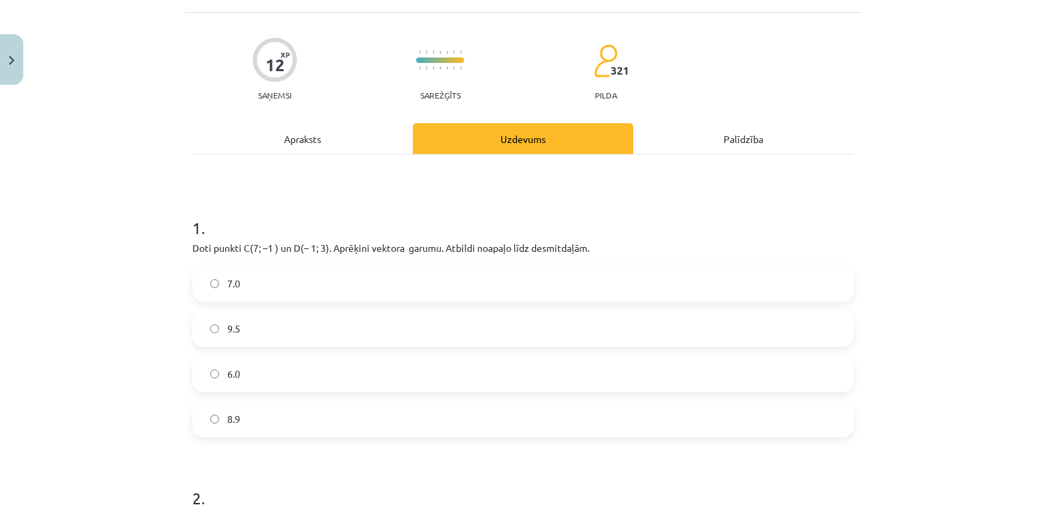
click at [222, 430] on label "8.9" at bounding box center [523, 419] width 658 height 34
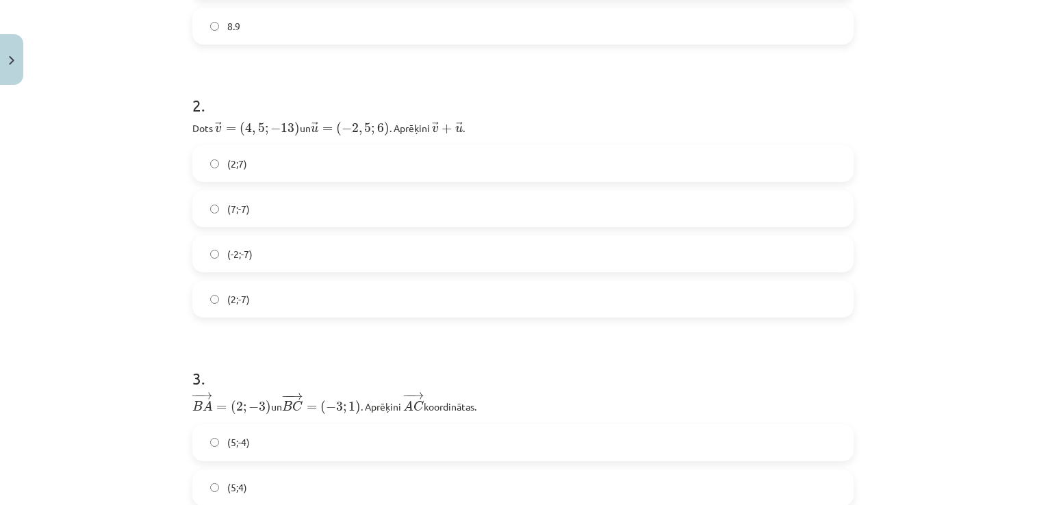
scroll to position [498, 0]
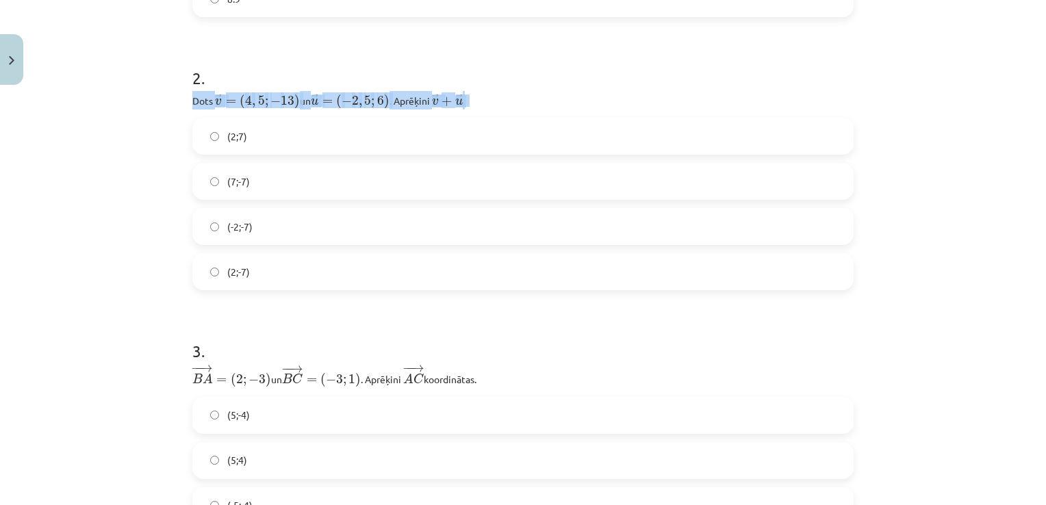
drag, startPoint x: 179, startPoint y: 97, endPoint x: 517, endPoint y: 98, distance: 338.8
copy p "Dots ﻿ → v = ( 4 , 5 ; − 13 ) v → = ( 4 , 5 ; − 13 ) un ﻿ → u = ( − 2 , 5 ; 6 )…"
click at [643, 346] on h1 "3 ." at bounding box center [522, 339] width 661 height 42
click at [351, 138] on label "(2;7)" at bounding box center [523, 136] width 658 height 34
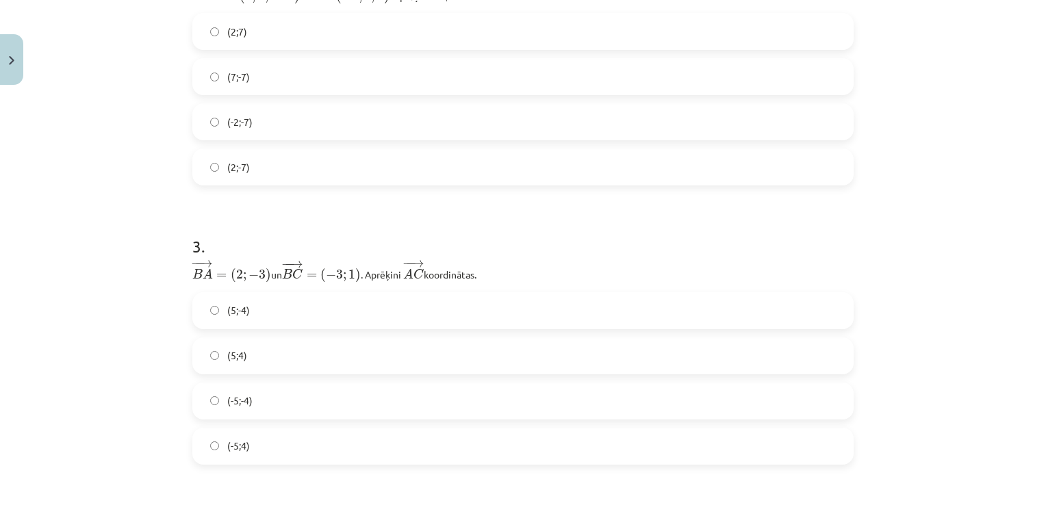
scroll to position [608, 0]
click at [672, 163] on label "(2;-7)" at bounding box center [523, 162] width 658 height 34
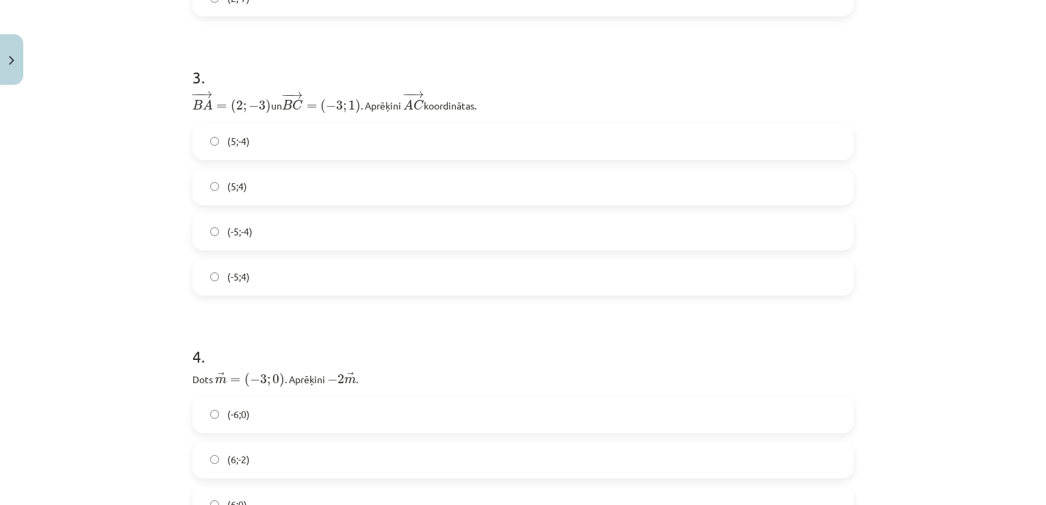
scroll to position [799, 0]
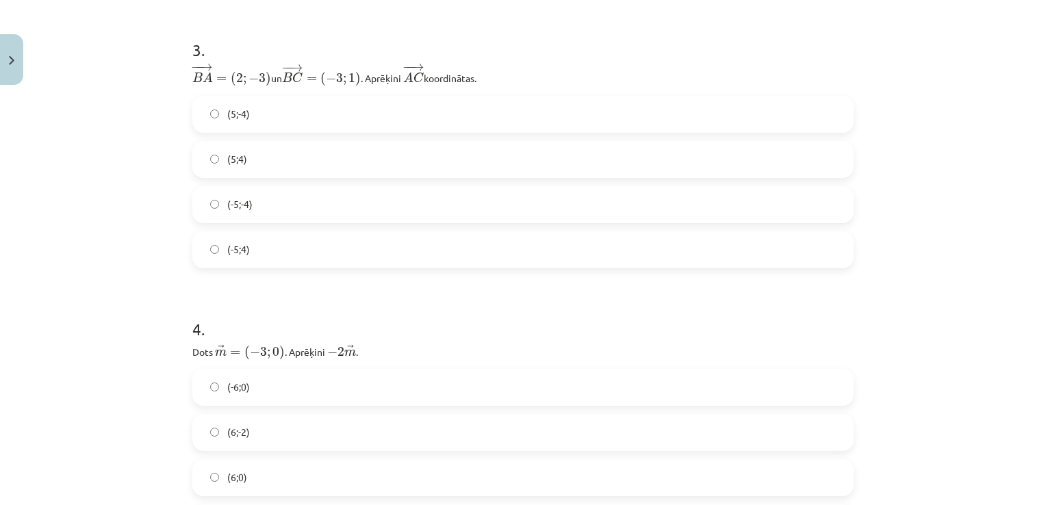
drag, startPoint x: 180, startPoint y: 68, endPoint x: 534, endPoint y: 78, distance: 354.0
copy p "− − → B A = ( 2 ; − 3 ) B A → = ( 2 ; − 3 ) un ﻿ − − → B C = ( − 3 ; 1 ) B C → …"
click at [242, 251] on span "(-5;4)" at bounding box center [238, 249] width 23 height 14
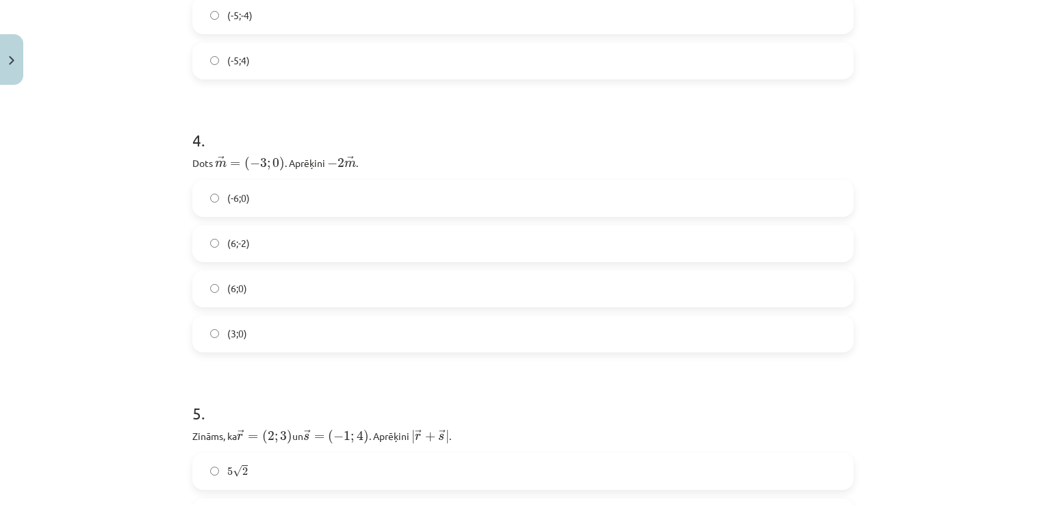
scroll to position [991, 0]
drag, startPoint x: 183, startPoint y: 157, endPoint x: 408, endPoint y: 157, distance: 224.5
click at [408, 157] on div "Mācību tēma: Matemātikas i - 10. klases 1. ieskaites mācību materiāls (a,b) #8 …" at bounding box center [523, 252] width 1046 height 505
copy p "Dots ﻿ → m = ( − 3 ; 0 ) m → = ( − 3 ; 0 ) . Aprēķini ﻿ − 2 → m − 2 m → ﻿."
click at [219, 289] on label "(6;0)" at bounding box center [523, 286] width 658 height 34
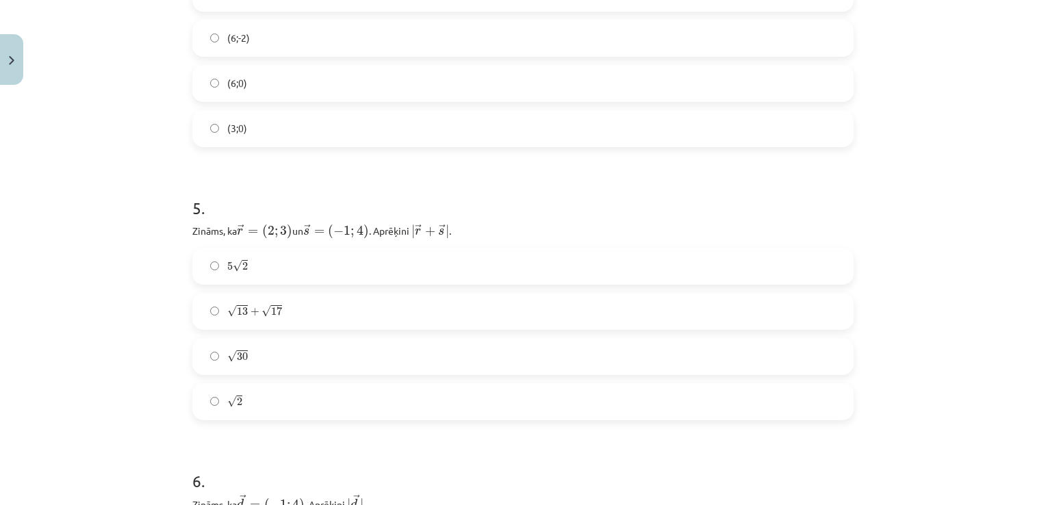
scroll to position [1190, 0]
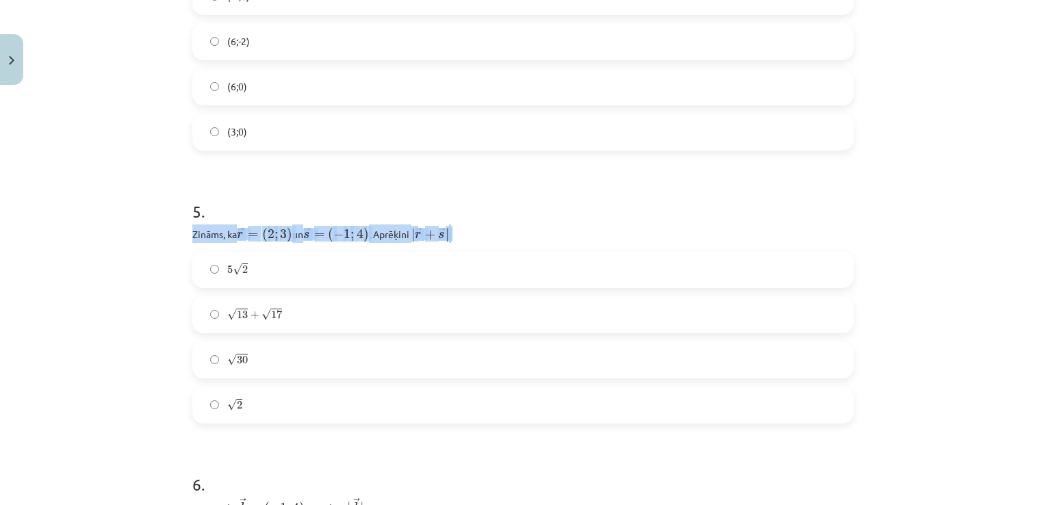
drag, startPoint x: 181, startPoint y: 233, endPoint x: 480, endPoint y: 235, distance: 299.1
copy p "Zināms, ka ﻿ → r = ( 2 ; 3 ) r → = ( 2 ; 3 ) un ﻿ → s = ( − 1 ; 4 ) s → = ( − 1…"
click at [281, 284] on div "5 √ 2 5 2 √ 13 + √ 17 13 + 17 √ 30 30 √ 2 2" at bounding box center [522, 337] width 661 height 172
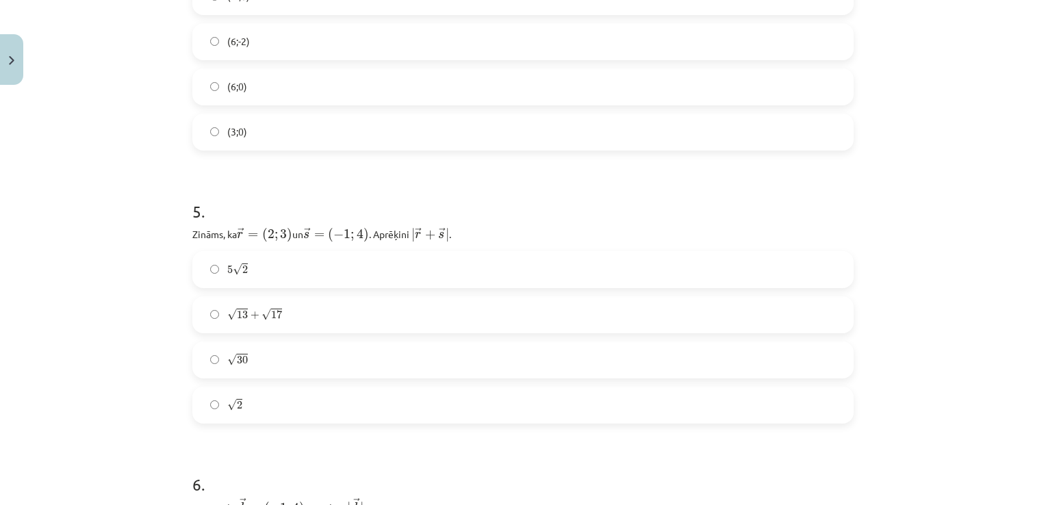
click at [315, 272] on label "5 √ 2 5 2" at bounding box center [523, 270] width 658 height 34
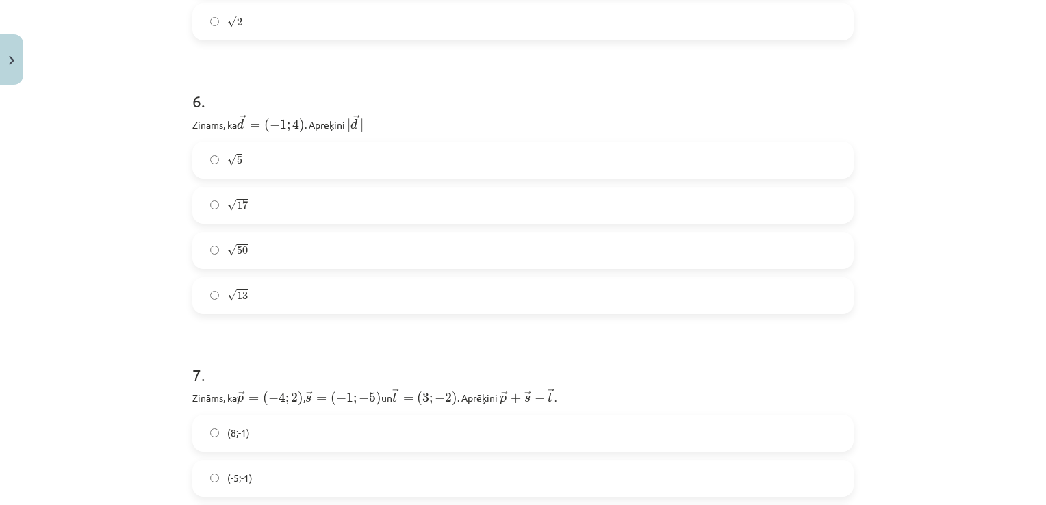
scroll to position [1582, 0]
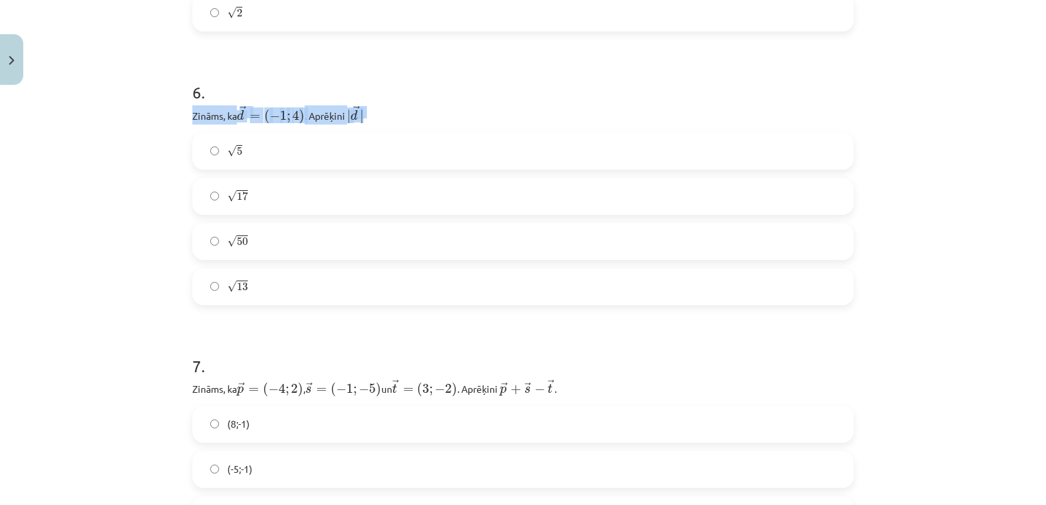
drag, startPoint x: 181, startPoint y: 111, endPoint x: 413, endPoint y: 111, distance: 232.7
copy p "Zināms, ka → d = ( − 1 ; 4 ) d → = ( − 1 ; 4 ) ﻿. Aprēķini ﻿ | → d |"
click at [281, 194] on label "√ 17 17" at bounding box center [523, 196] width 658 height 34
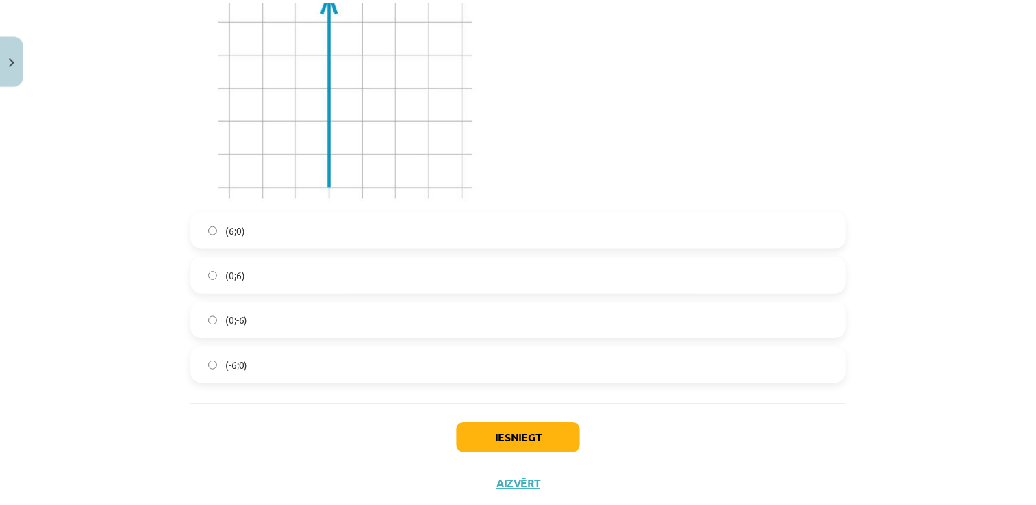
scroll to position [3661, 0]
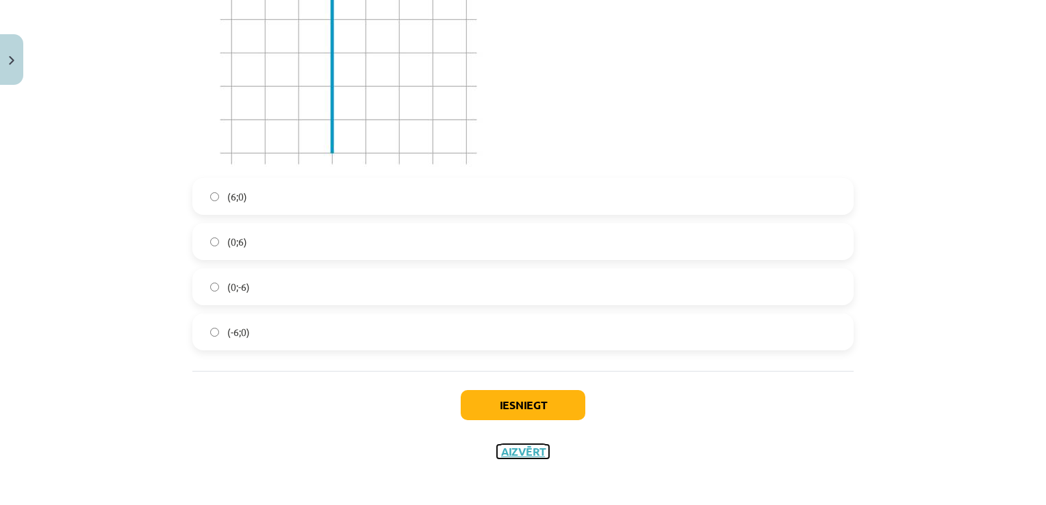
click at [515, 449] on button "Aizvērt" at bounding box center [523, 452] width 52 height 14
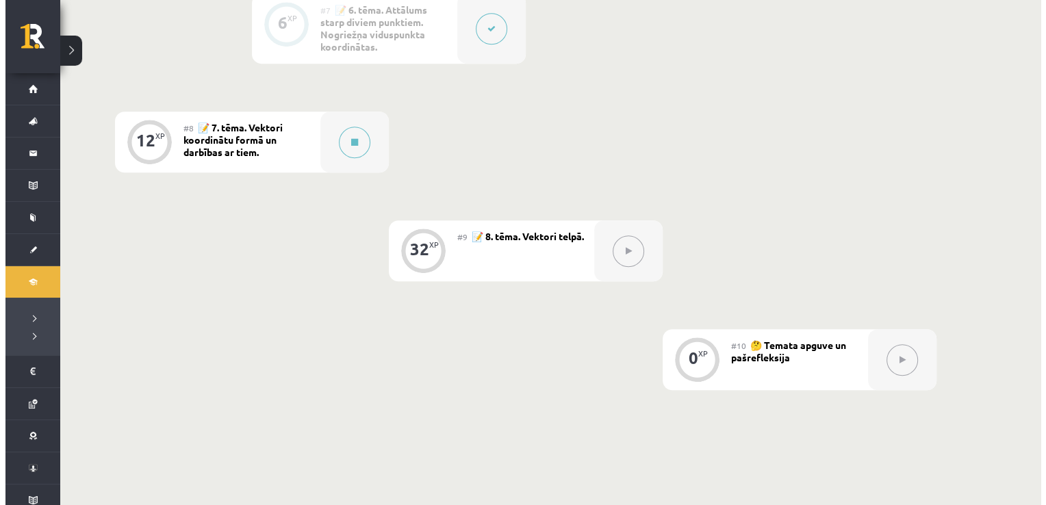
scroll to position [1040, 0]
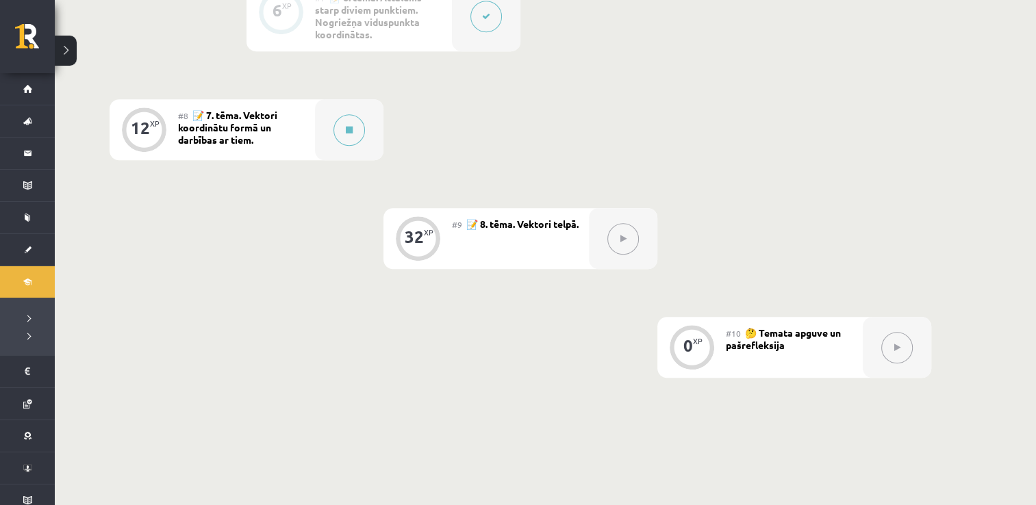
click at [209, 141] on span "📝 7. tēma. Vektori koordinātu formā un darbības ar tiem." at bounding box center [227, 127] width 99 height 37
click at [328, 125] on div at bounding box center [349, 129] width 68 height 61
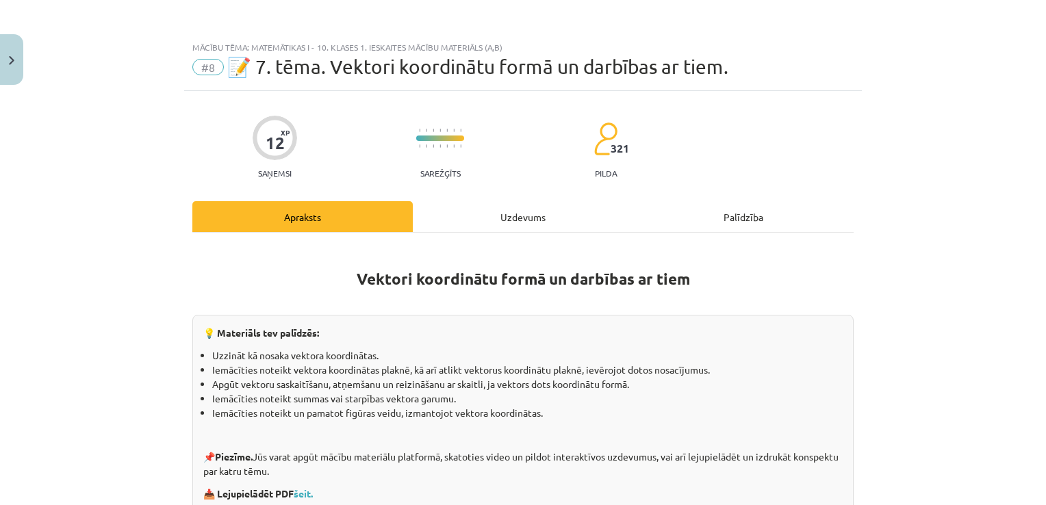
click at [548, 224] on div "Uzdevums" at bounding box center [523, 216] width 220 height 31
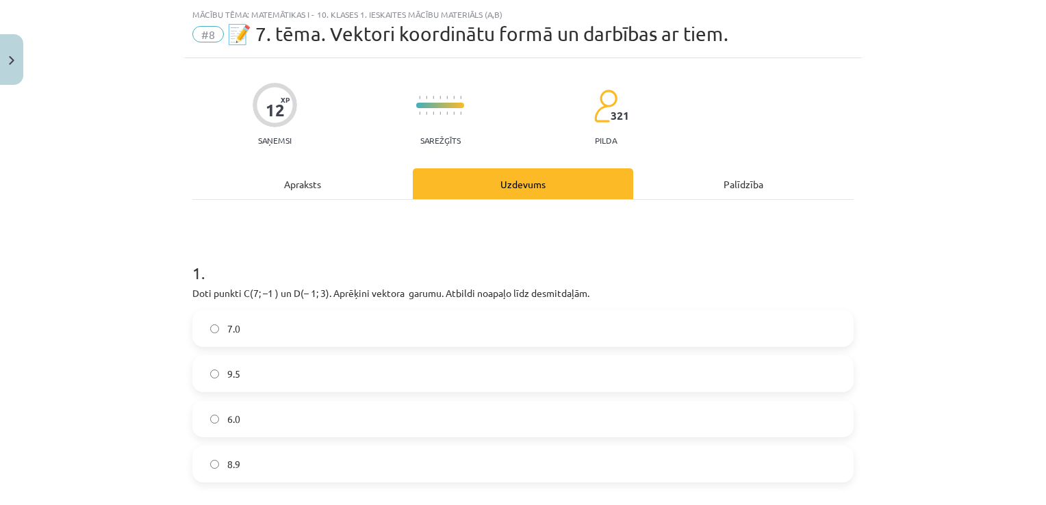
scroll to position [34, 0]
drag, startPoint x: 1001, startPoint y: 403, endPoint x: 997, endPoint y: 429, distance: 26.4
click at [997, 429] on div "Mācību tēma: Matemātikas i - 10. klases 1. ieskaites mācību materiāls (a,b) #8 …" at bounding box center [523, 252] width 1046 height 505
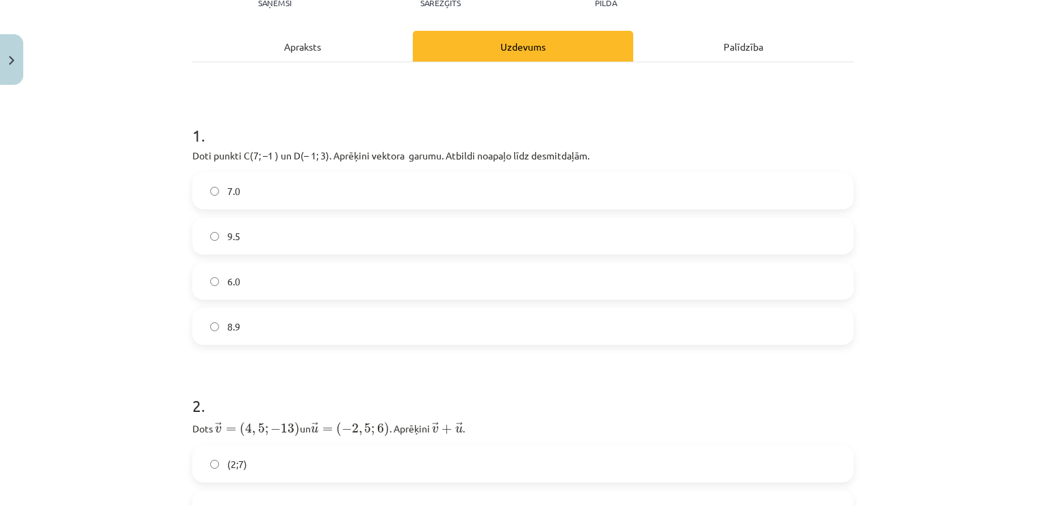
scroll to position [171, 0]
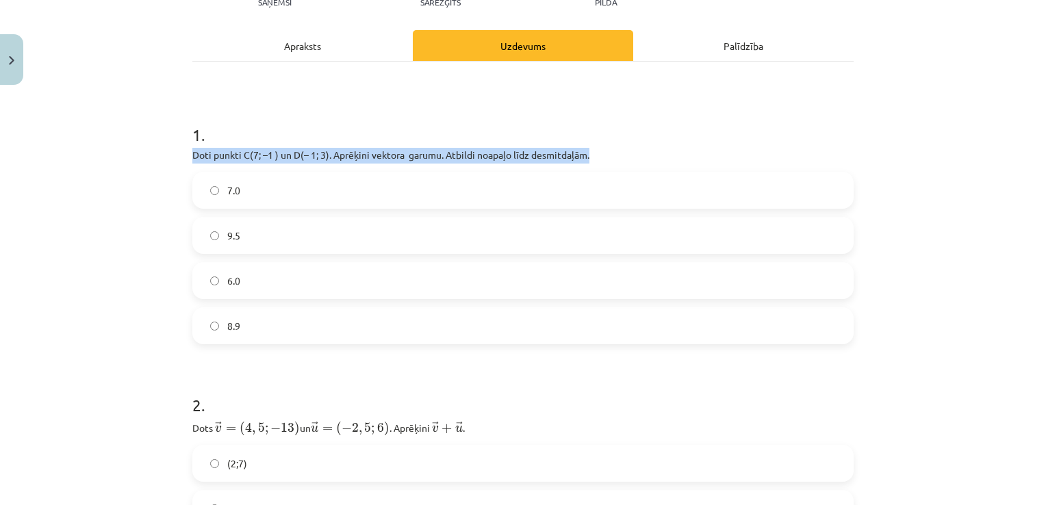
drag, startPoint x: 166, startPoint y: 152, endPoint x: 591, endPoint y: 150, distance: 425.7
click at [591, 150] on div "Mācību tēma: Matemātikas i - 10. klases 1. ieskaites mācību materiāls (a,b) #8 …" at bounding box center [523, 252] width 1046 height 505
copy p "Doti punkti C(7; –1 ) un D(– 1; 3). Aprēķini vektora ﻿ ﻿ garumu. Atbildi noapaļ…"
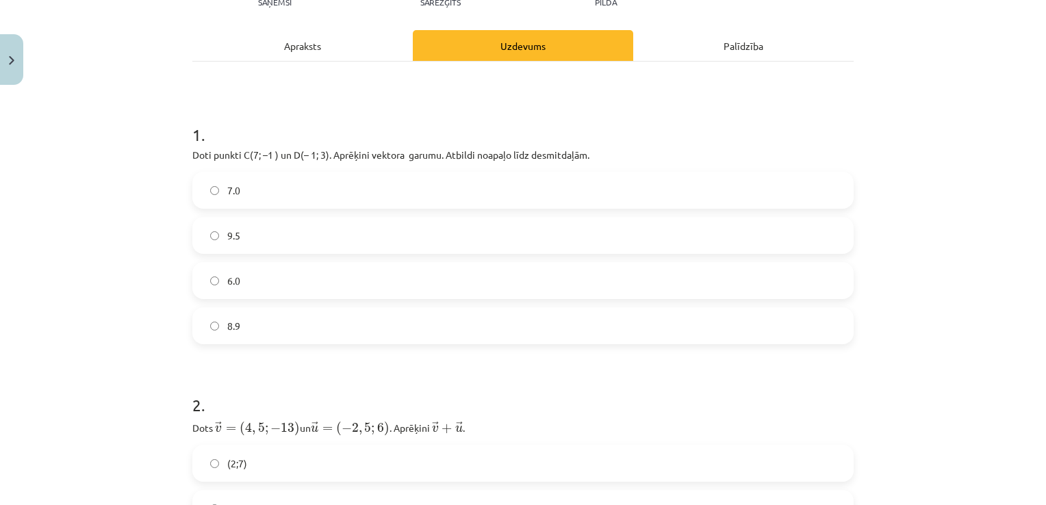
click at [292, 329] on label "8.9" at bounding box center [523, 326] width 658 height 34
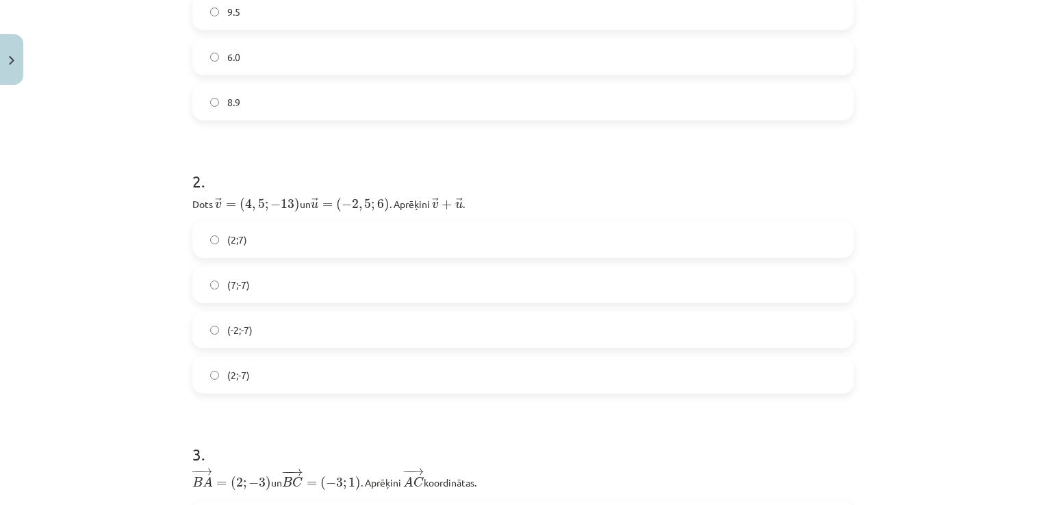
scroll to position [400, 0]
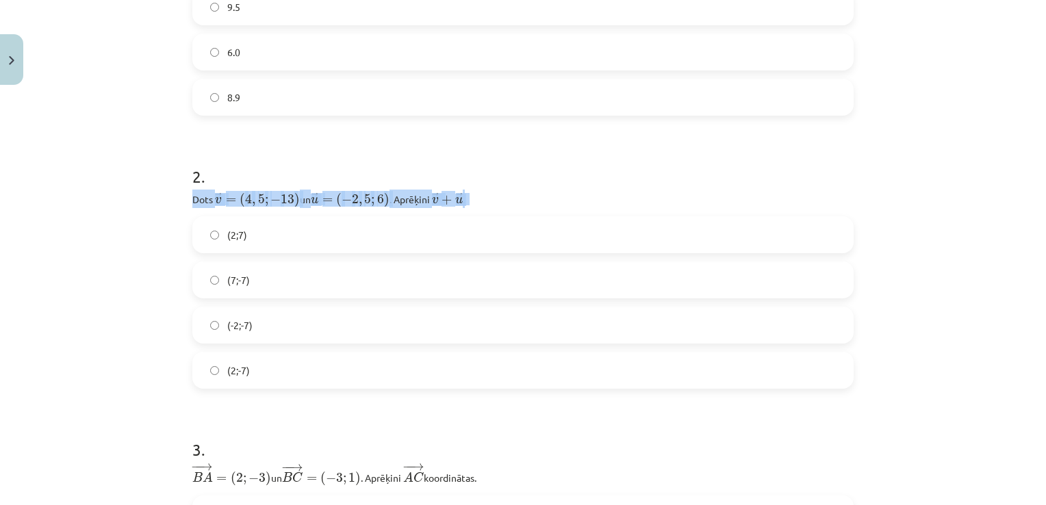
drag, startPoint x: 181, startPoint y: 195, endPoint x: 523, endPoint y: 194, distance: 341.6
copy p "Dots ﻿ → v = ( 4 , 5 ; − 13 ) v → = ( 4 , 5 ; − 13 ) un ﻿ → u = ( − 2 , 5 ; 6 )…"
click at [251, 370] on label "(2;-7)" at bounding box center [523, 370] width 658 height 34
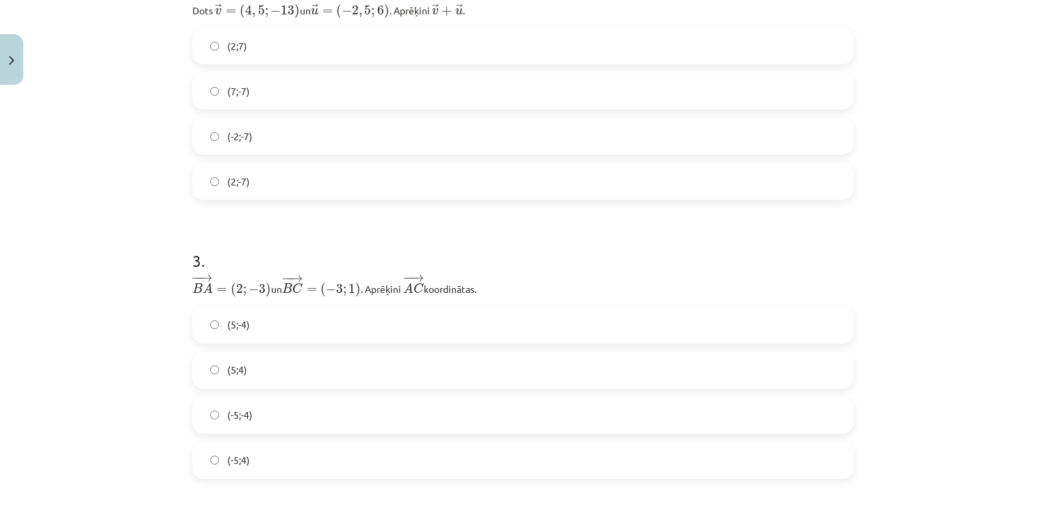
scroll to position [591, 0]
drag, startPoint x: 179, startPoint y: 274, endPoint x: 487, endPoint y: 287, distance: 308.9
copy p "− − → B A = ( 2 ; − 3 ) B A → = ( 2 ; − 3 ) un ﻿ − − → B C = ( − 3 ; 1 ) B C → …"
click at [241, 446] on label "(-5;4)" at bounding box center [523, 458] width 658 height 34
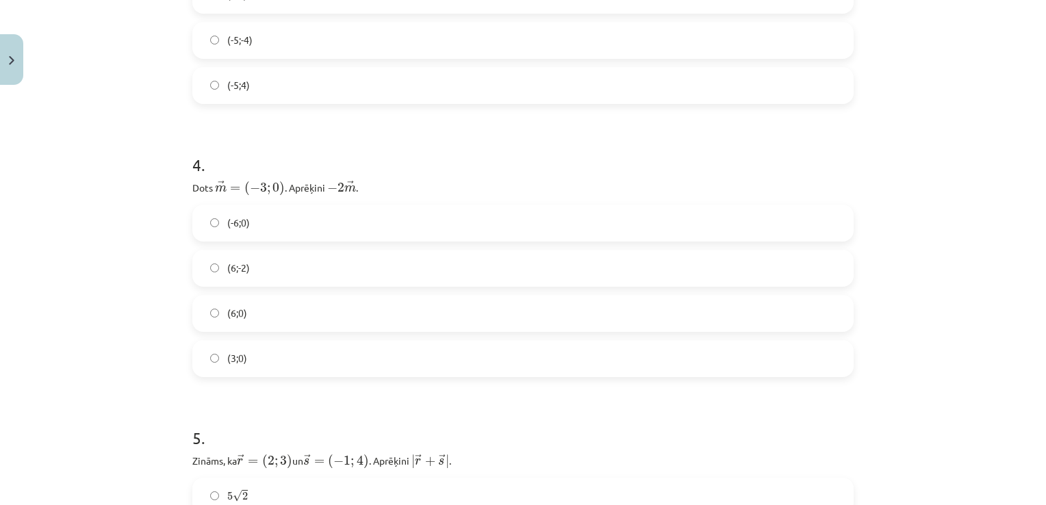
scroll to position [974, 0]
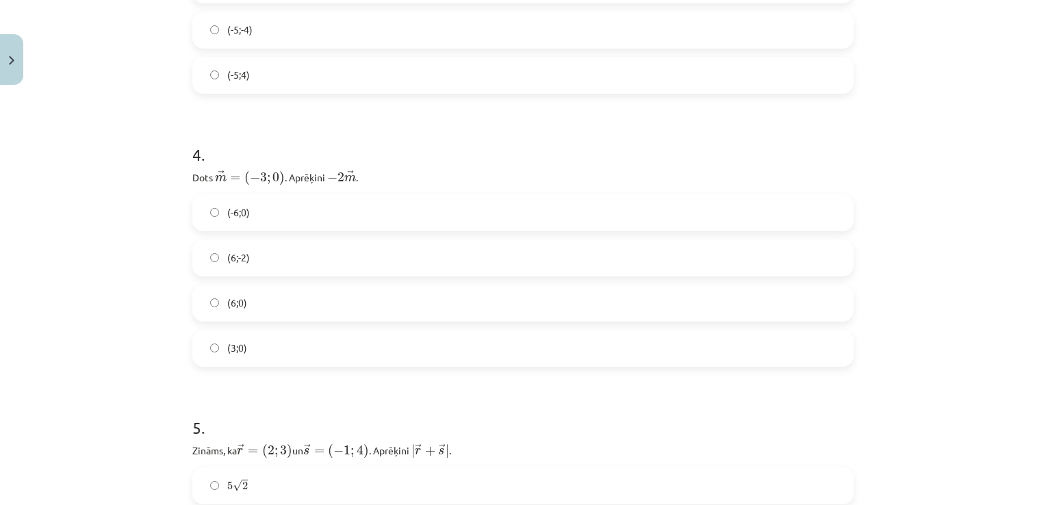
drag, startPoint x: 177, startPoint y: 173, endPoint x: 368, endPoint y: 175, distance: 190.3
click at [368, 175] on div "Mācību tēma: Matemātikas i - 10. klases 1. ieskaites mācību materiāls (a,b) #8 …" at bounding box center [523, 252] width 1046 height 505
click at [335, 287] on label "(6;0)" at bounding box center [523, 303] width 658 height 34
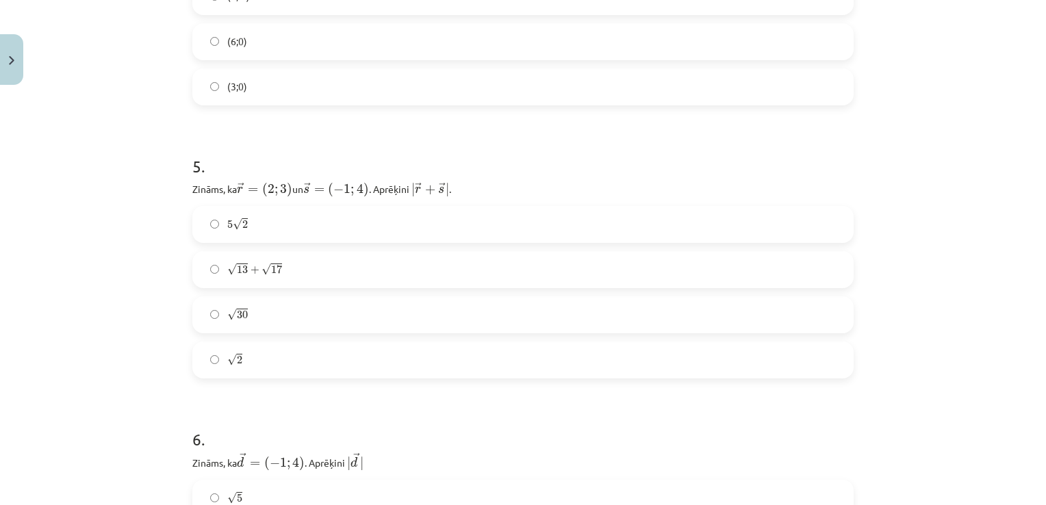
scroll to position [1248, 0]
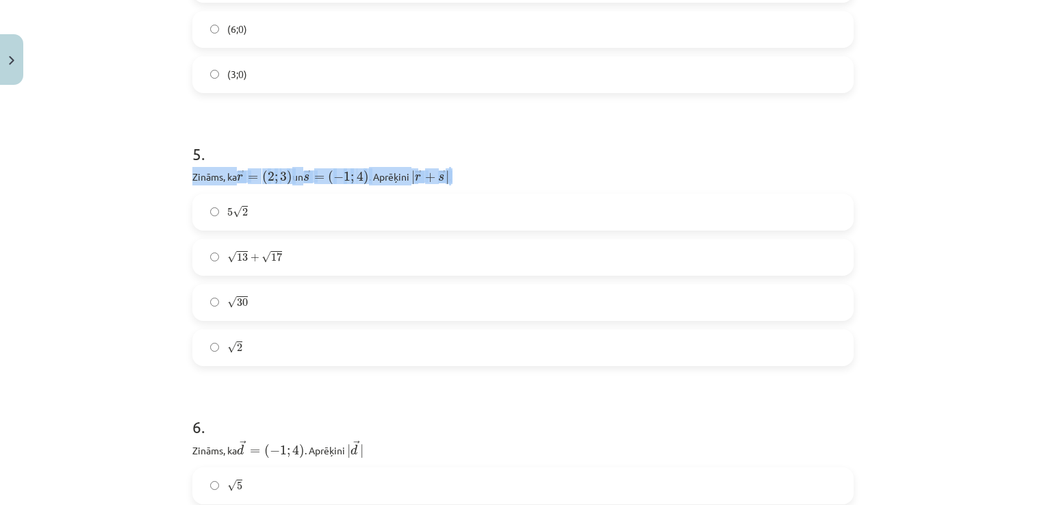
drag, startPoint x: 182, startPoint y: 168, endPoint x: 487, endPoint y: 166, distance: 305.3
click at [295, 210] on label "5 √ 2 5 2" at bounding box center [523, 212] width 658 height 34
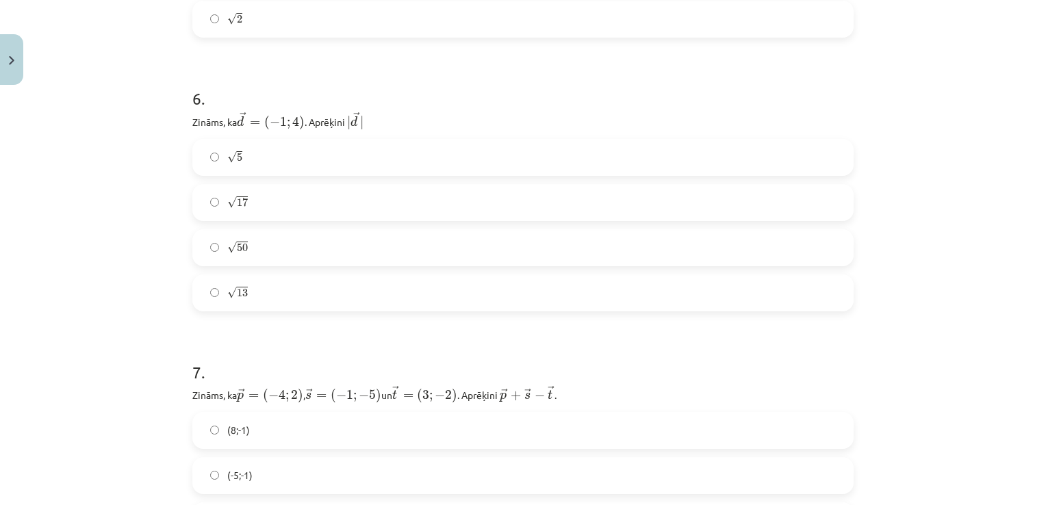
scroll to position [1585, 0]
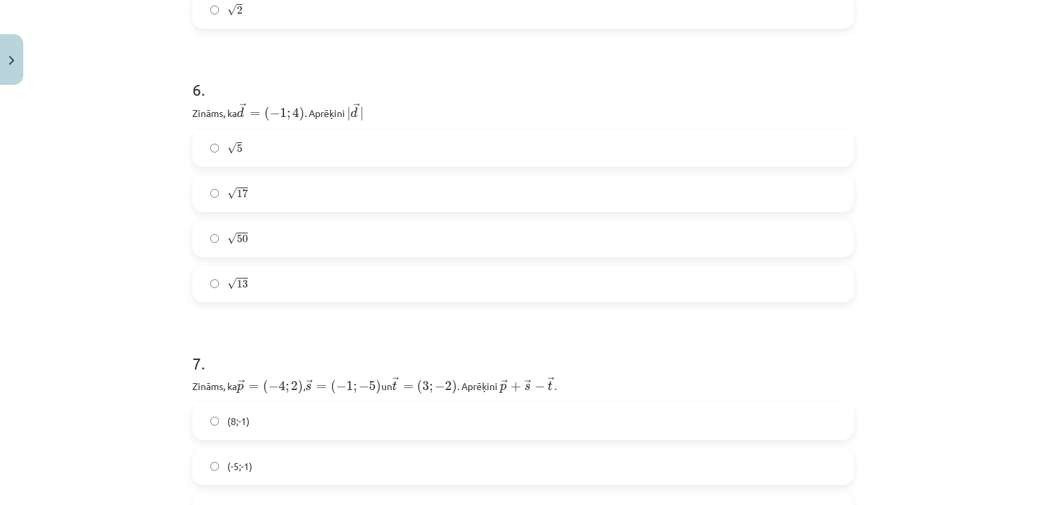
click at [270, 179] on label "√ 17 17" at bounding box center [523, 194] width 658 height 34
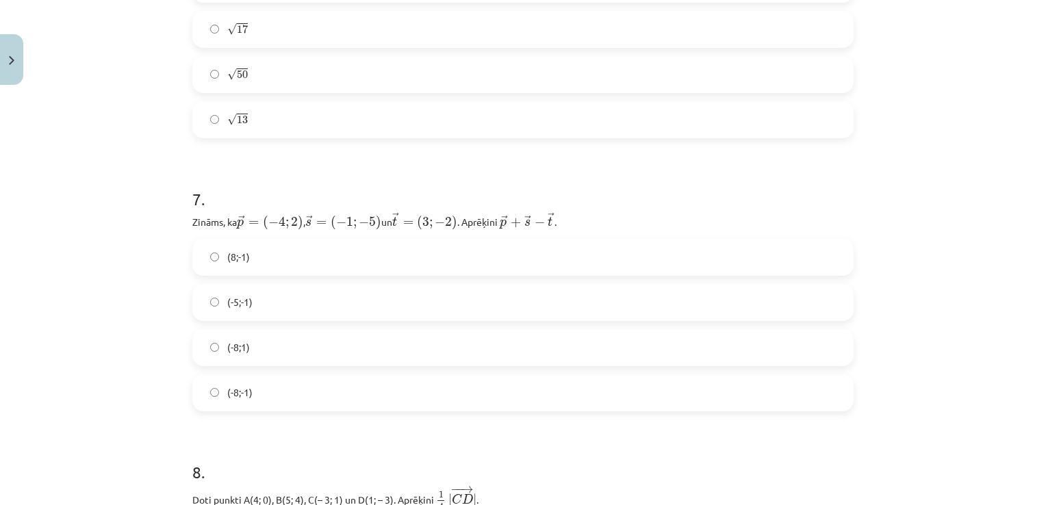
scroll to position [1750, 0]
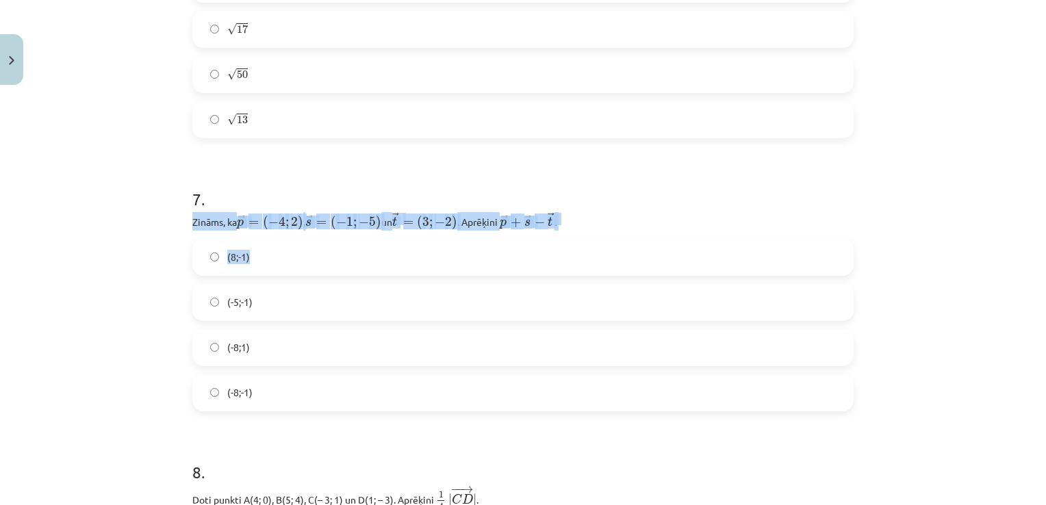
drag, startPoint x: 180, startPoint y: 218, endPoint x: 609, endPoint y: 227, distance: 429.3
click at [609, 227] on div "12 XP Saņemsi Sarežģīts 321 pilda Apraksts Uzdevums Palīdzība 1 . Doti punkti C…" at bounding box center [523, 364] width 678 height 4045
drag, startPoint x: 609, startPoint y: 227, endPoint x: 587, endPoint y: 209, distance: 28.3
click at [587, 212] on p "Zināms, ka → p = ( − 4 ; 2 ) p → = ( − 4 ; 2 ) , ﻿ → s = ( − 1 ; − 5 ) s → = ( …" at bounding box center [522, 221] width 661 height 18
click at [576, 215] on p "Zināms, ka → p = ( − 4 ; 2 ) p → = ( − 4 ; 2 ) , ﻿ → s = ( − 1 ; − 5 ) s → = ( …" at bounding box center [522, 221] width 661 height 18
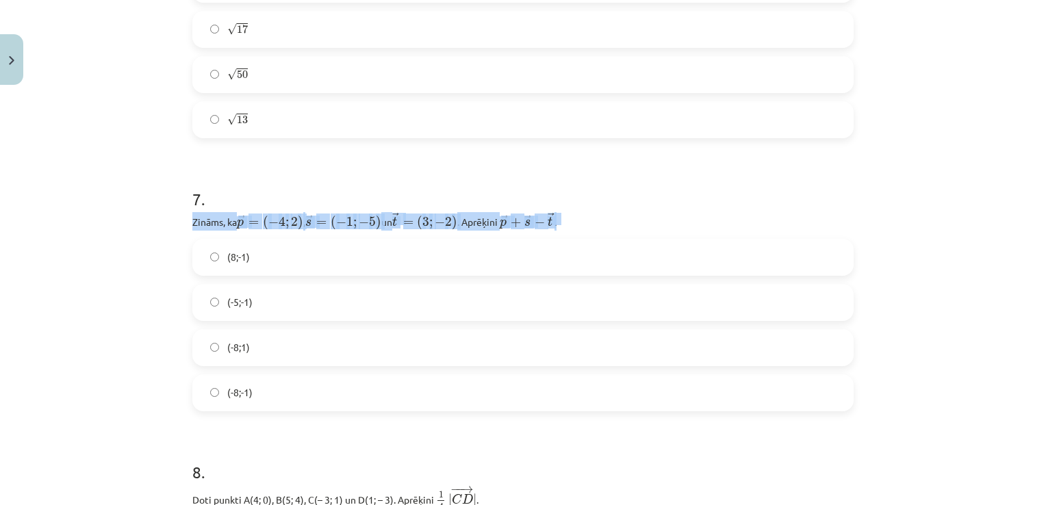
drag, startPoint x: 576, startPoint y: 215, endPoint x: 177, endPoint y: 223, distance: 399.1
click at [177, 223] on div "Mācību tēma: Matemātikas i - 10. klases 1. ieskaites mācību materiāls (a,b) #8 …" at bounding box center [523, 252] width 1046 height 505
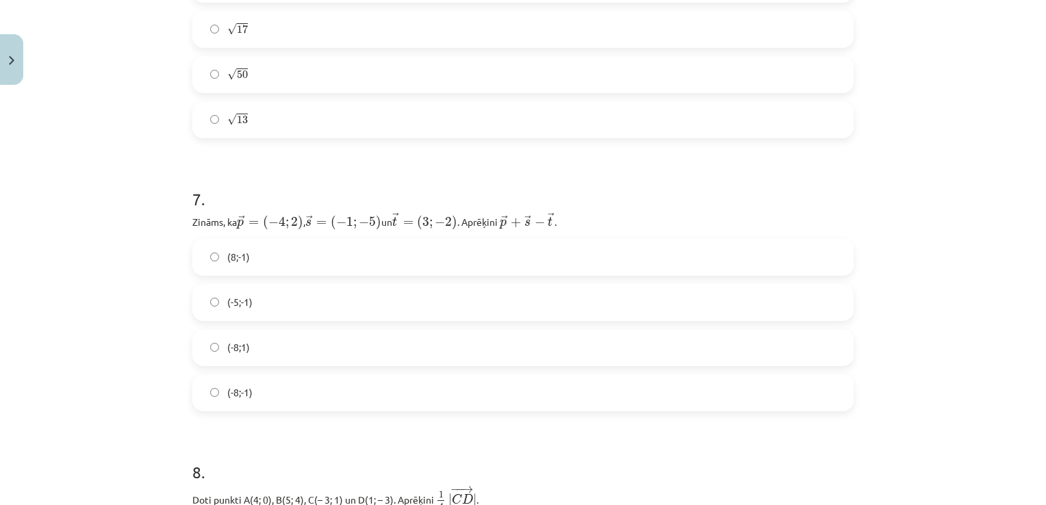
click at [248, 385] on label "(-8;-1)" at bounding box center [523, 393] width 658 height 34
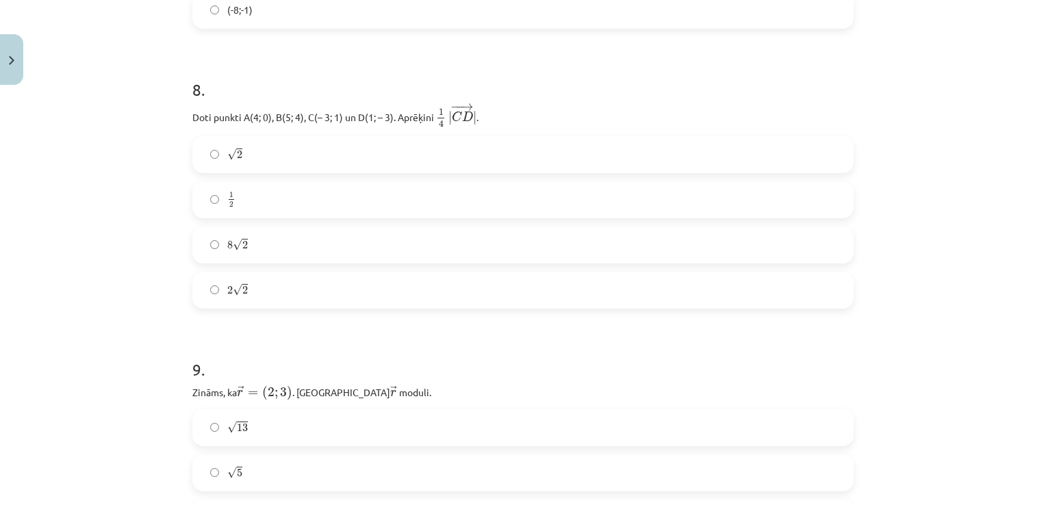
scroll to position [2133, 0]
drag, startPoint x: 178, startPoint y: 114, endPoint x: 509, endPoint y: 107, distance: 331.4
click at [309, 144] on label "√ 2 2" at bounding box center [523, 154] width 658 height 34
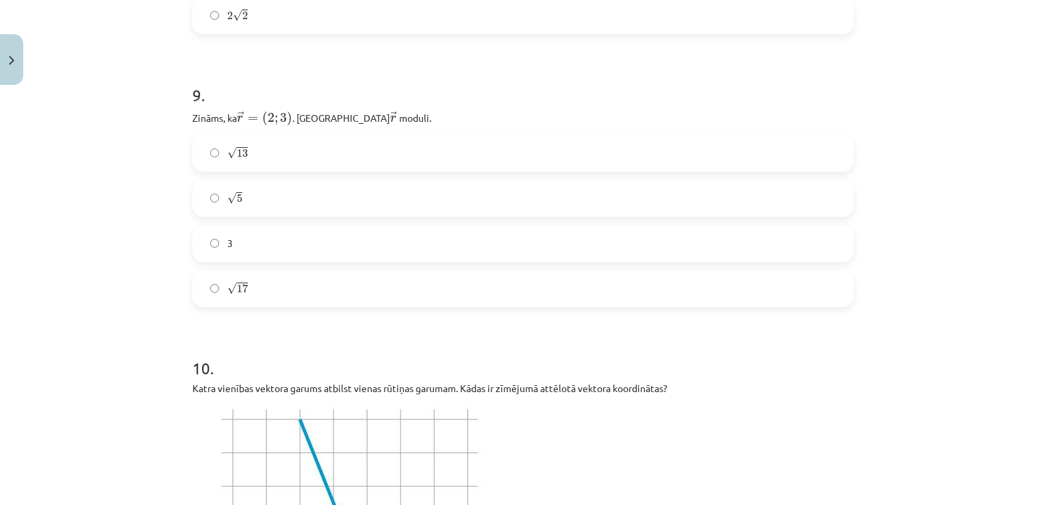
scroll to position [2434, 0]
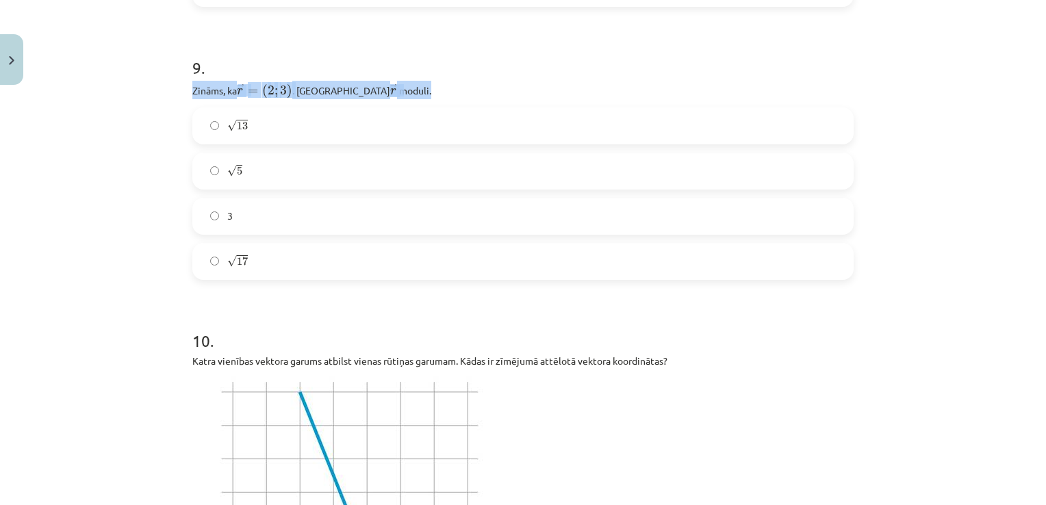
drag, startPoint x: 177, startPoint y: 84, endPoint x: 388, endPoint y: 89, distance: 211.6
click at [388, 89] on div "Mācību tēma: Matemātikas i - 10. klases 1. ieskaites mācību materiāls (a,b) #8 …" at bounding box center [523, 252] width 1046 height 505
click at [329, 109] on label "√ 13 13" at bounding box center [523, 126] width 658 height 34
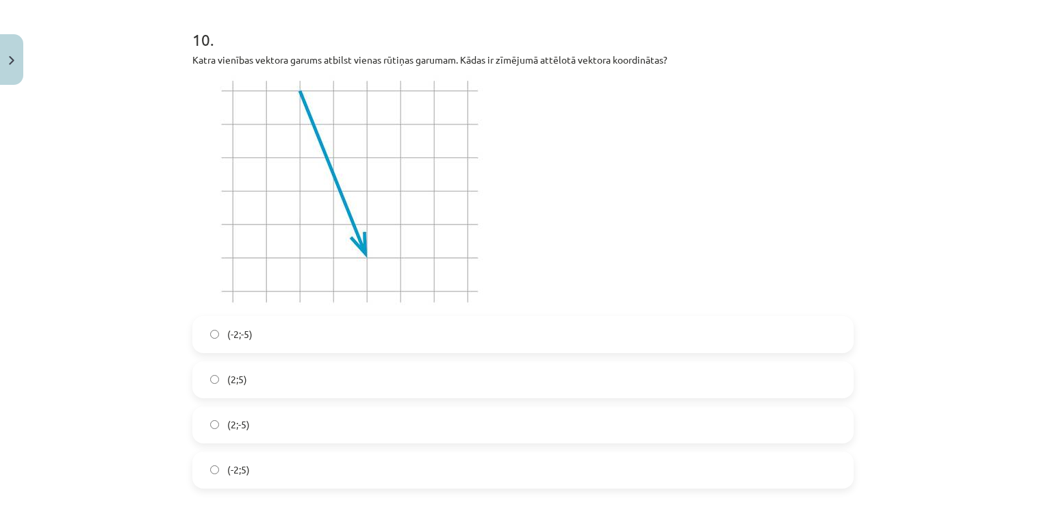
scroll to position [2763, 0]
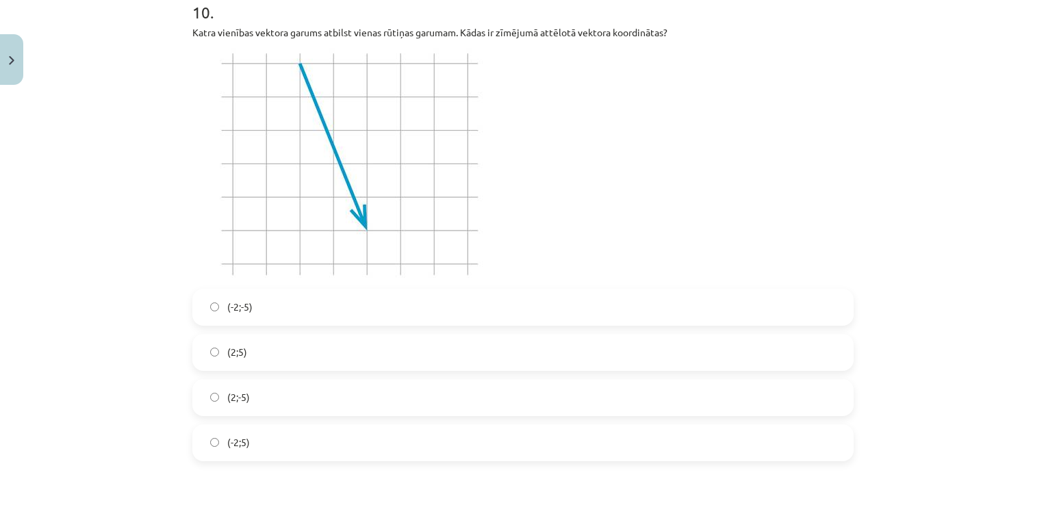
click at [268, 344] on label "(2;5)" at bounding box center [523, 352] width 658 height 34
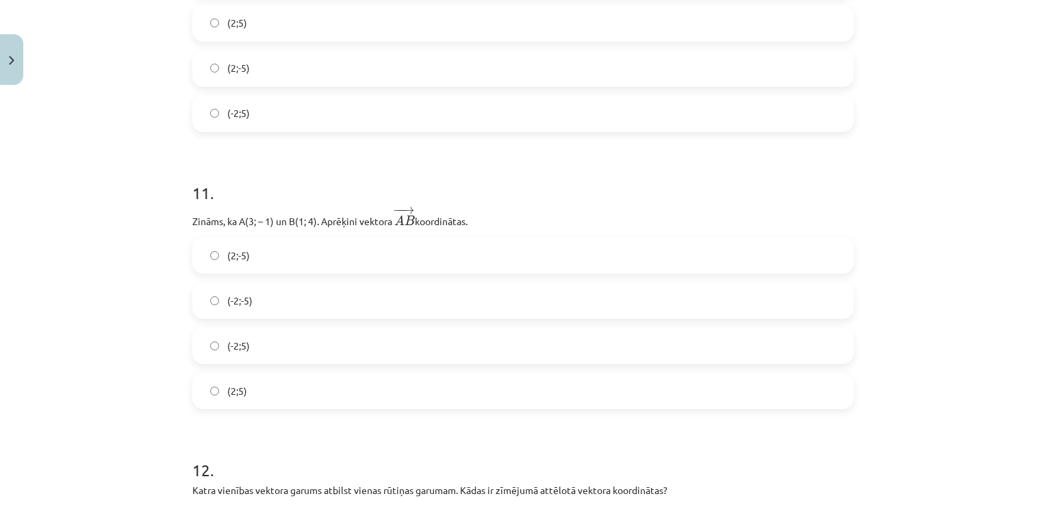
scroll to position [3118, 0]
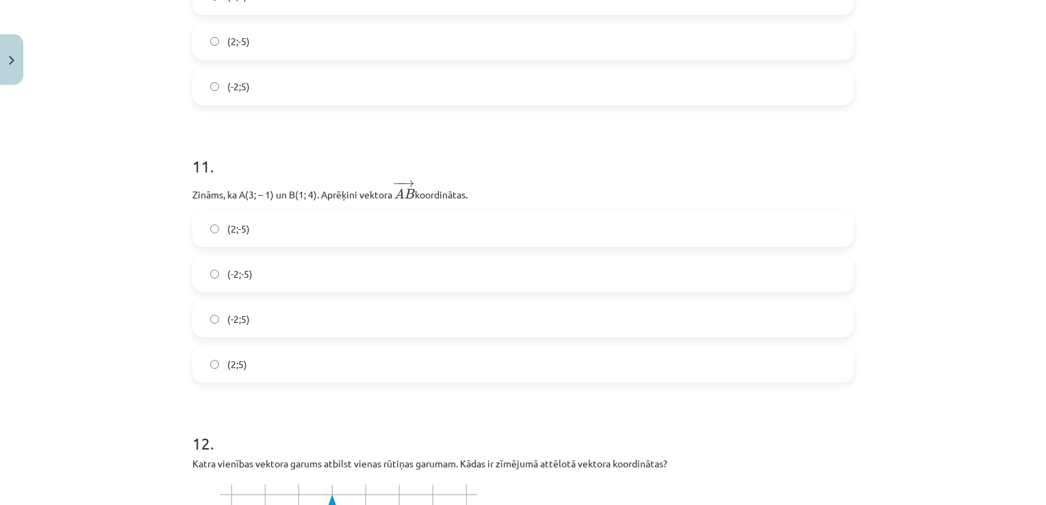
drag, startPoint x: 175, startPoint y: 186, endPoint x: 480, endPoint y: 193, distance: 304.7
click at [480, 193] on div "Mācību tēma: Matemātikas i - 10. klases 1. ieskaites mācību materiāls (a,b) #8 …" at bounding box center [523, 252] width 1046 height 505
click at [261, 319] on label "(-2;5)" at bounding box center [523, 319] width 658 height 34
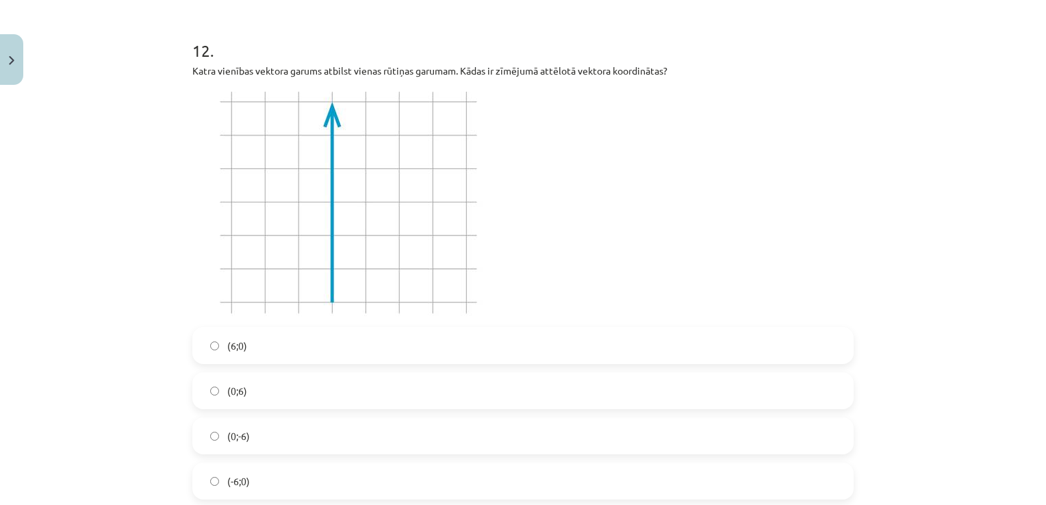
scroll to position [3539, 0]
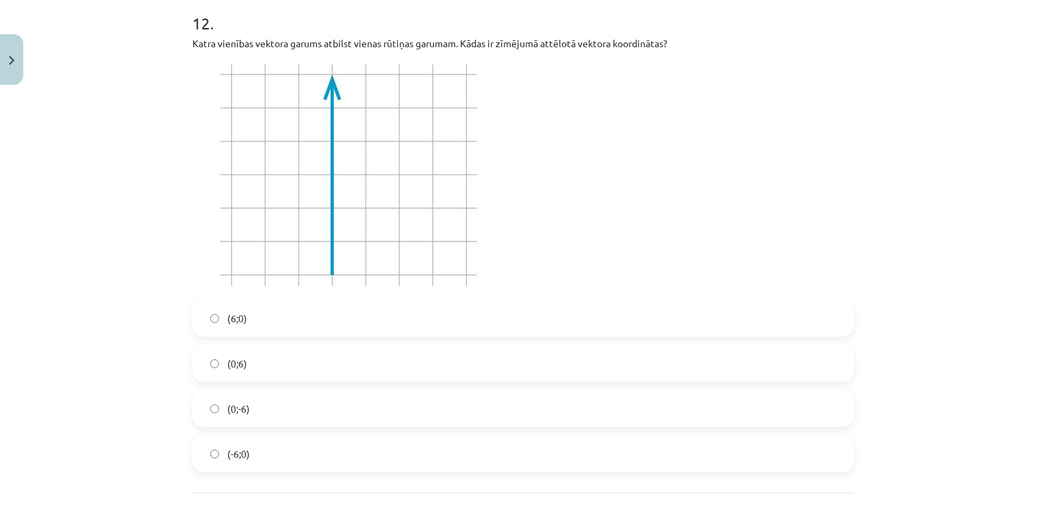
click at [296, 363] on label "(0;6)" at bounding box center [523, 363] width 658 height 34
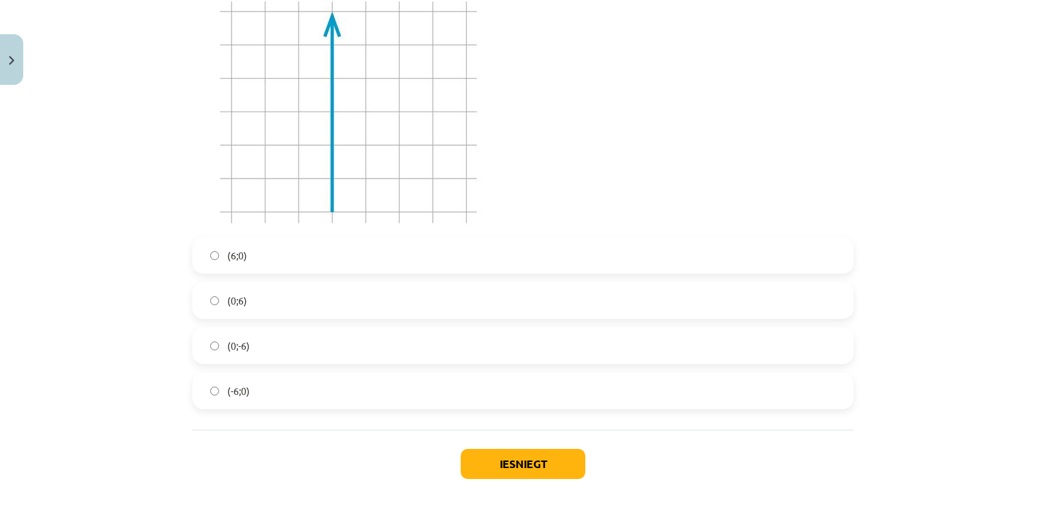
scroll to position [3621, 0]
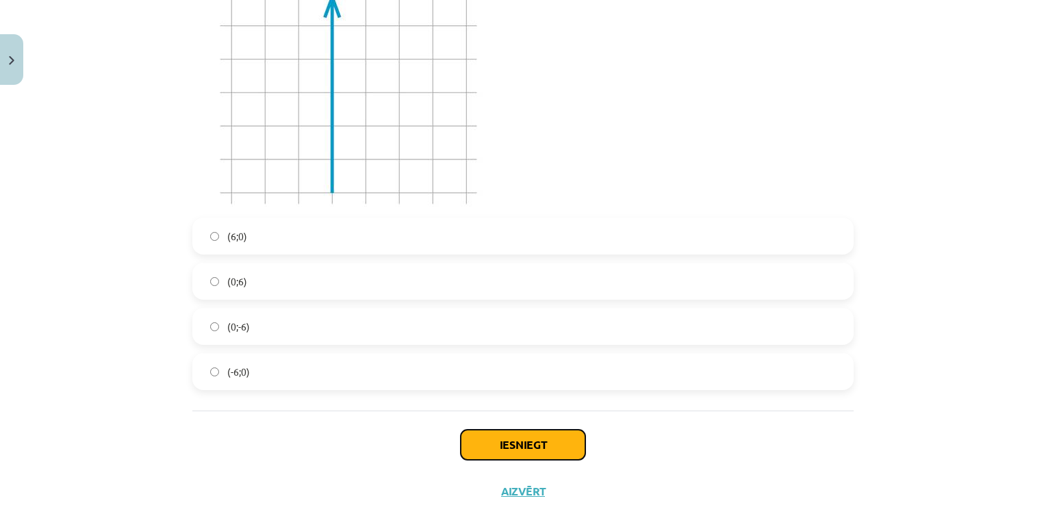
click at [520, 439] on button "Iesniegt" at bounding box center [523, 445] width 125 height 30
